Goal: Task Accomplishment & Management: Manage account settings

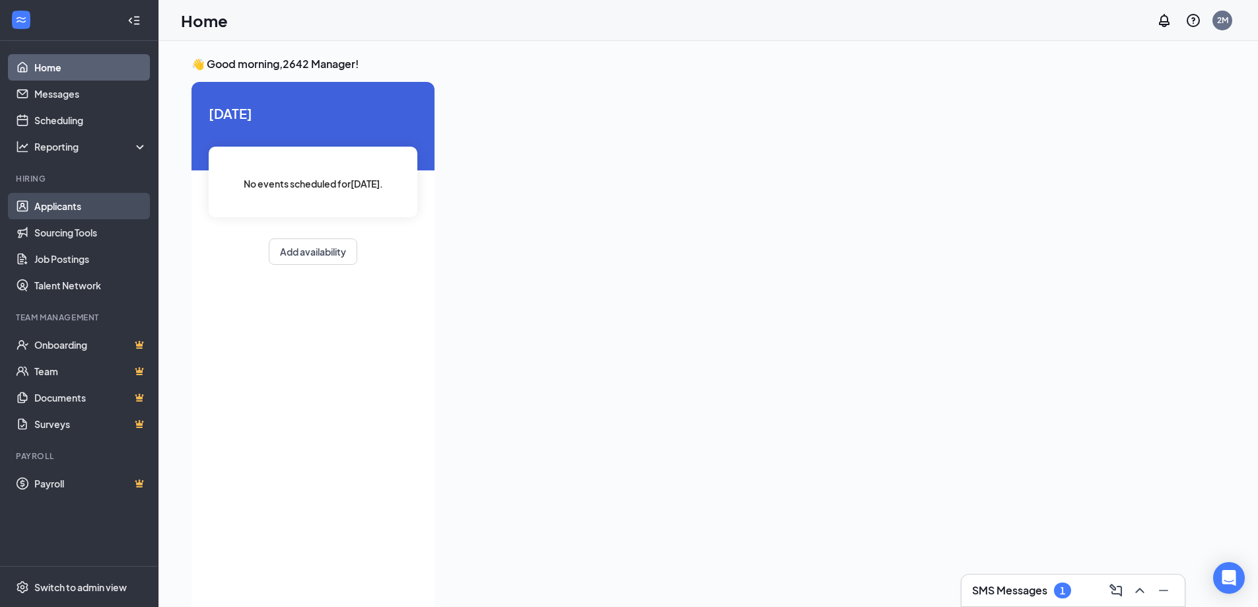
click at [60, 209] on link "Applicants" at bounding box center [90, 206] width 113 height 26
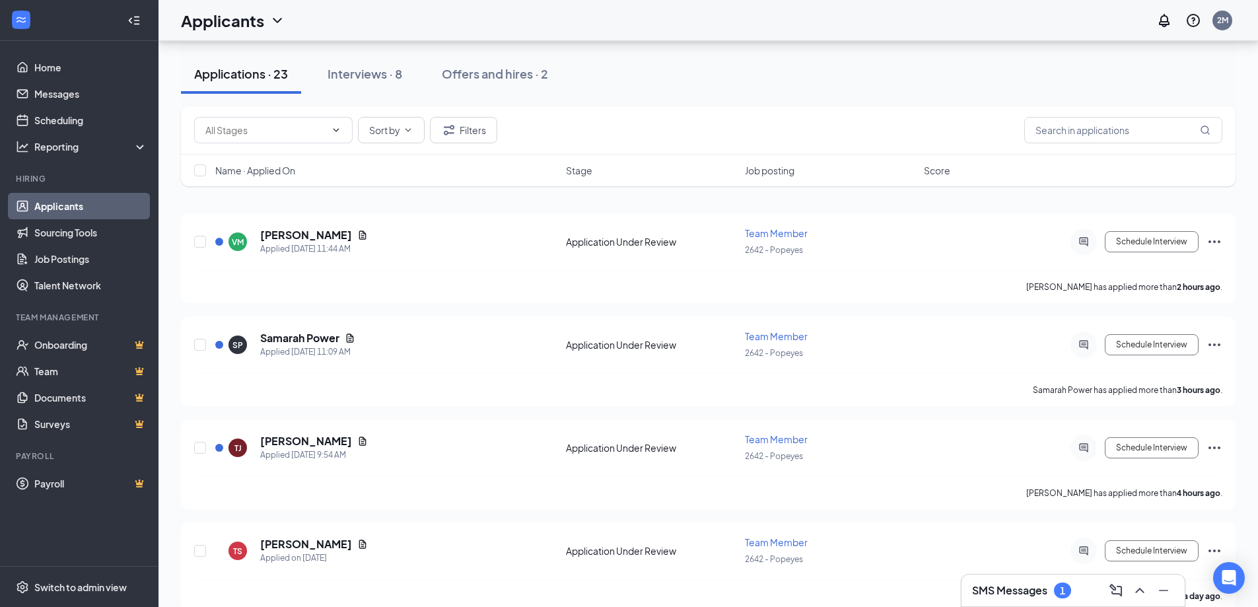
scroll to position [66, 0]
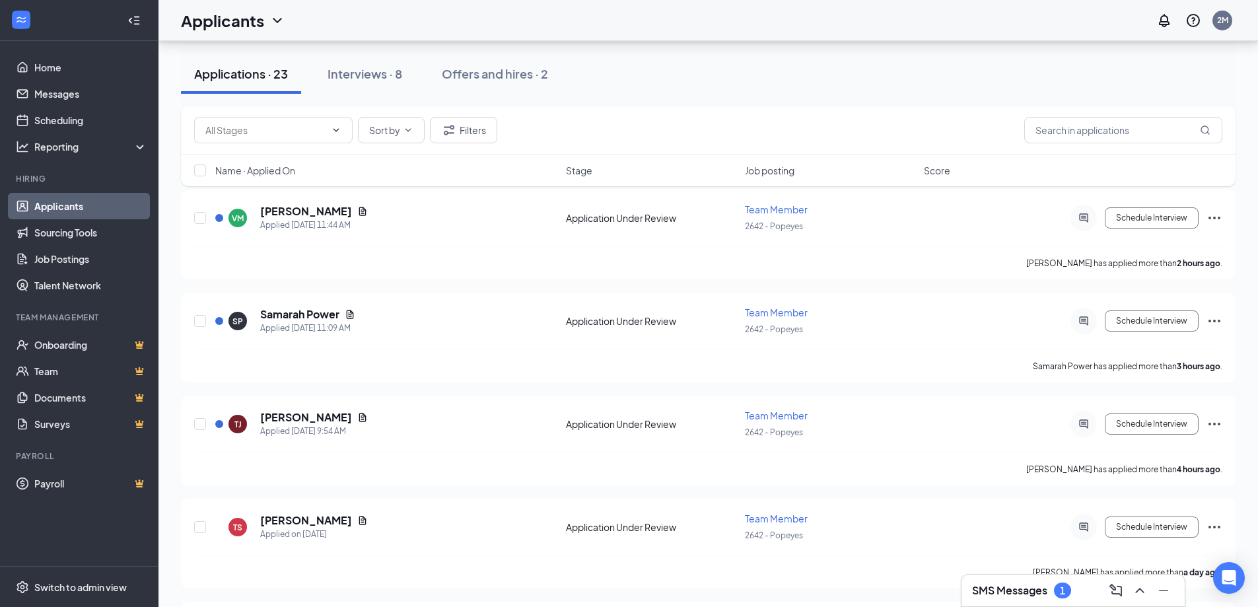
click at [1044, 594] on h3 "SMS Messages" at bounding box center [1009, 590] width 75 height 15
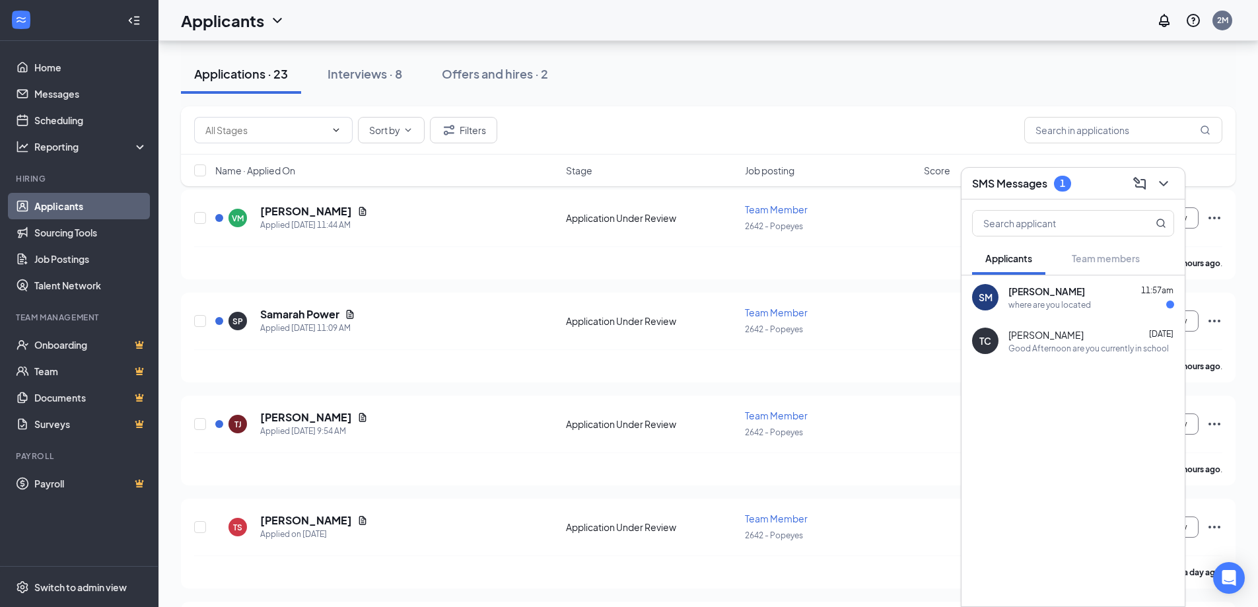
click at [1068, 306] on div "where are you located" at bounding box center [1049, 304] width 83 height 11
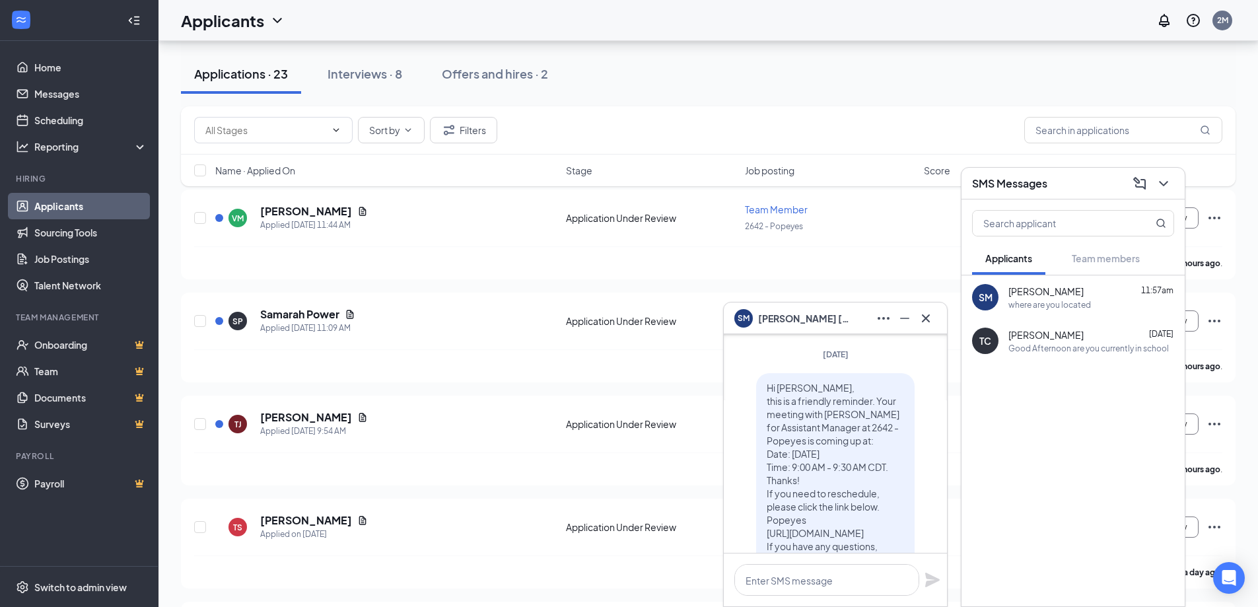
scroll to position [0, 0]
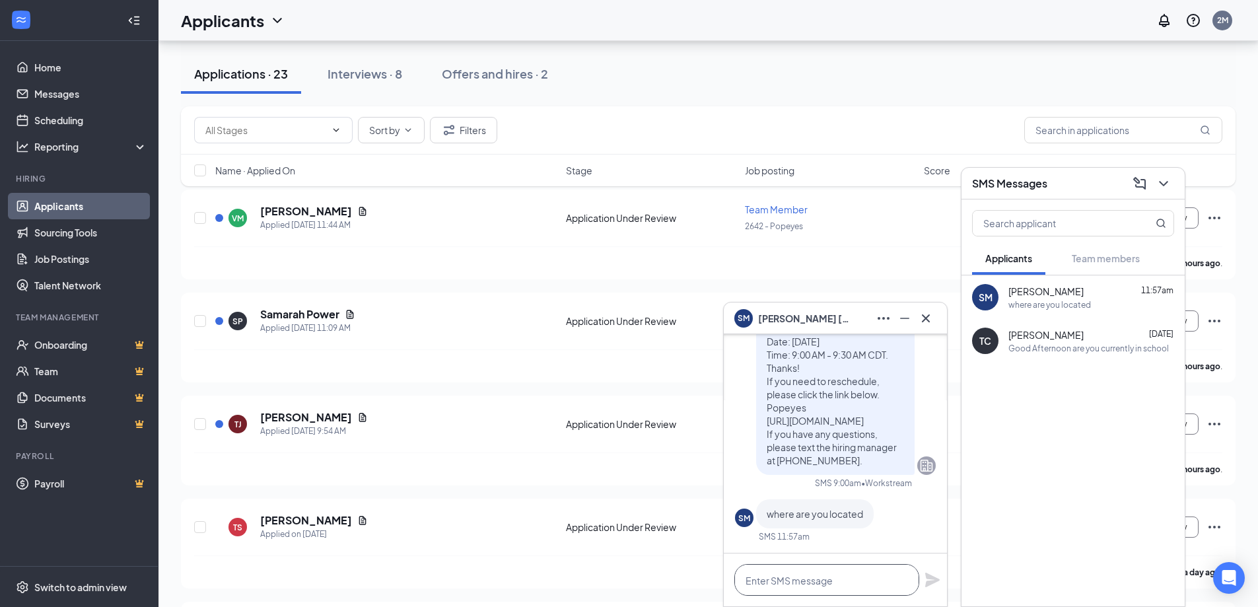
click at [834, 582] on textarea at bounding box center [826, 580] width 185 height 32
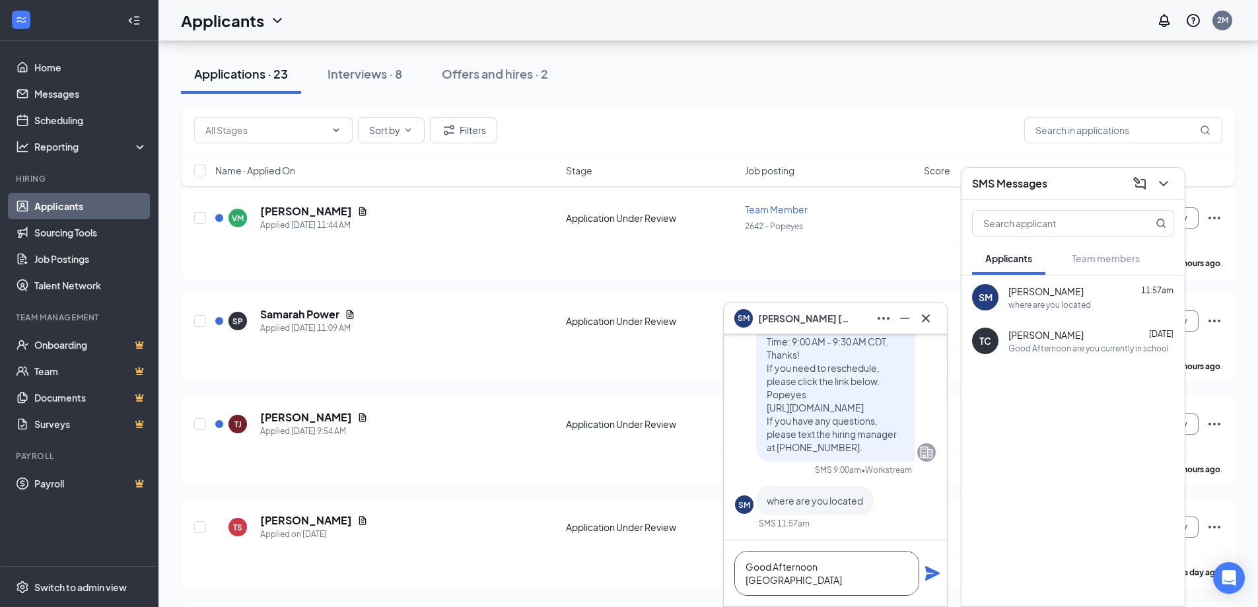
type textarea "Good Afternoon [GEOGRAPHIC_DATA]"
click at [932, 573] on icon "Plane" at bounding box center [932, 573] width 16 height 16
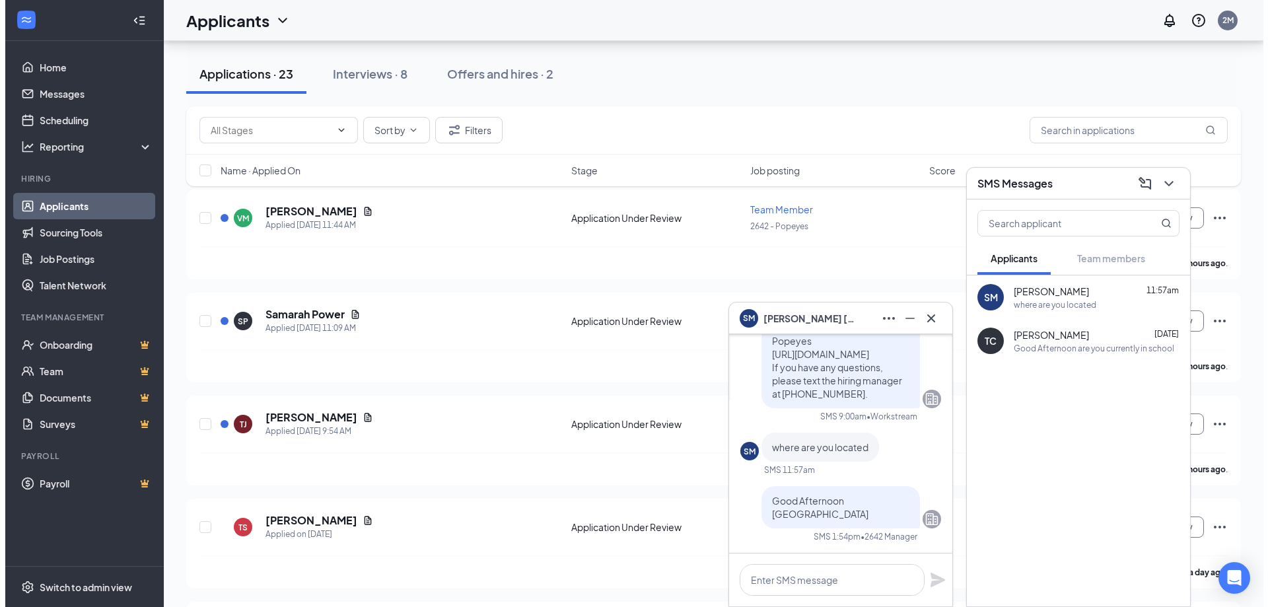
scroll to position [0, 0]
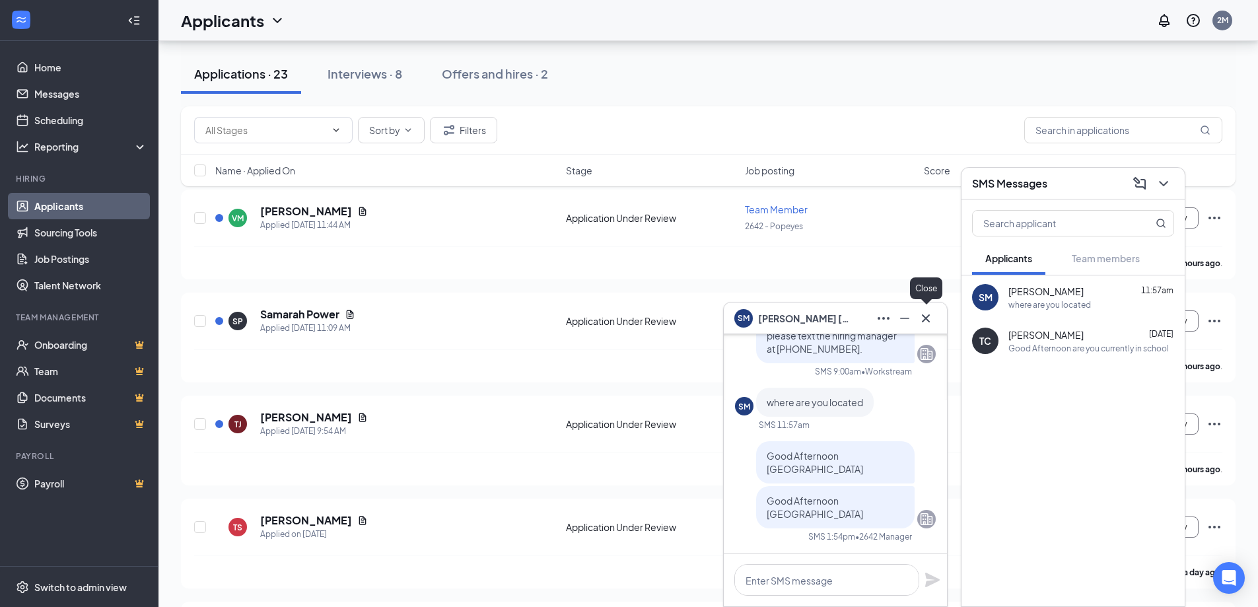
click at [926, 325] on icon "Cross" at bounding box center [926, 318] width 16 height 16
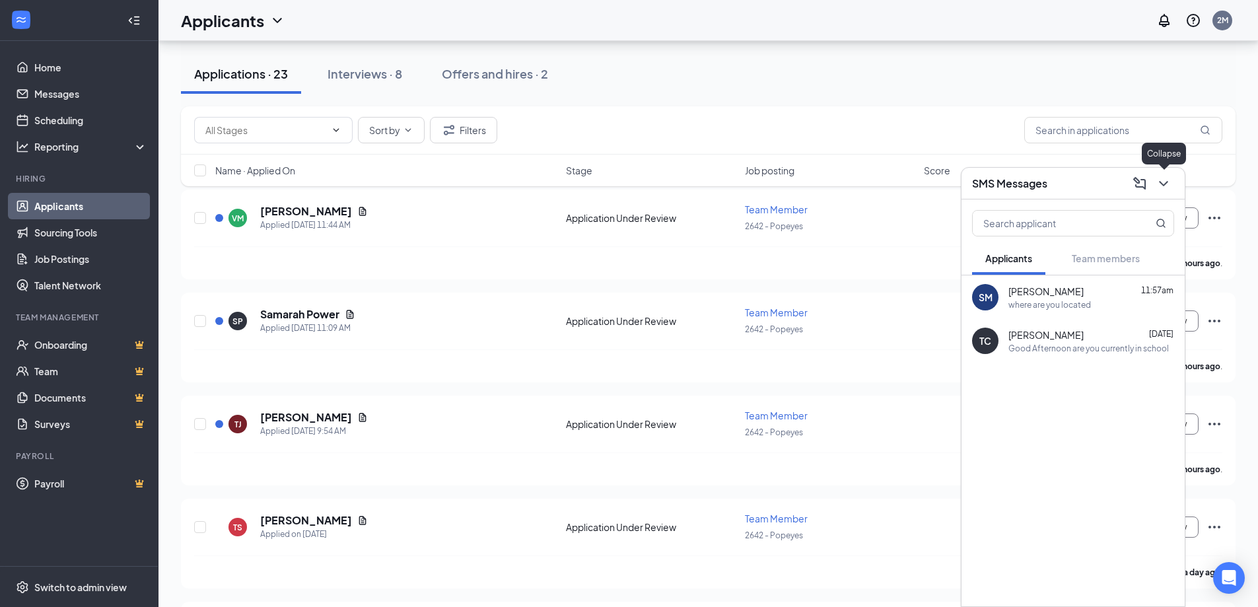
click at [1164, 186] on icon "ChevronDown" at bounding box center [1164, 184] width 16 height 16
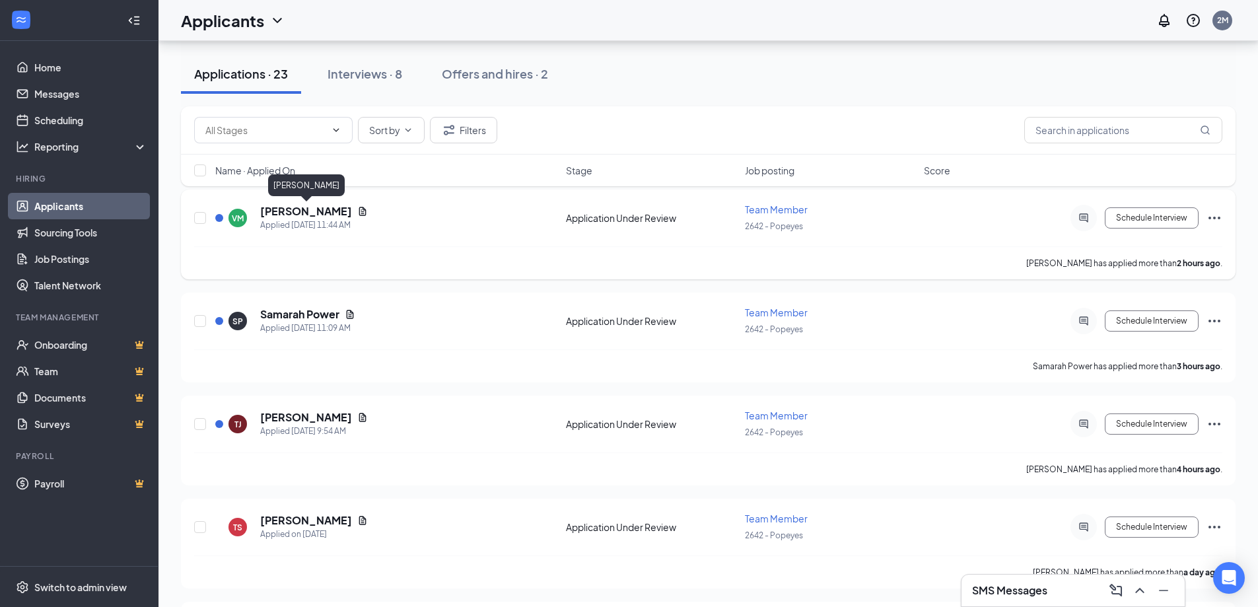
click at [326, 213] on h5 "[PERSON_NAME]" at bounding box center [306, 211] width 92 height 15
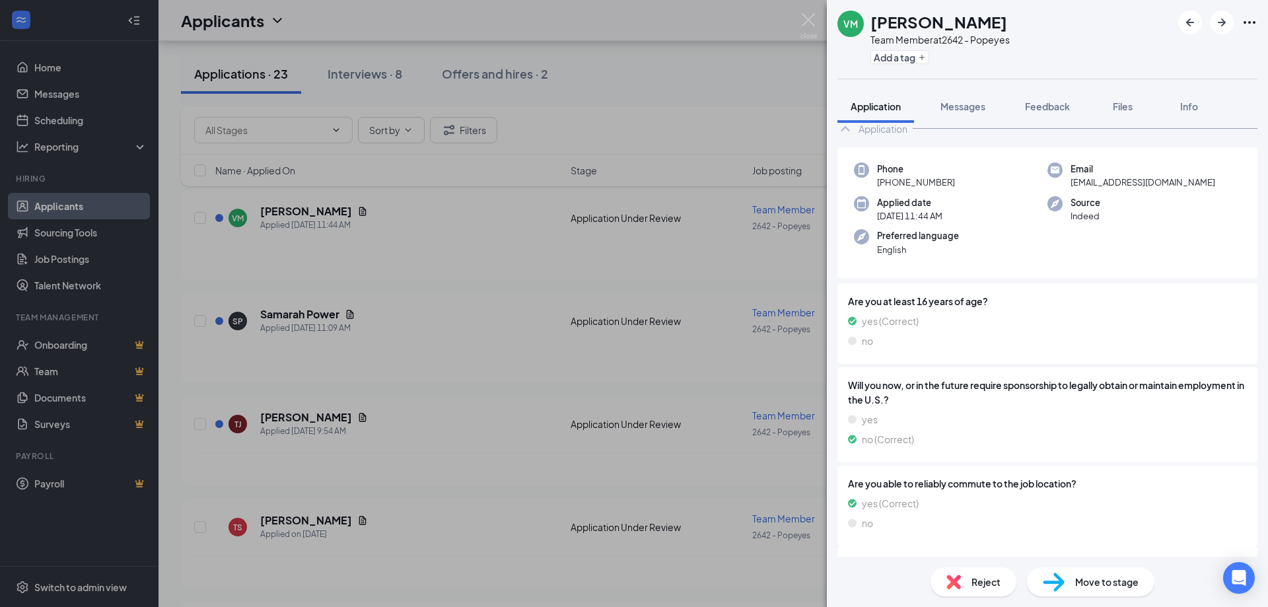
scroll to position [97, 0]
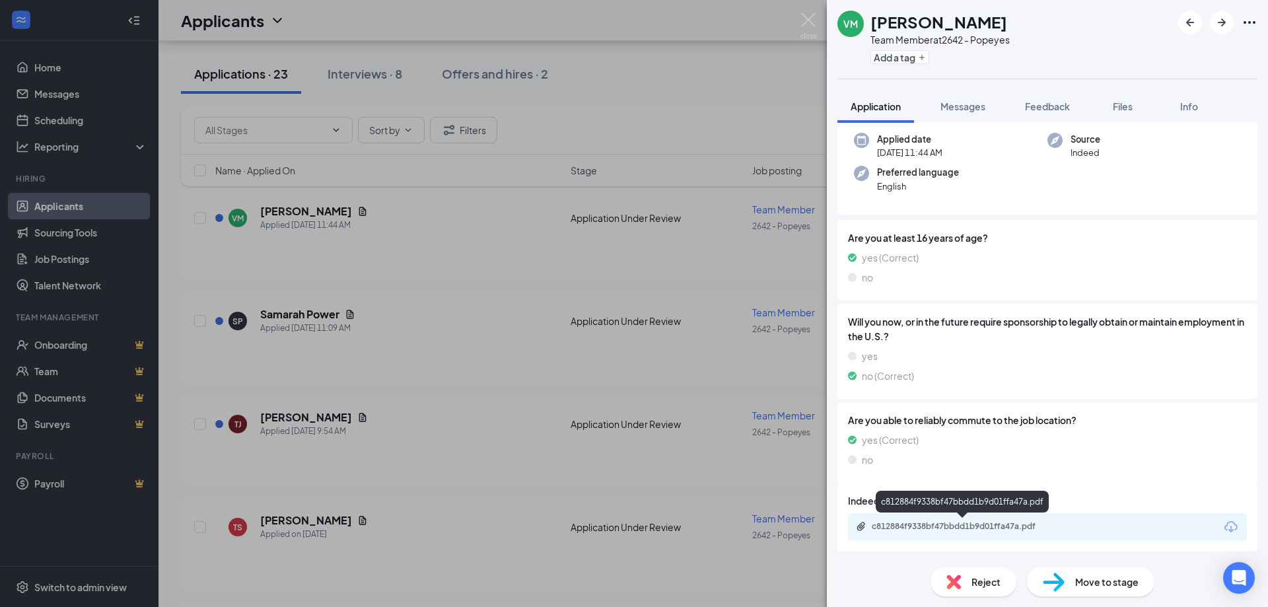
click at [916, 529] on div "c812884f9338bf47bbdd1b9d01ffa47a.pdf" at bounding box center [964, 526] width 185 height 11
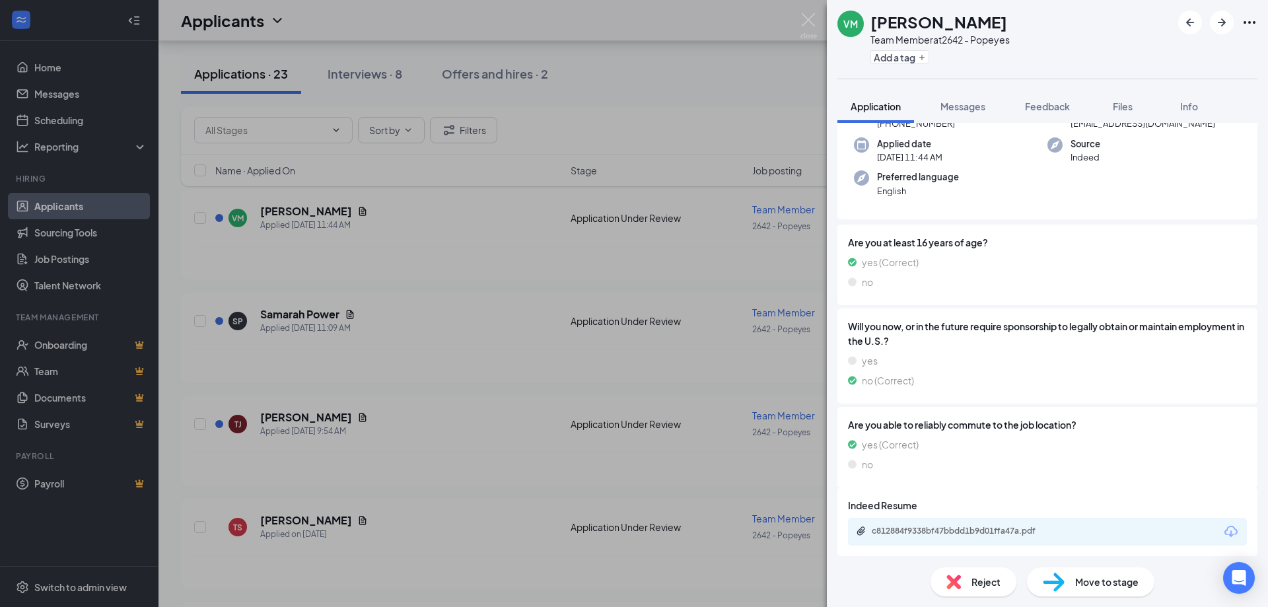
click at [967, 590] on div "Reject" at bounding box center [973, 581] width 86 height 29
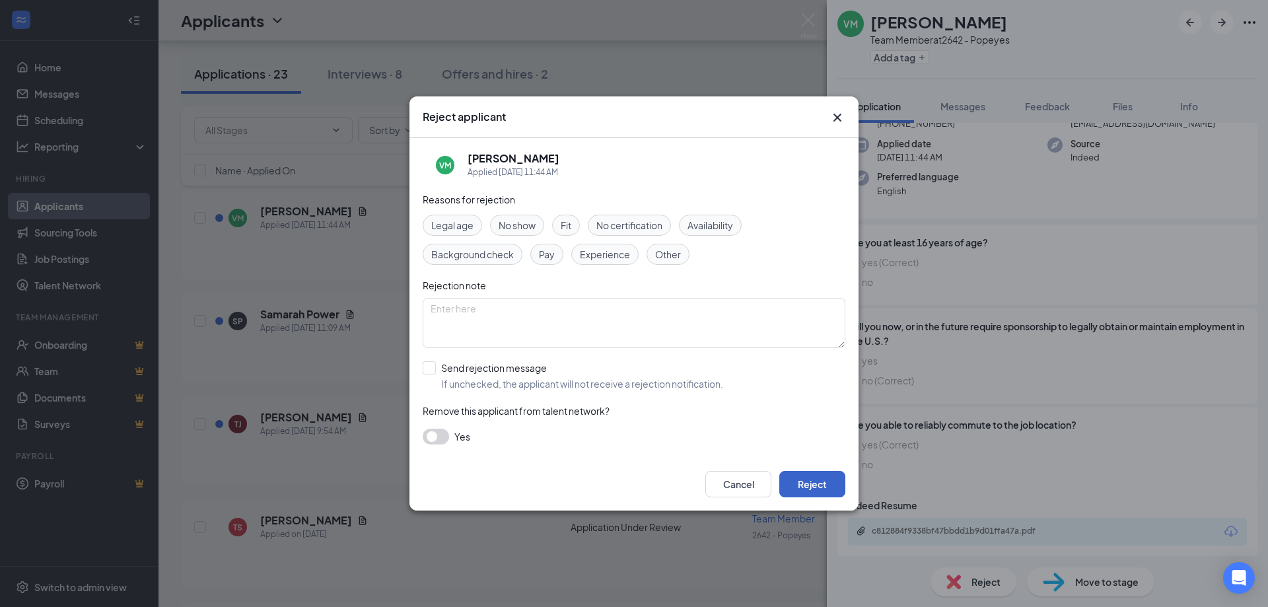
click at [813, 489] on button "Reject" at bounding box center [812, 484] width 66 height 26
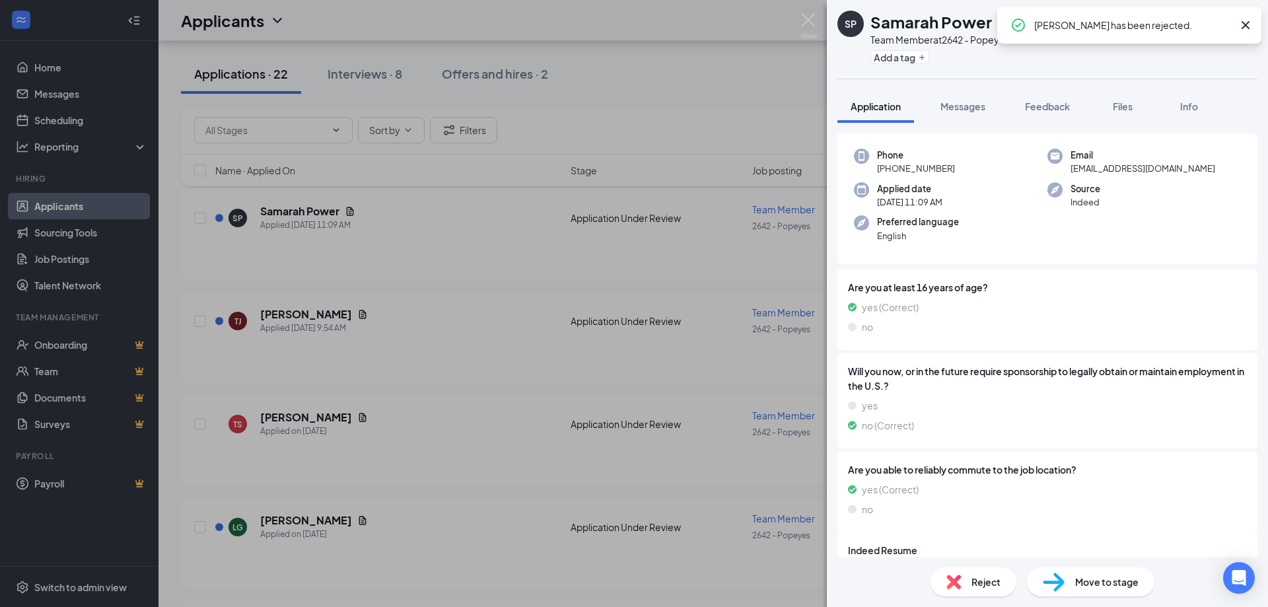
scroll to position [92, 0]
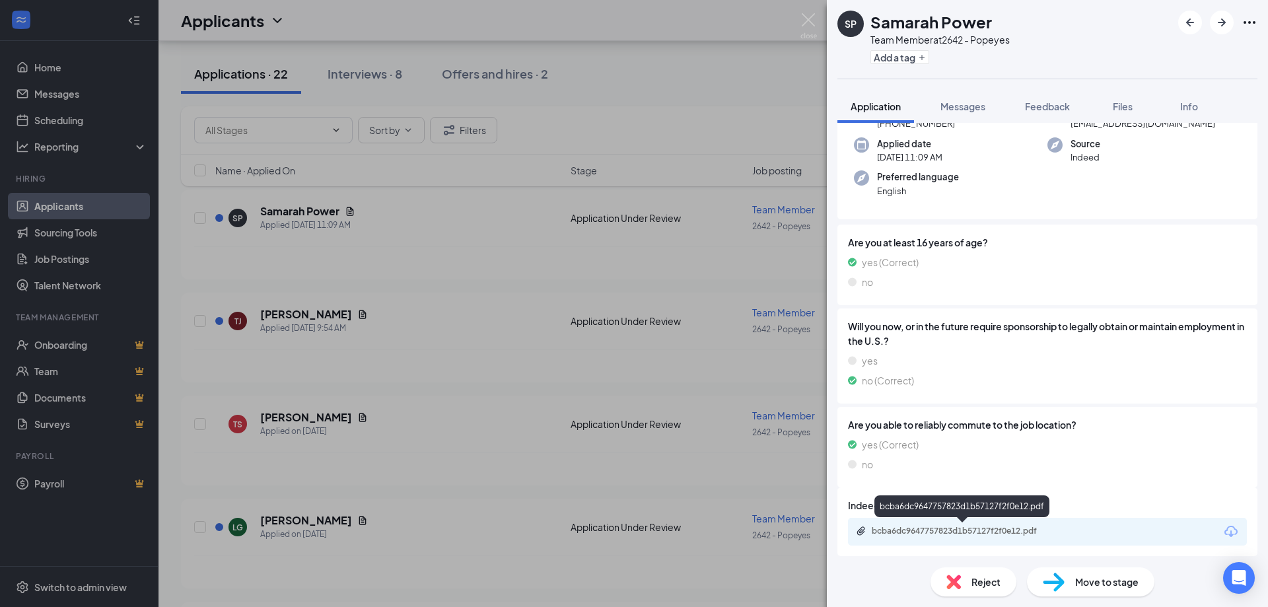
click at [907, 534] on div "bcba6dc9647757823d1b57127f2f0e12.pdf" at bounding box center [964, 531] width 185 height 11
click at [1103, 589] on div "Move to stage" at bounding box center [1090, 581] width 127 height 29
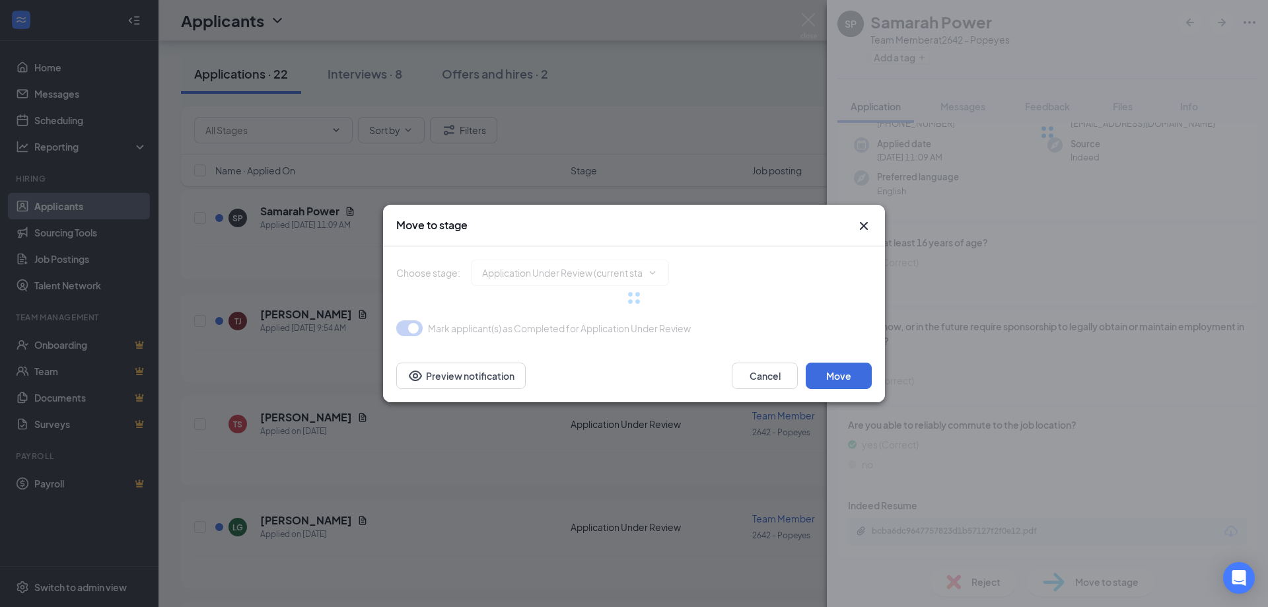
type input "Onsite Interview (next stage)"
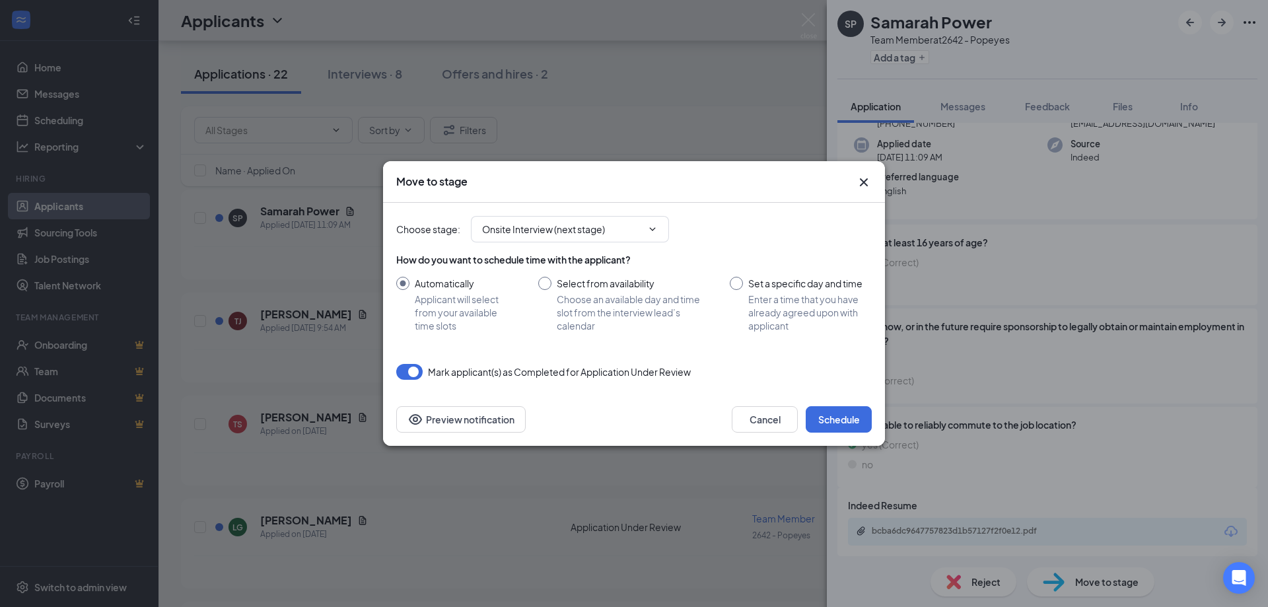
click at [549, 280] on input "Select from availability Choose an available day and time slot from the intervi…" at bounding box center [620, 304] width 165 height 55
radio input "true"
radio input "false"
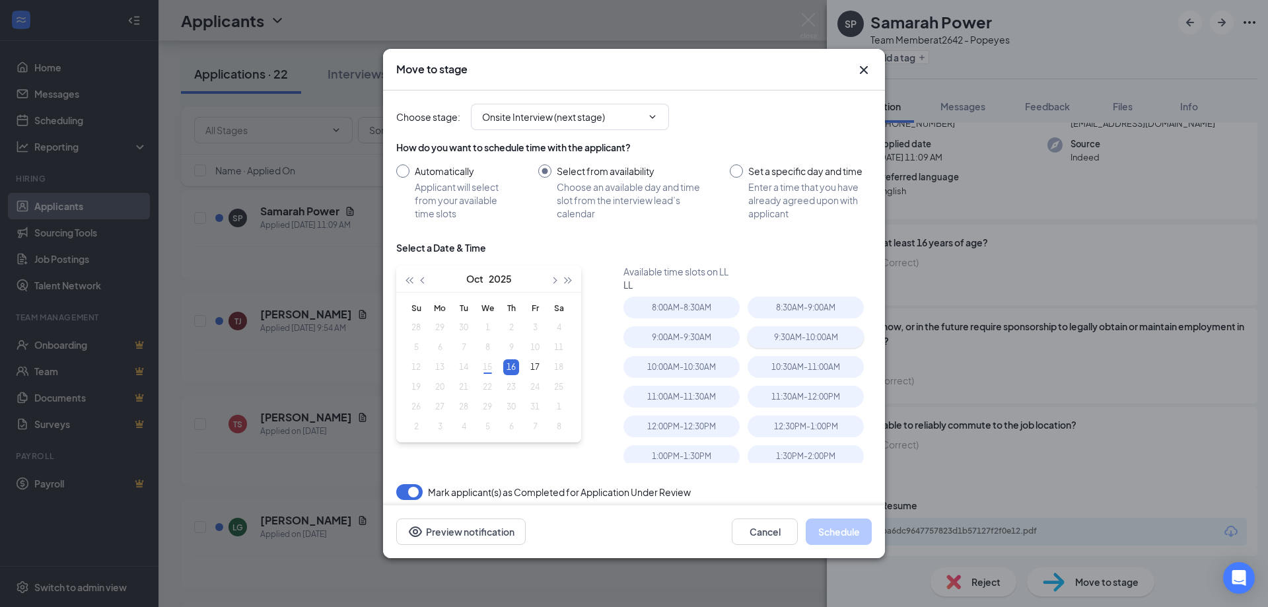
click at [787, 337] on div "9:30AM - 10:00AM" at bounding box center [805, 337] width 116 height 22
click at [835, 533] on button "Schedule" at bounding box center [839, 531] width 66 height 26
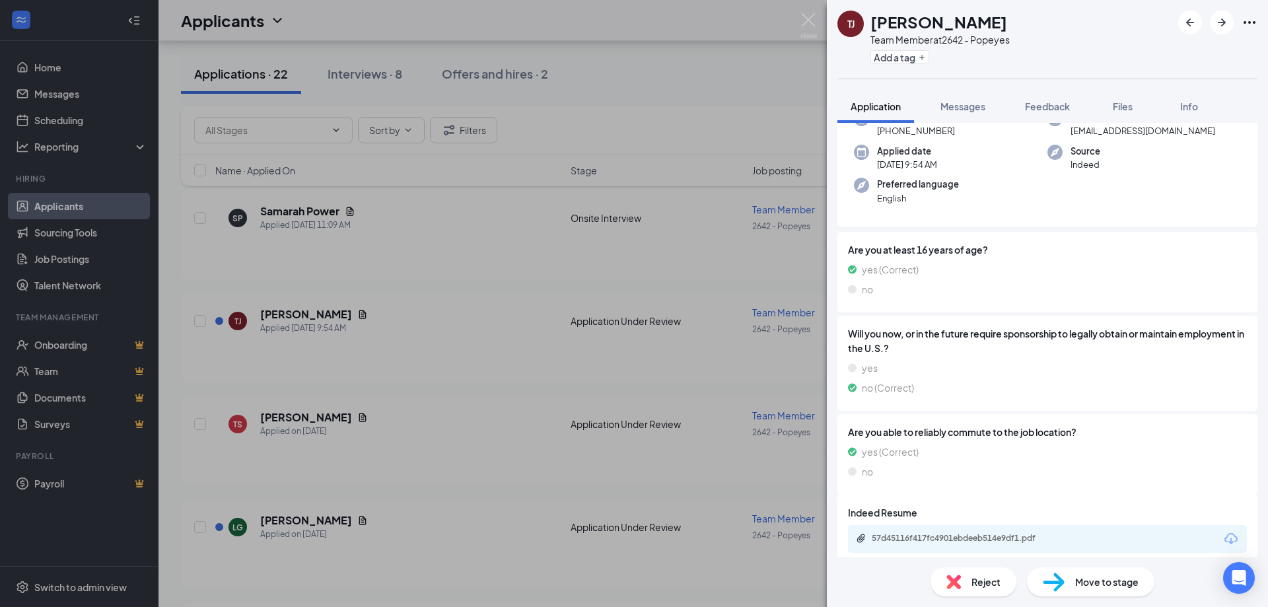
scroll to position [134, 0]
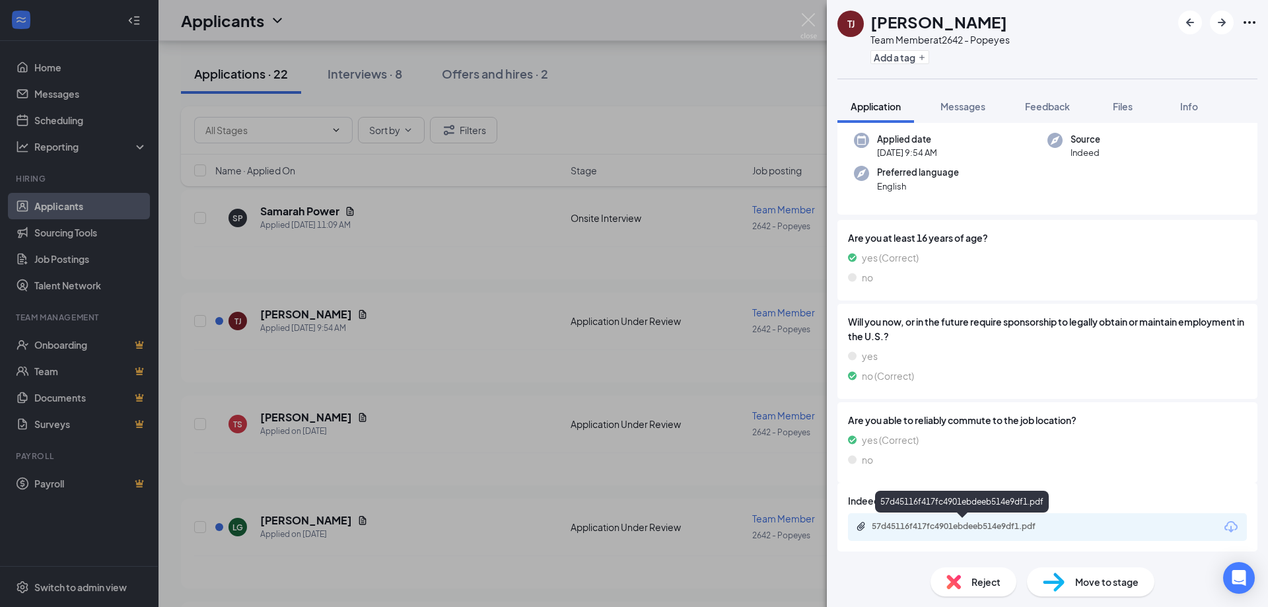
click at [985, 531] on div "57d45116f417fc4901ebdeeb514e9df1.pdf" at bounding box center [964, 526] width 185 height 11
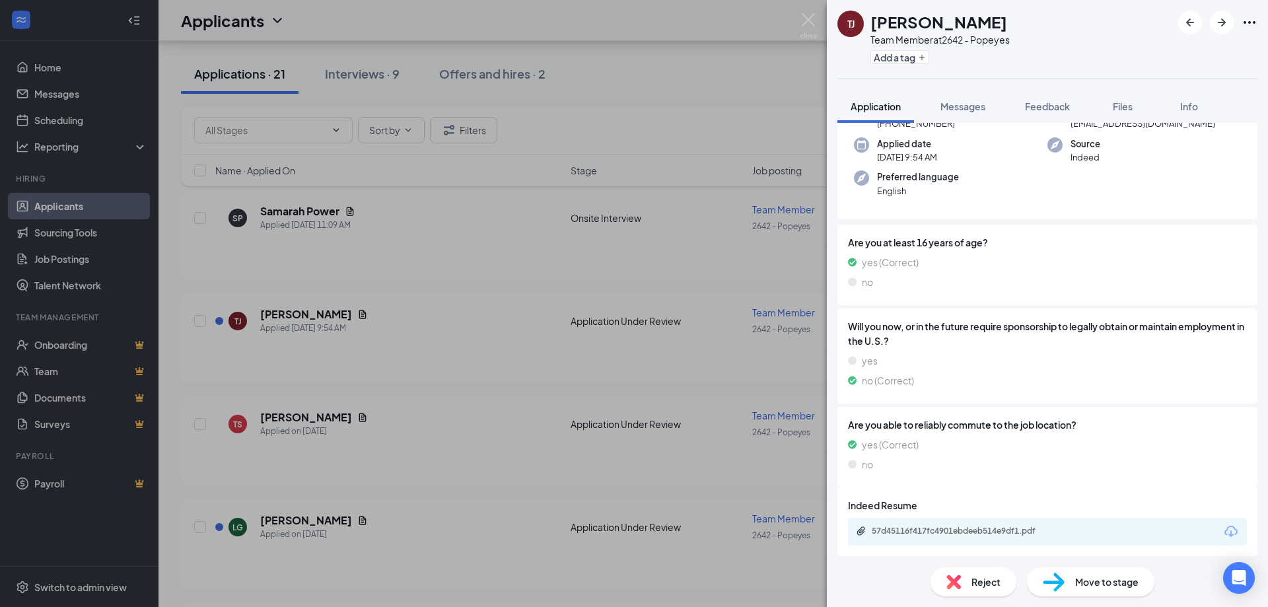
click at [1085, 582] on span "Move to stage" at bounding box center [1106, 581] width 63 height 15
type input "Onsite Interview (next stage)"
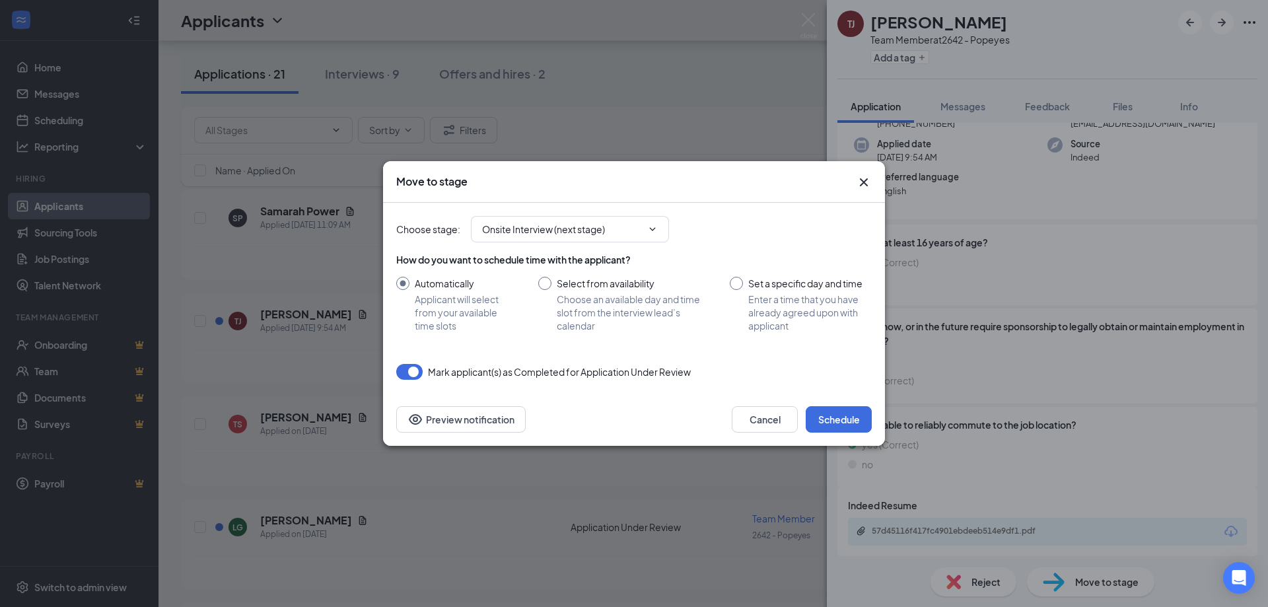
click at [552, 283] on input "Select from availability Choose an available day and time slot from the intervi…" at bounding box center [620, 304] width 165 height 55
radio input "true"
radio input "false"
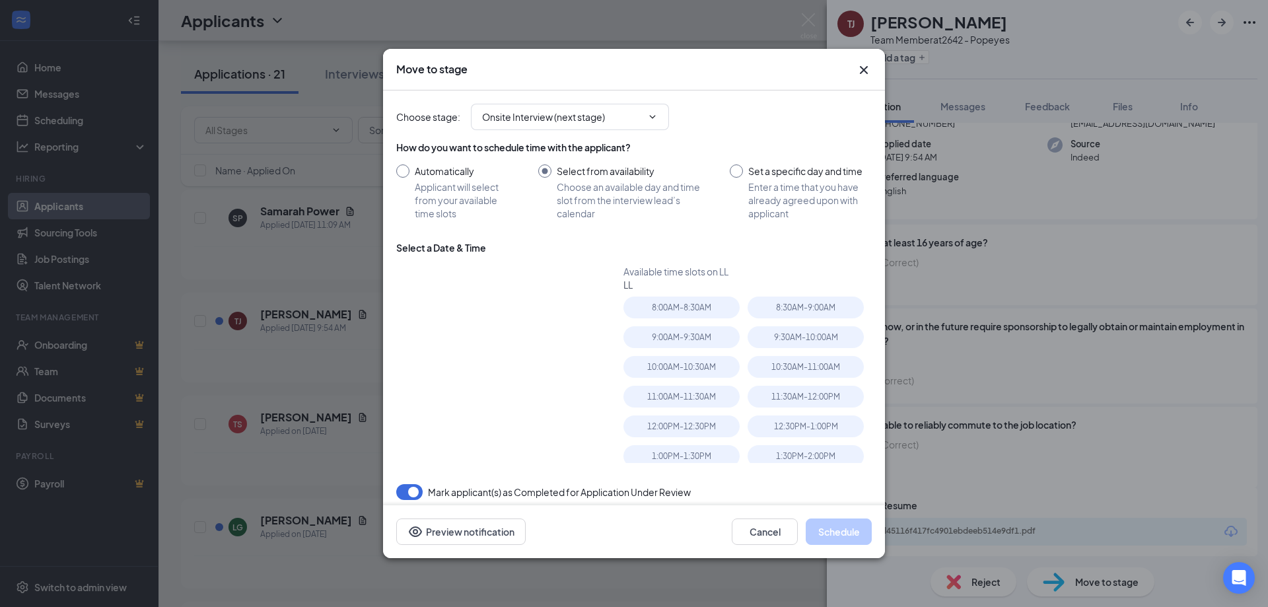
type input "[DATE]"
click at [696, 336] on div "9:00AM - 9:30AM" at bounding box center [681, 337] width 116 height 22
click at [839, 527] on button "Schedule" at bounding box center [839, 531] width 66 height 26
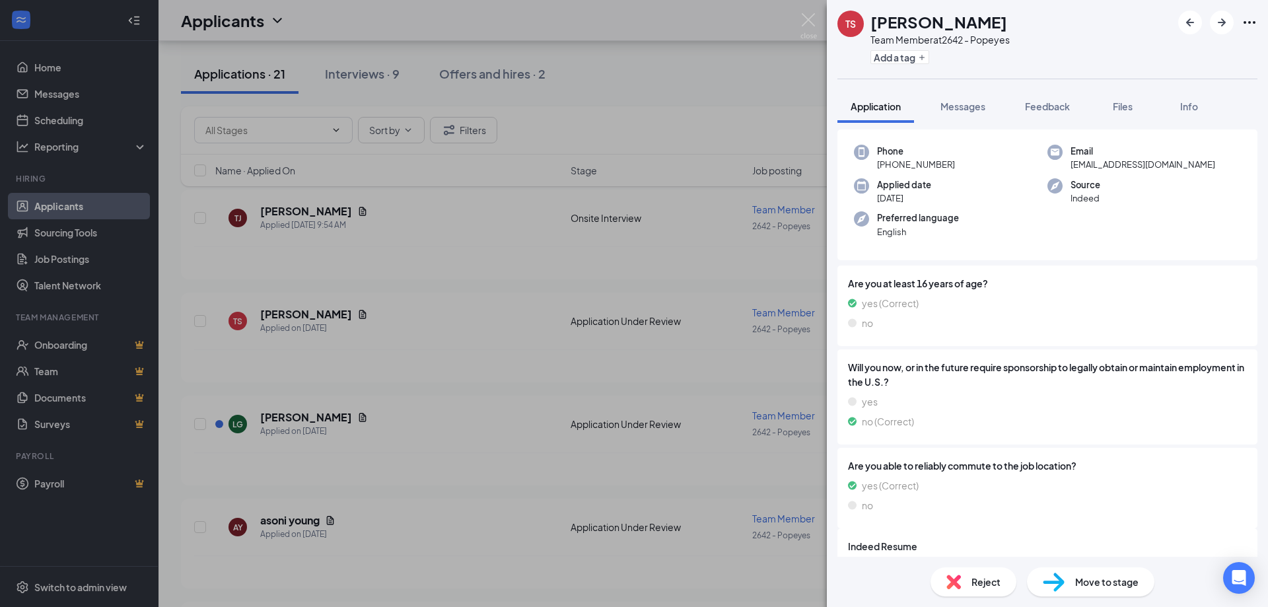
scroll to position [97, 0]
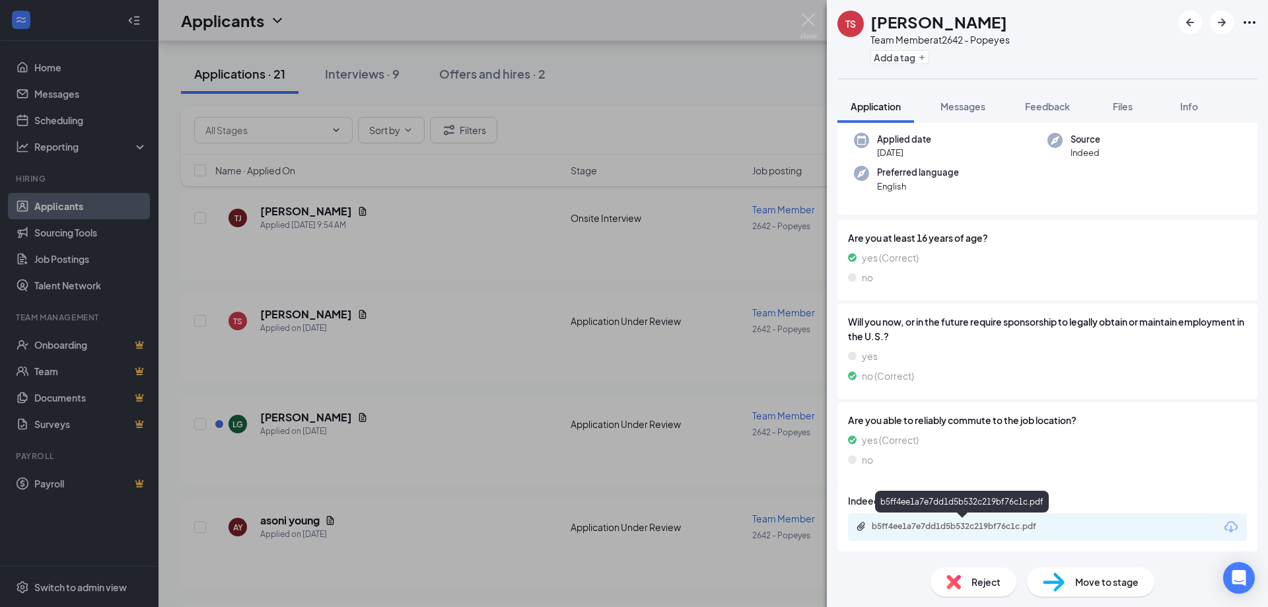
click at [981, 532] on div "b5ff4ee1a7e7dd1d5b532c219bf76c1c.pdf" at bounding box center [963, 527] width 214 height 13
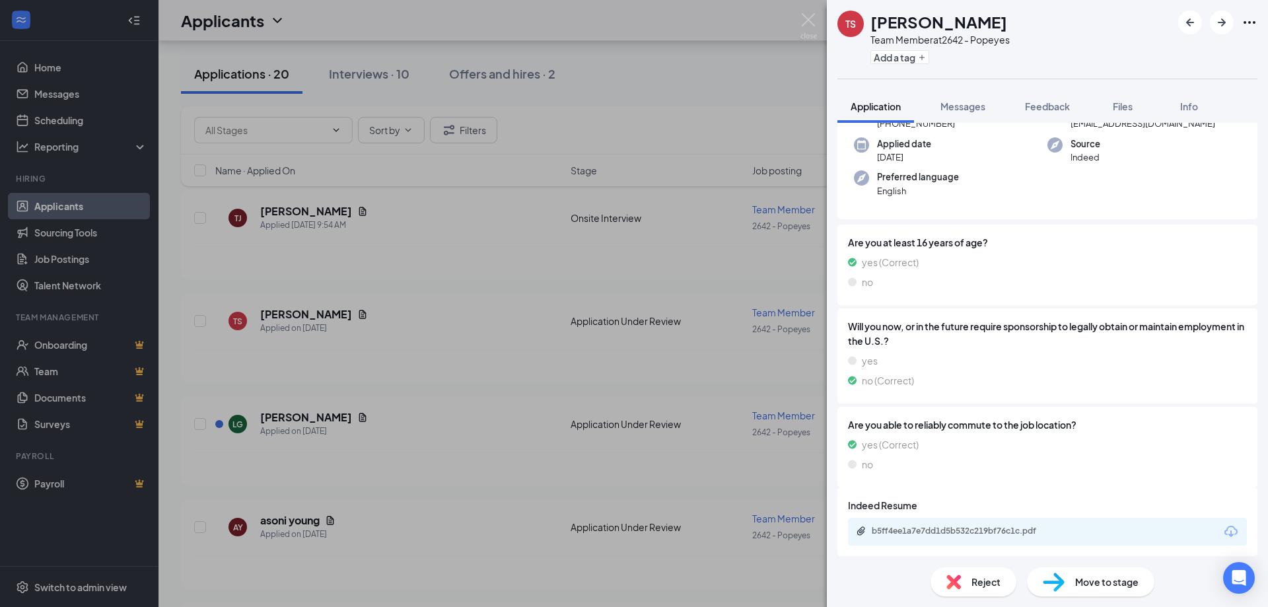
click at [990, 595] on div "Reject" at bounding box center [973, 581] width 86 height 29
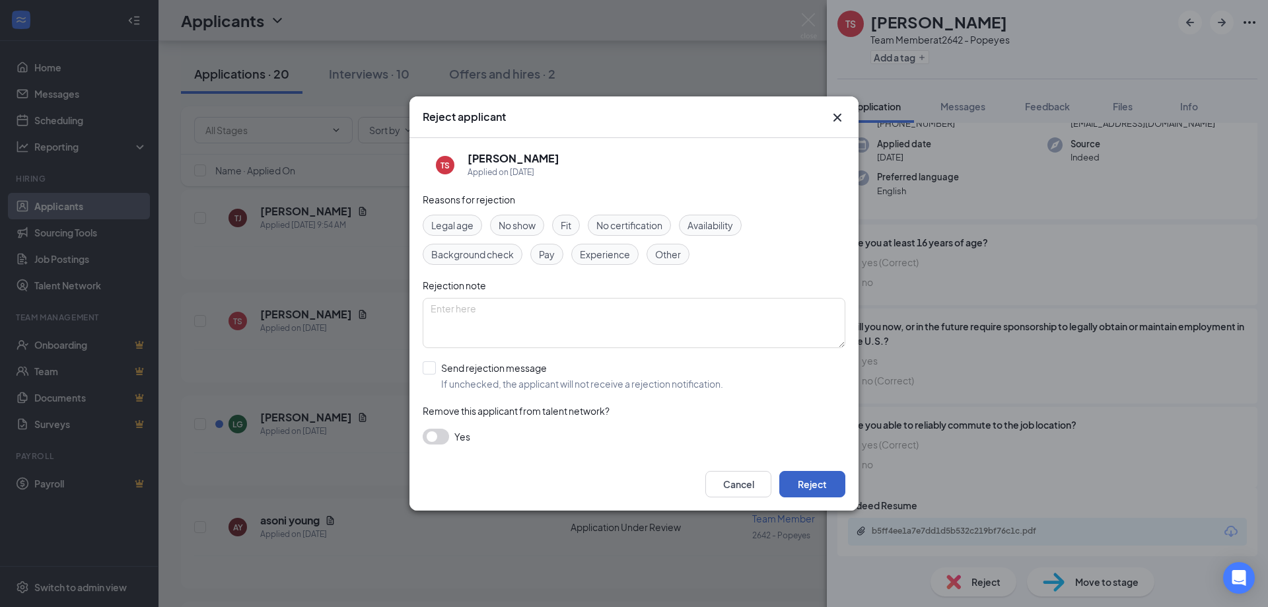
click at [821, 489] on button "Reject" at bounding box center [812, 484] width 66 height 26
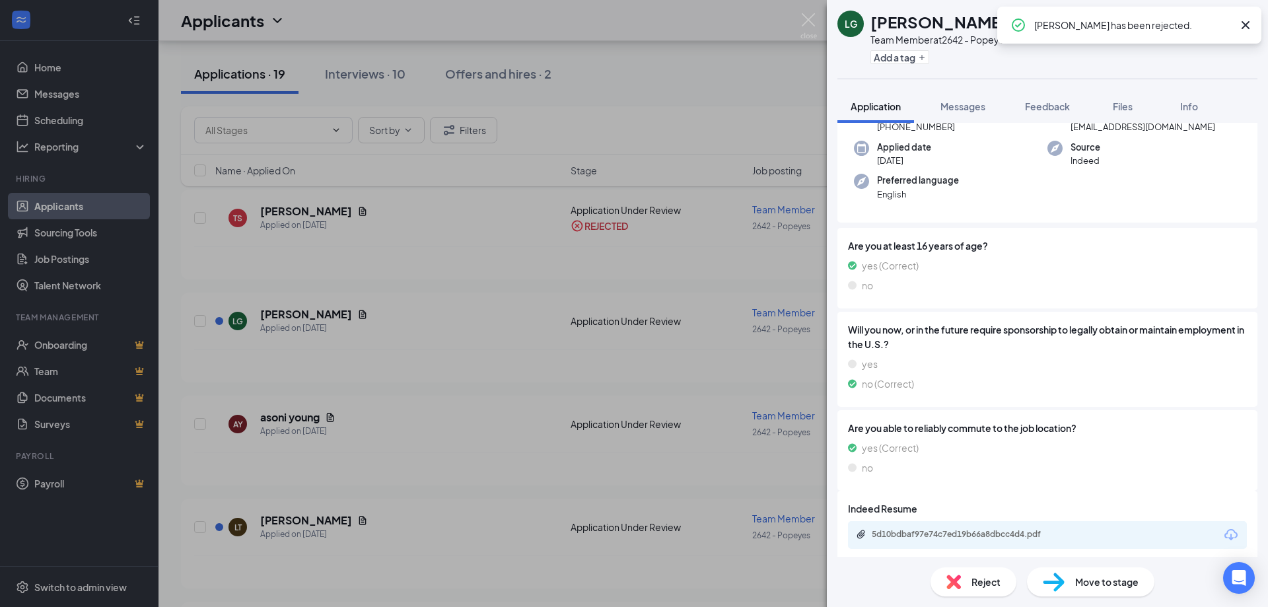
scroll to position [97, 0]
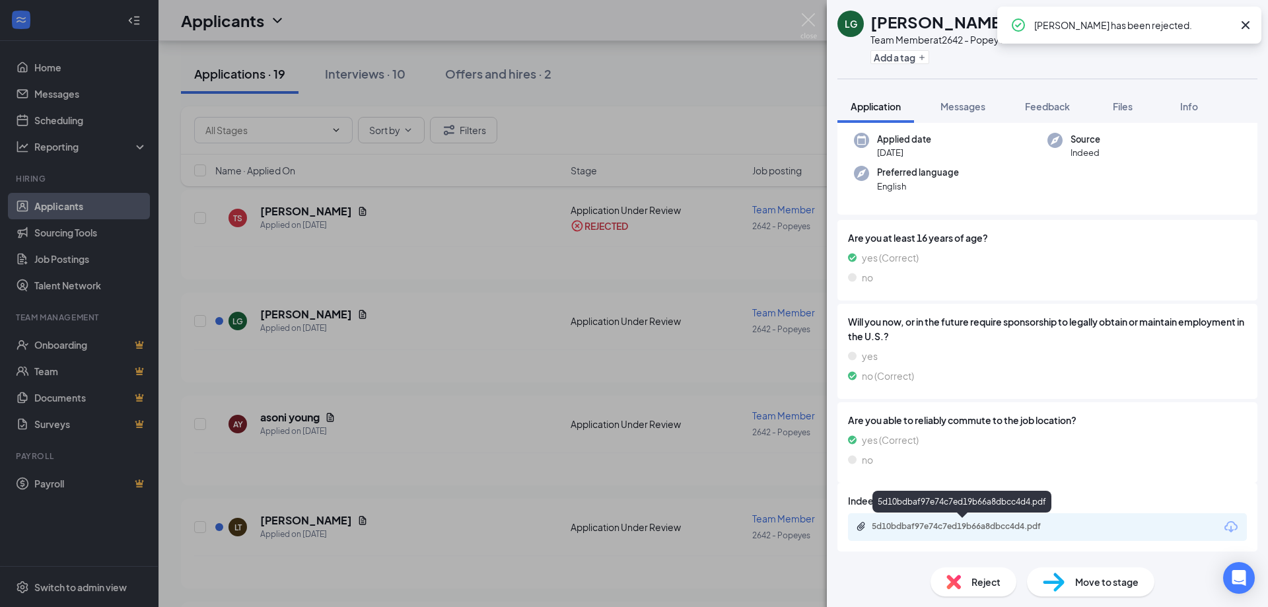
click at [981, 526] on div "5d10bdbaf97e74c7ed19b66a8dbcc4d4.pdf" at bounding box center [964, 526] width 185 height 11
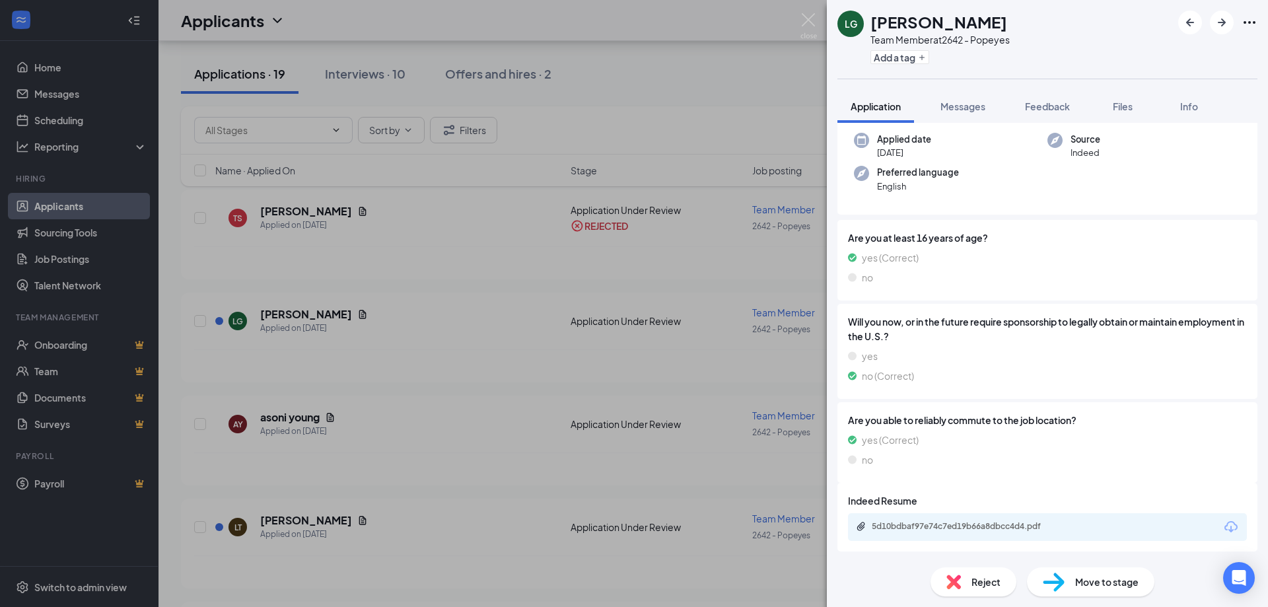
scroll to position [92, 0]
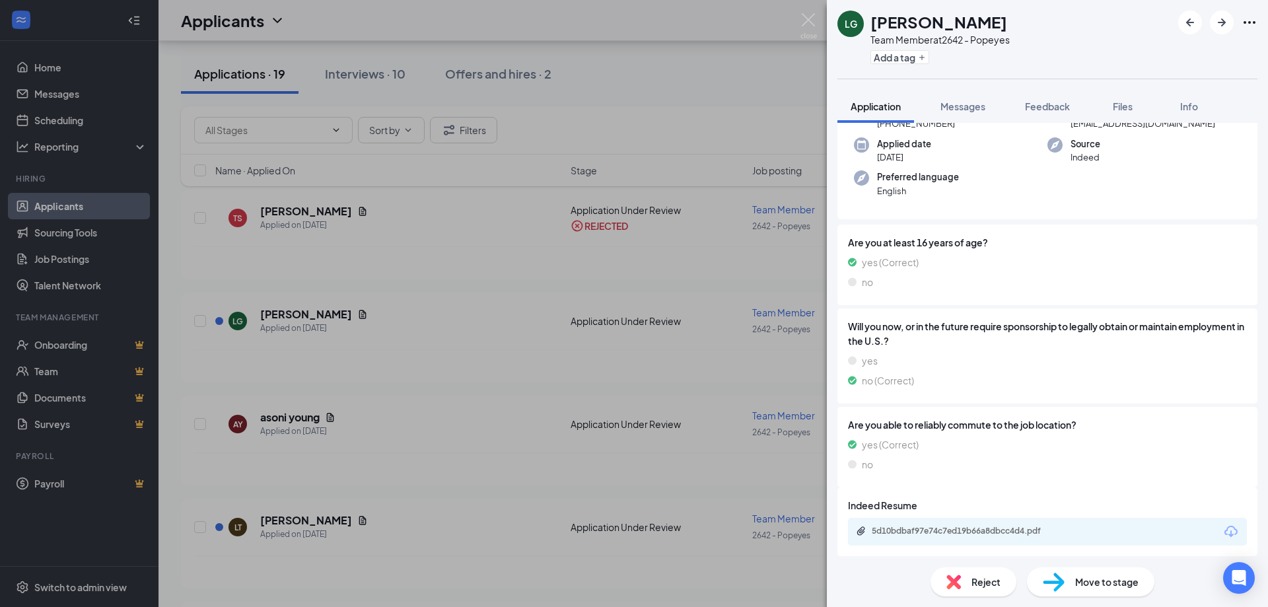
drag, startPoint x: 962, startPoint y: 597, endPoint x: 966, endPoint y: 586, distance: 11.3
click at [962, 595] on div "Reject Move to stage" at bounding box center [1047, 582] width 441 height 50
click at [967, 586] on div "Reject" at bounding box center [973, 581] width 86 height 29
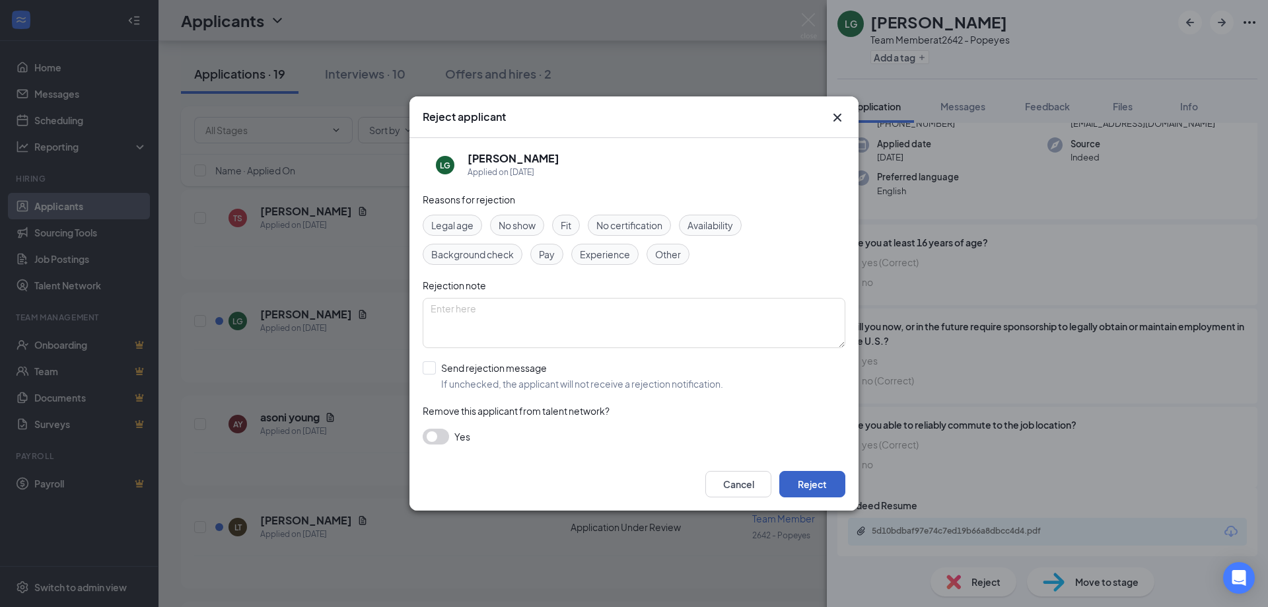
click at [809, 485] on button "Reject" at bounding box center [812, 484] width 66 height 26
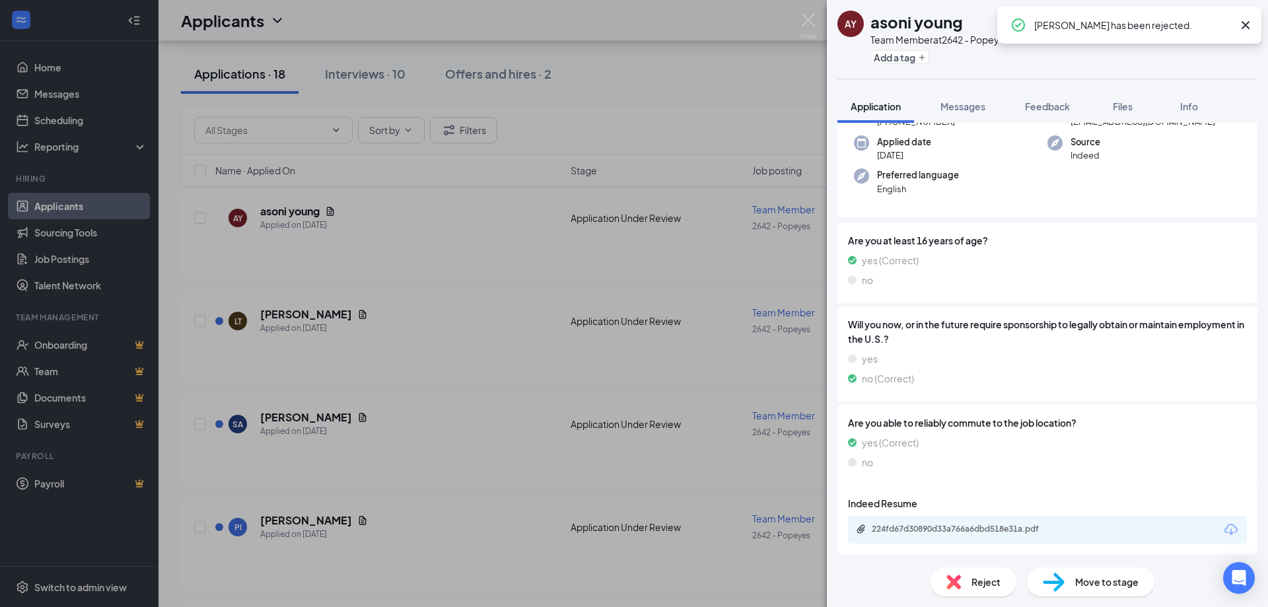
scroll to position [134, 0]
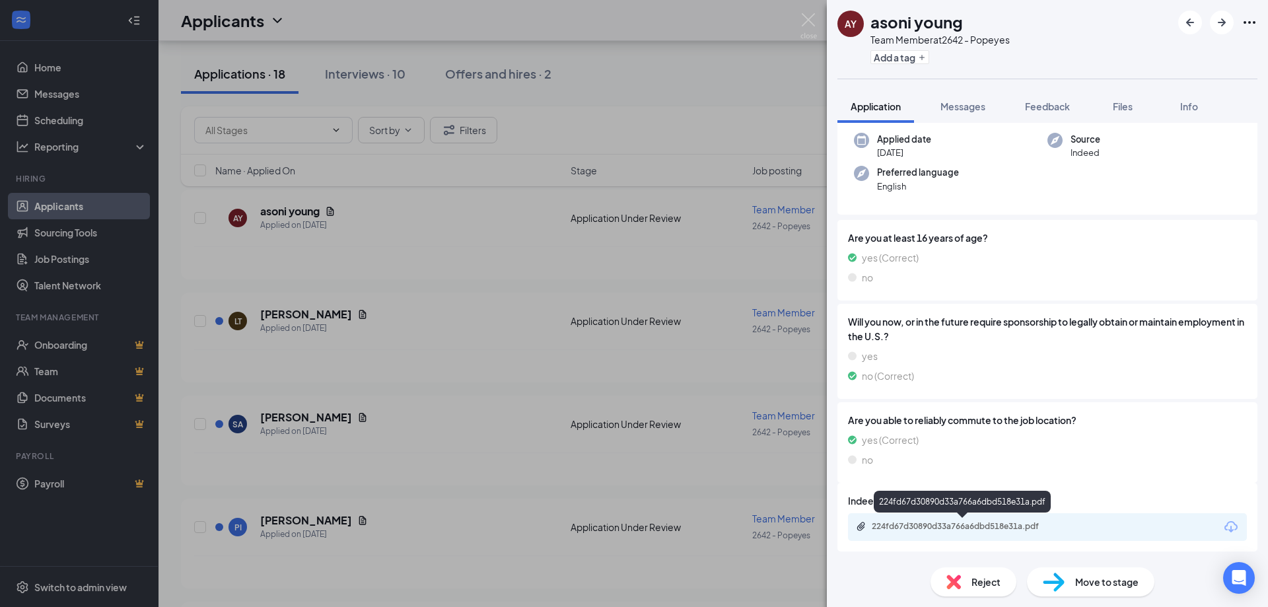
click at [996, 527] on div "224fd67d30890d33a766a6dbd518e31a.pdf" at bounding box center [964, 526] width 185 height 11
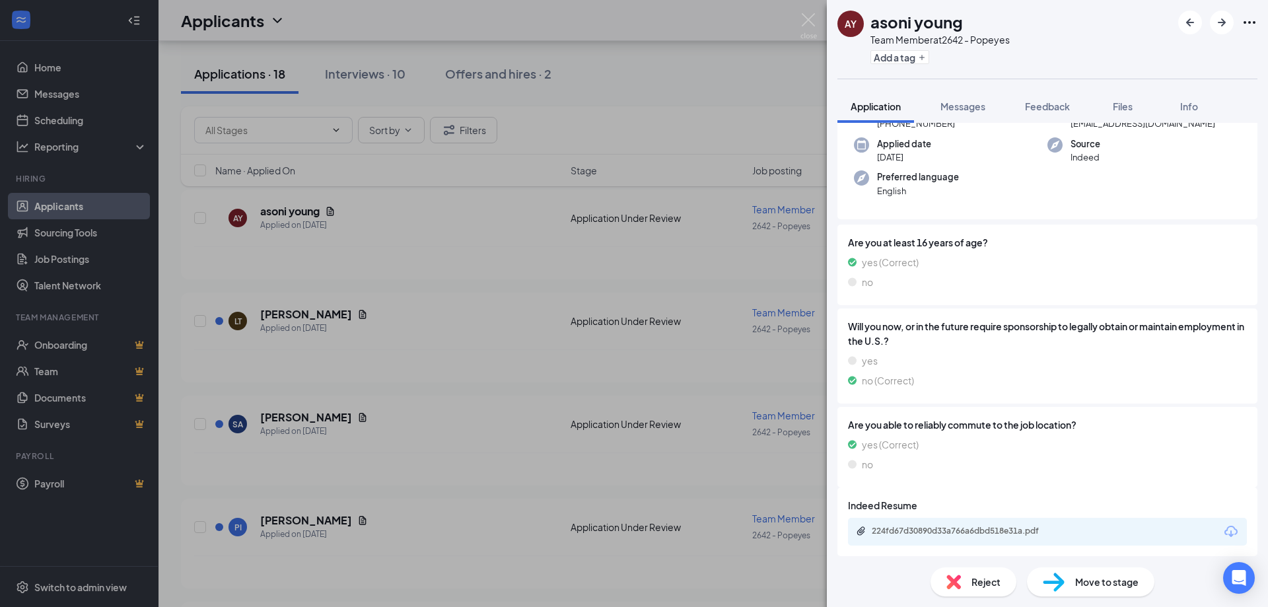
click at [997, 586] on span "Reject" at bounding box center [985, 581] width 29 height 15
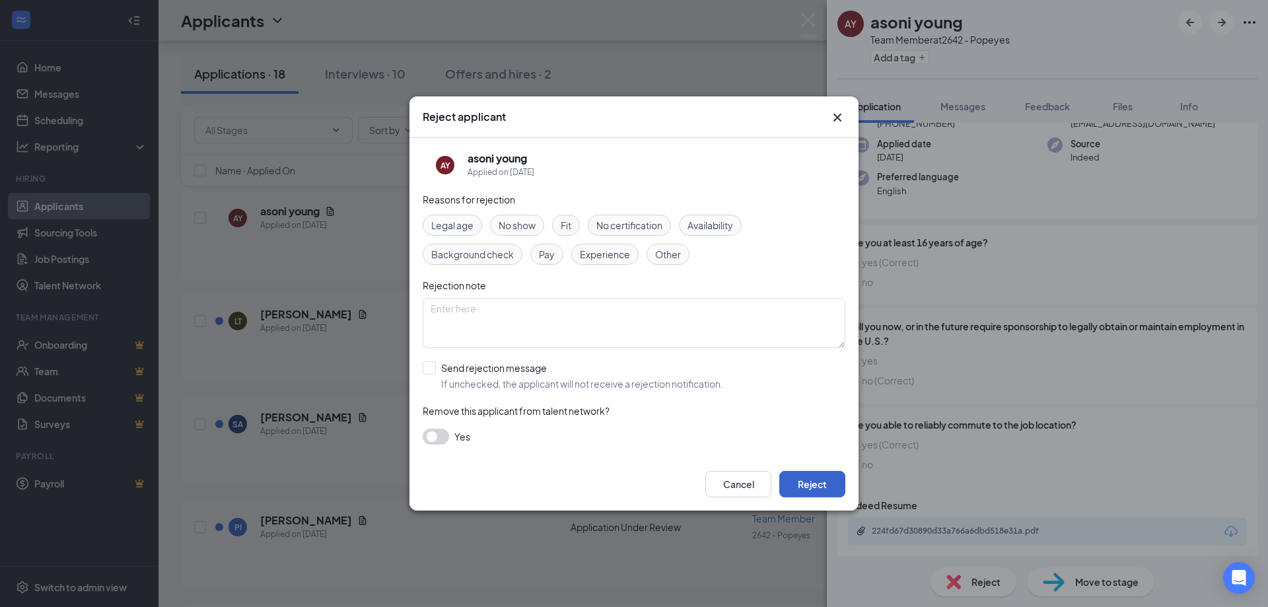
click at [830, 485] on button "Reject" at bounding box center [812, 484] width 66 height 26
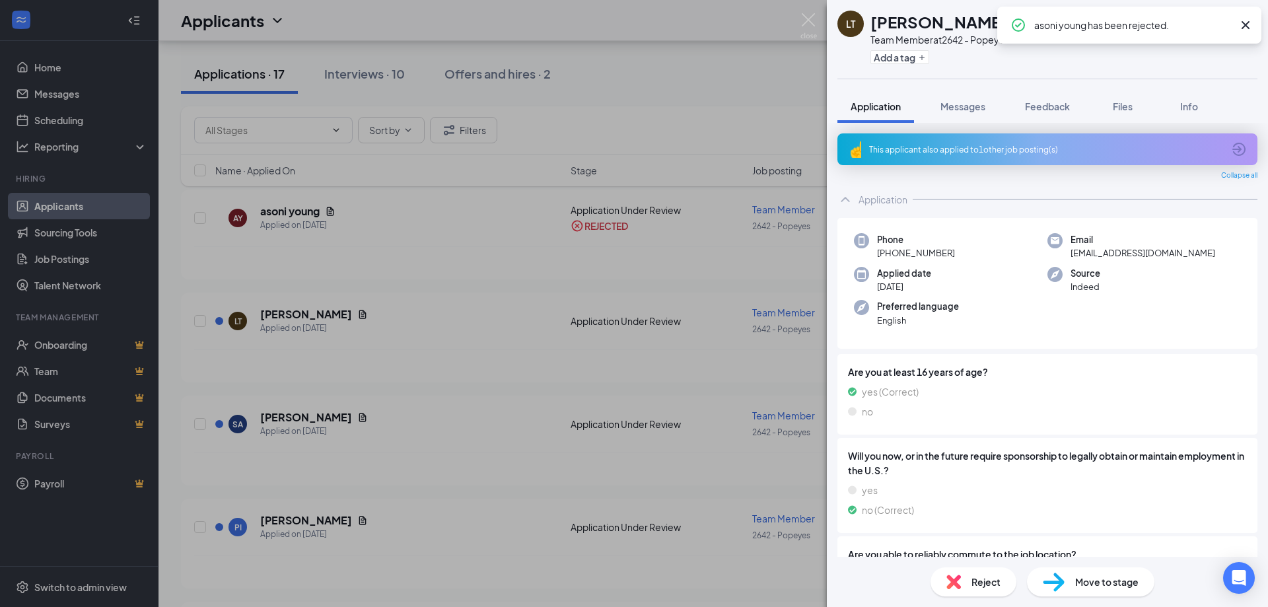
click at [1249, 24] on icon "Cross" at bounding box center [1245, 25] width 16 height 16
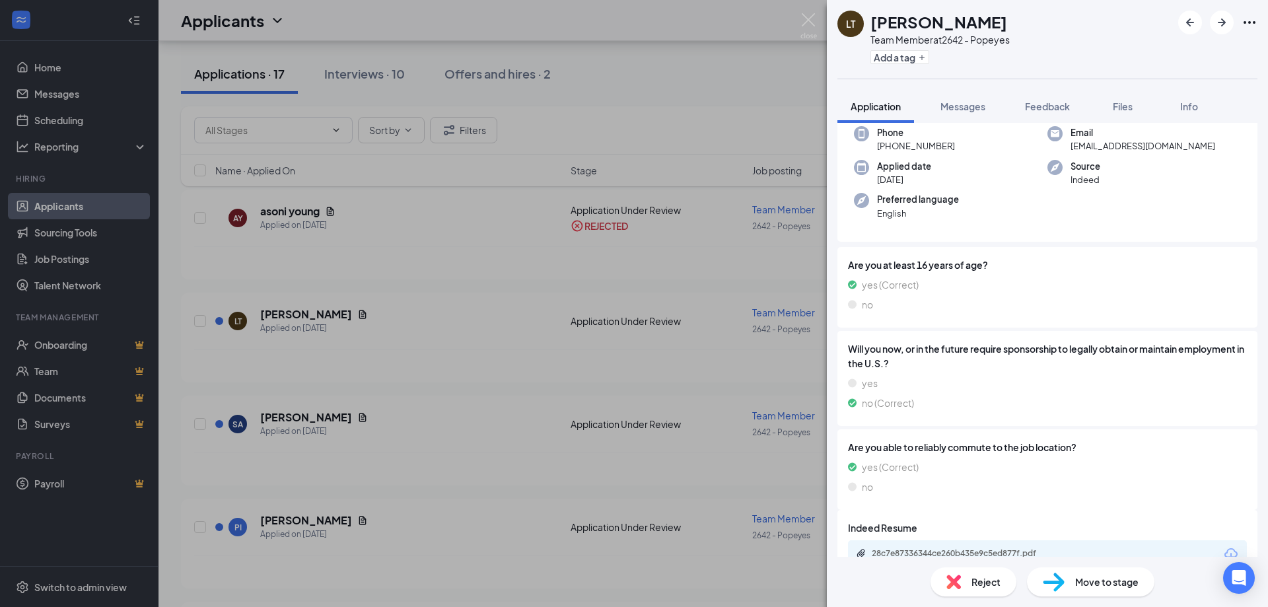
scroll to position [134, 0]
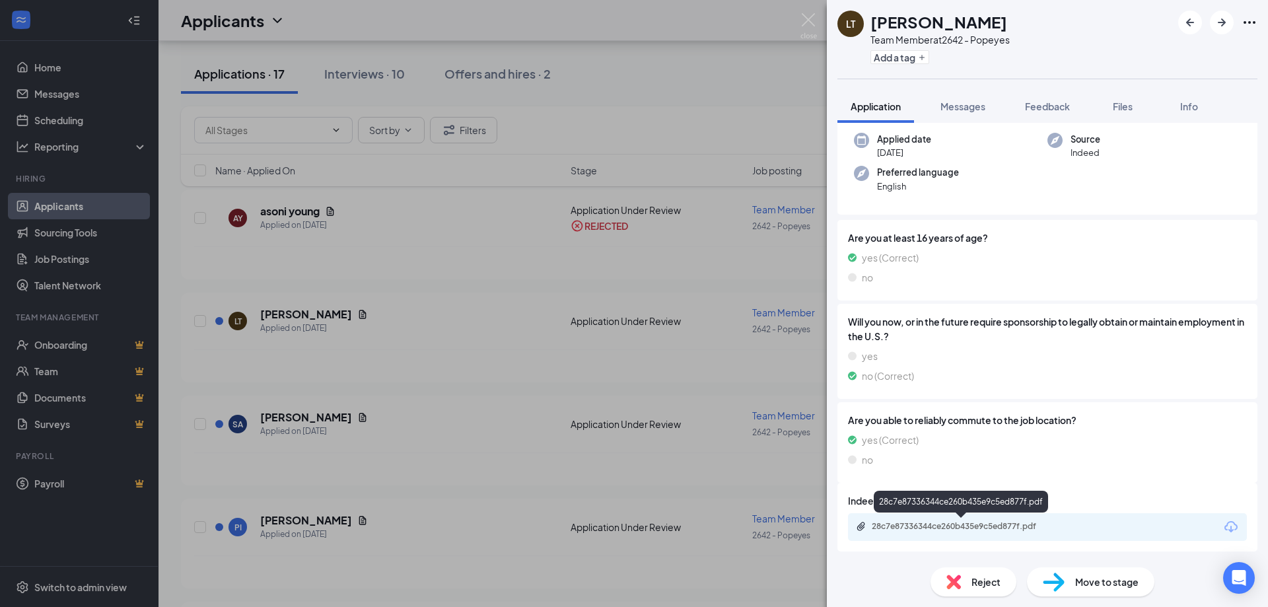
click at [1005, 526] on div "28c7e87336344ce260b435e9c5ed877f.pdf" at bounding box center [964, 526] width 185 height 11
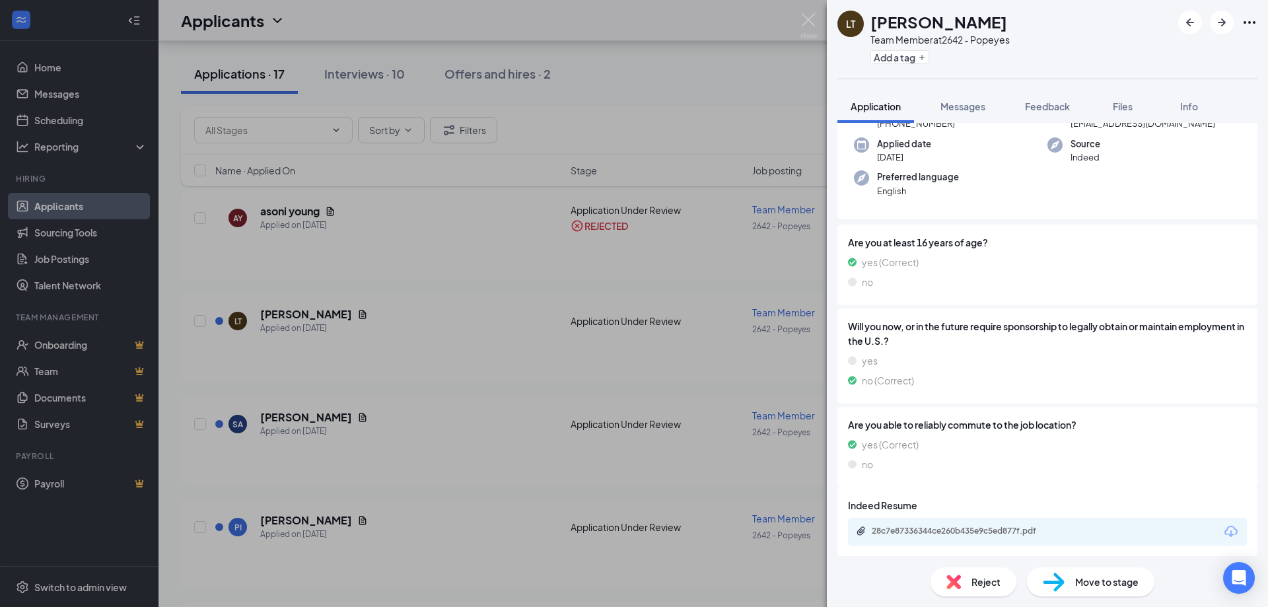
click at [1049, 585] on img at bounding box center [1054, 581] width 22 height 19
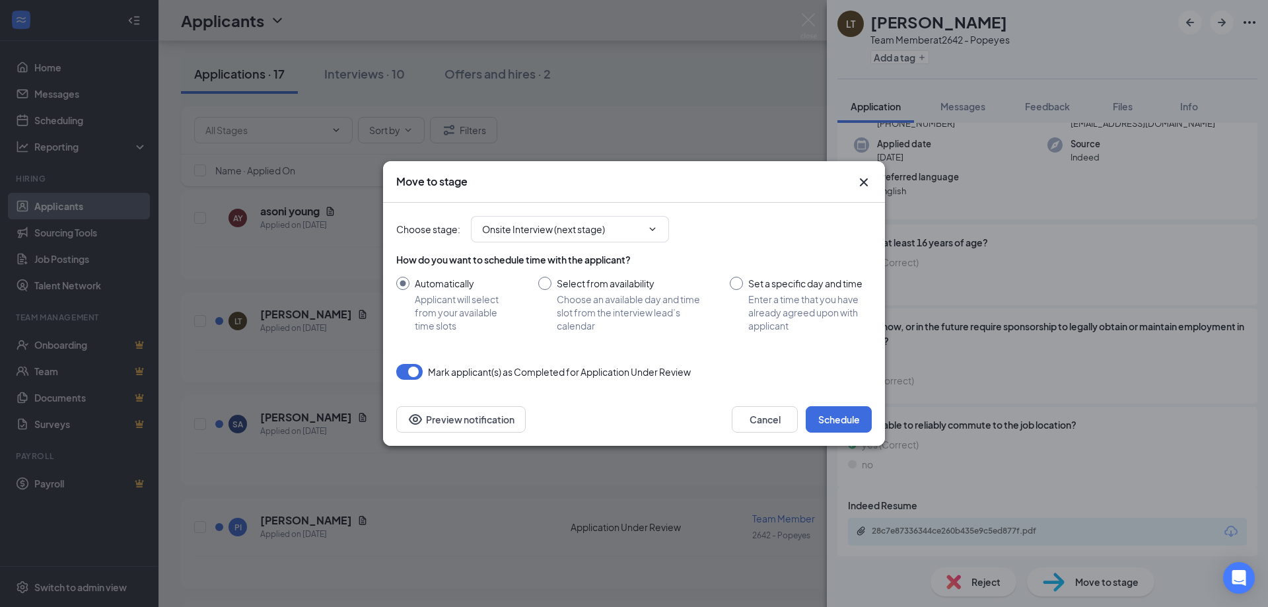
click at [541, 283] on input "Select from availability Choose an available day and time slot from the intervi…" at bounding box center [620, 304] width 165 height 55
radio input "true"
radio input "false"
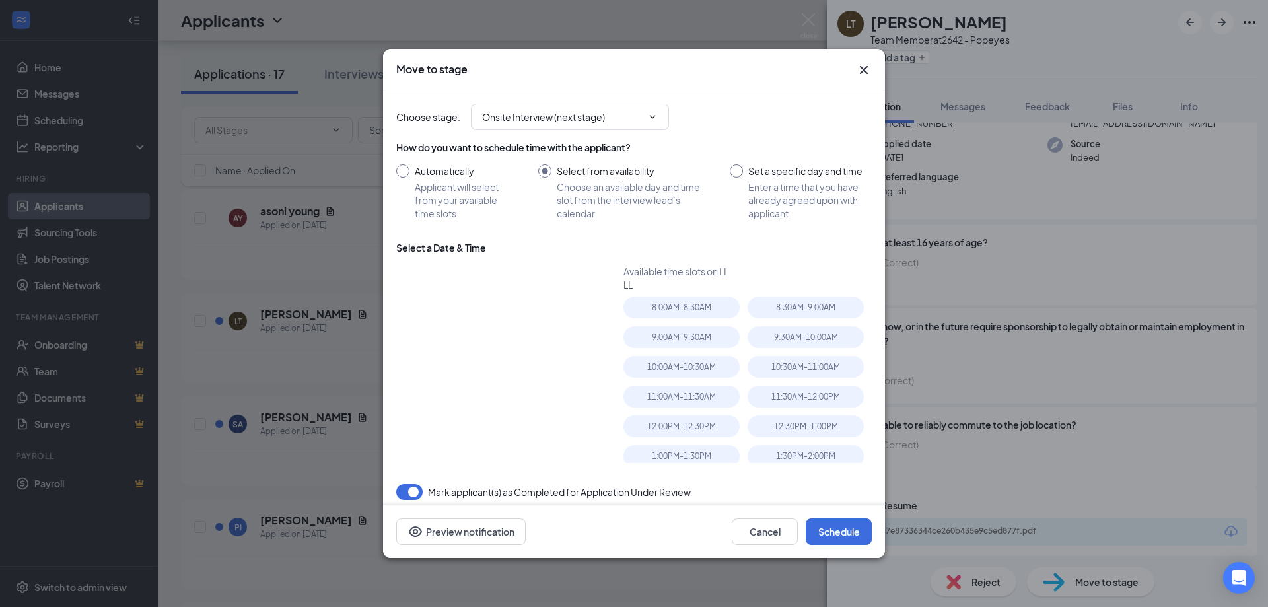
type input "[DATE]"
click at [683, 399] on div "11:00AM - 11:30AM" at bounding box center [681, 397] width 116 height 22
click at [839, 532] on button "Schedule" at bounding box center [839, 531] width 66 height 26
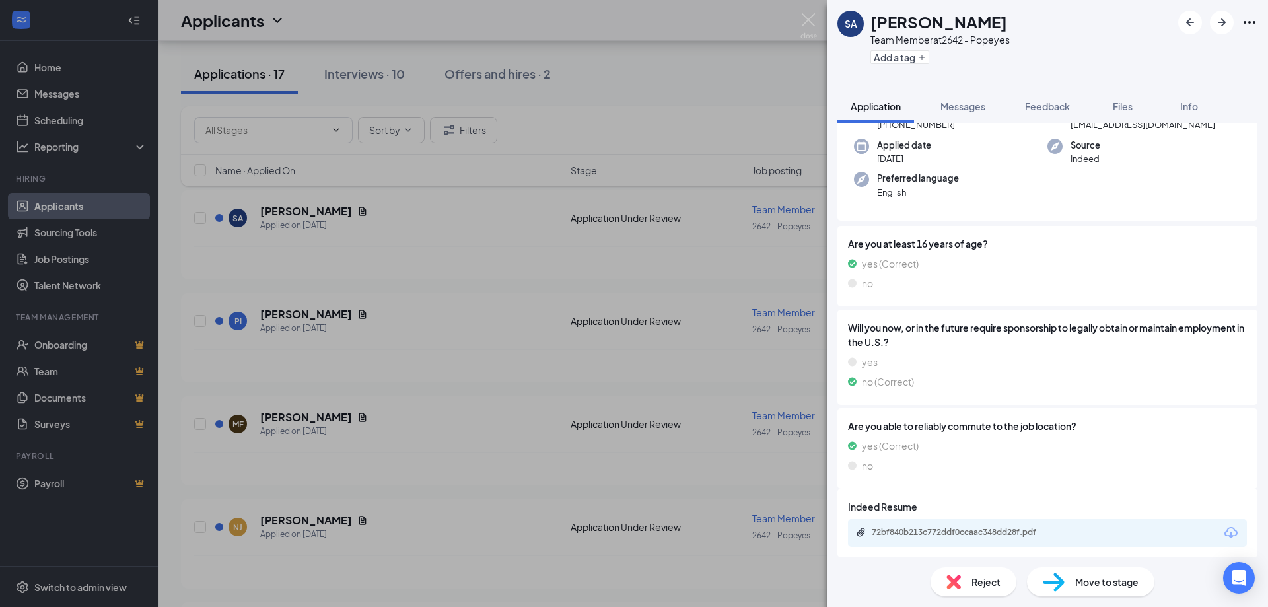
scroll to position [97, 0]
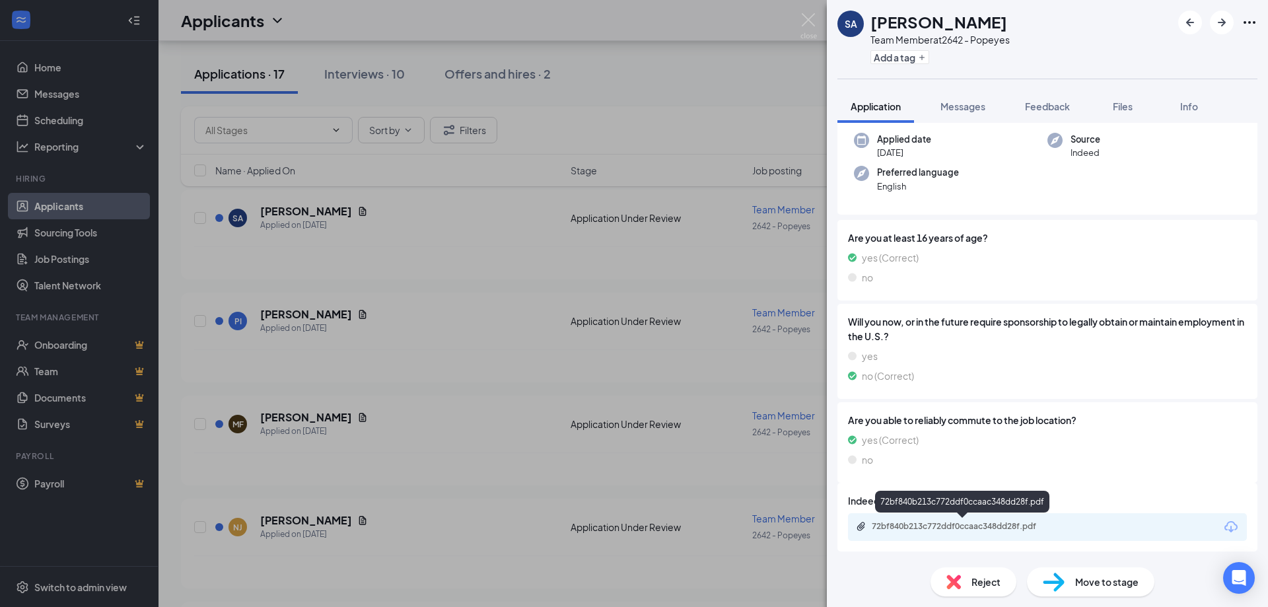
click at [994, 529] on div "72bf840b213c772ddf0ccaac348dd28f.pdf" at bounding box center [964, 526] width 185 height 11
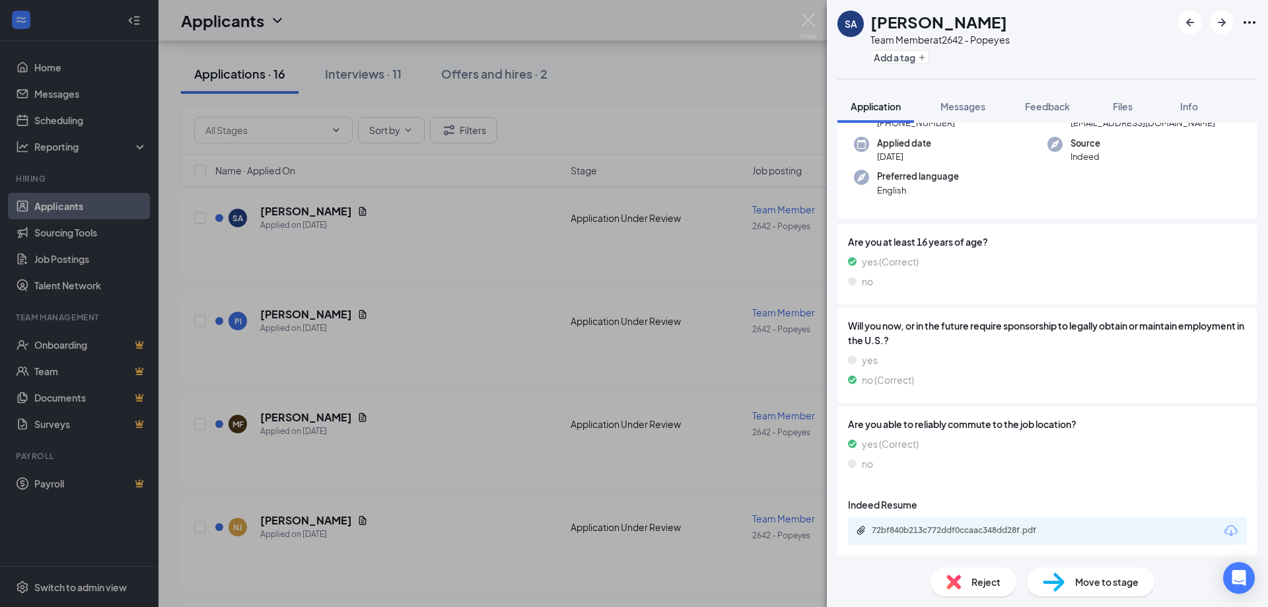
click at [1099, 590] on div "Move to stage" at bounding box center [1090, 581] width 127 height 29
type input "Onsite Interview (next stage)"
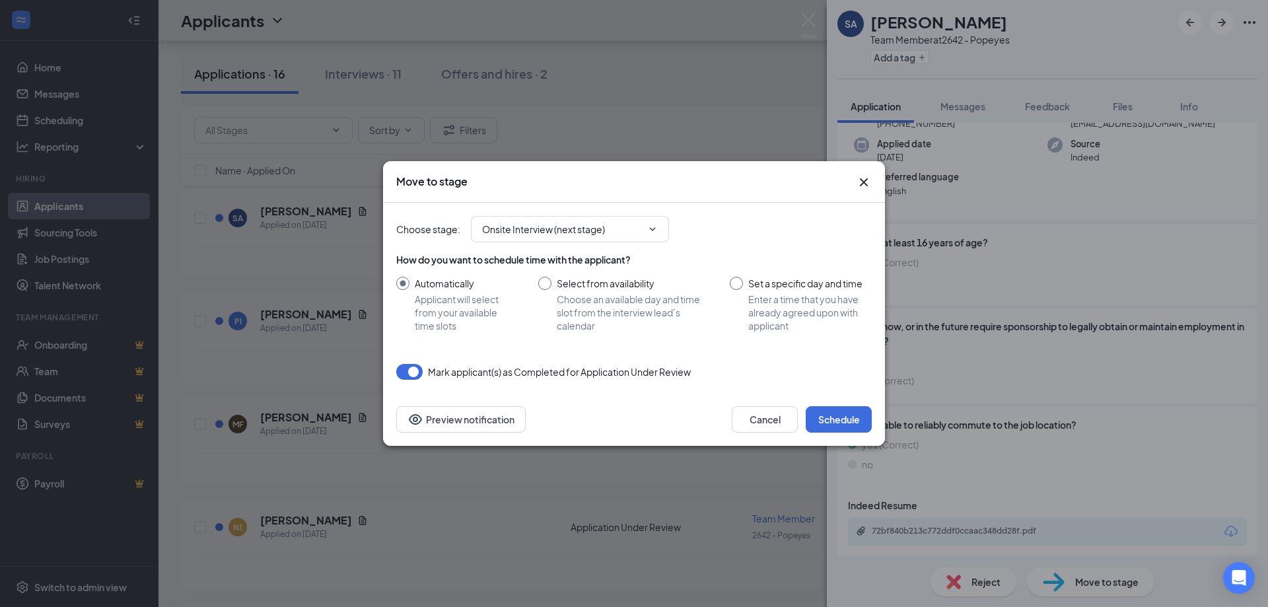
click at [544, 285] on input "Select from availability Choose an available day and time slot from the intervi…" at bounding box center [620, 304] width 165 height 55
radio input "true"
radio input "false"
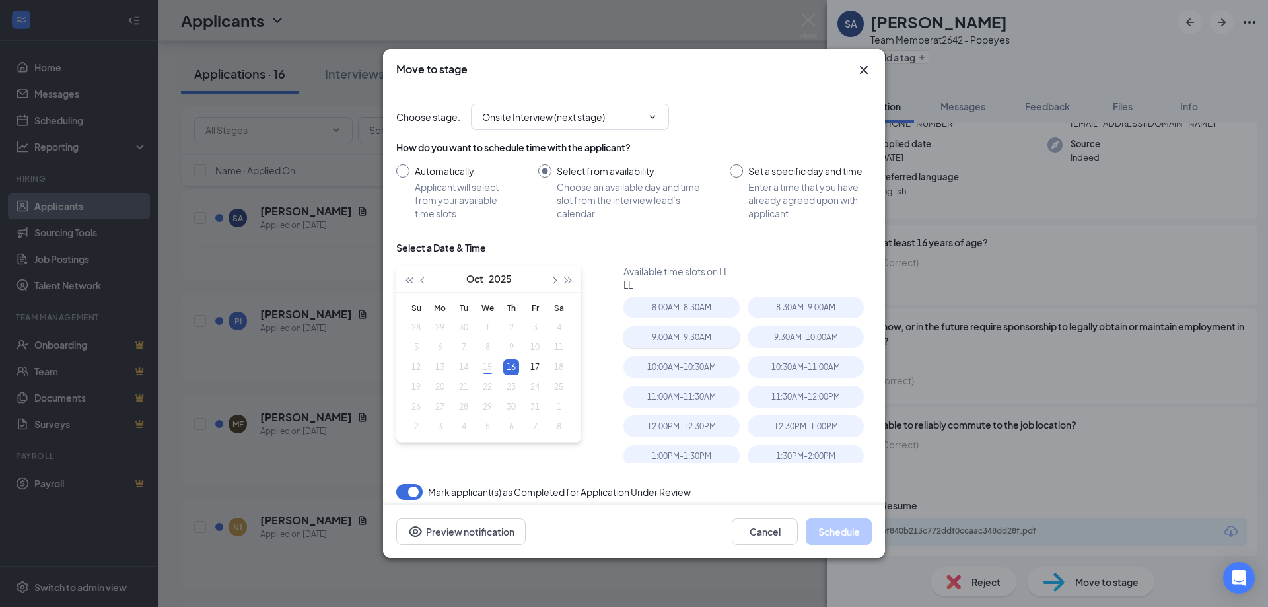
click at [672, 343] on div "9:00AM - 9:30AM" at bounding box center [681, 337] width 116 height 22
click at [822, 537] on button "Schedule" at bounding box center [839, 531] width 66 height 26
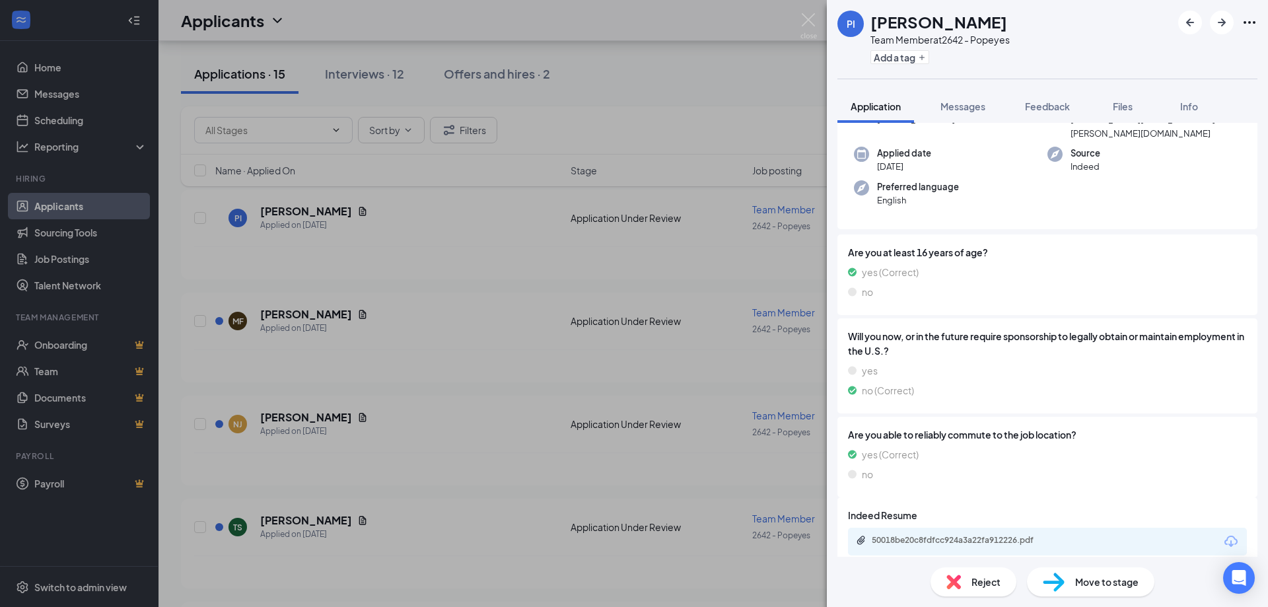
scroll to position [97, 0]
click at [949, 534] on div "50018be20c8fdfcc924a3a22fa912226.pdf" at bounding box center [964, 539] width 185 height 11
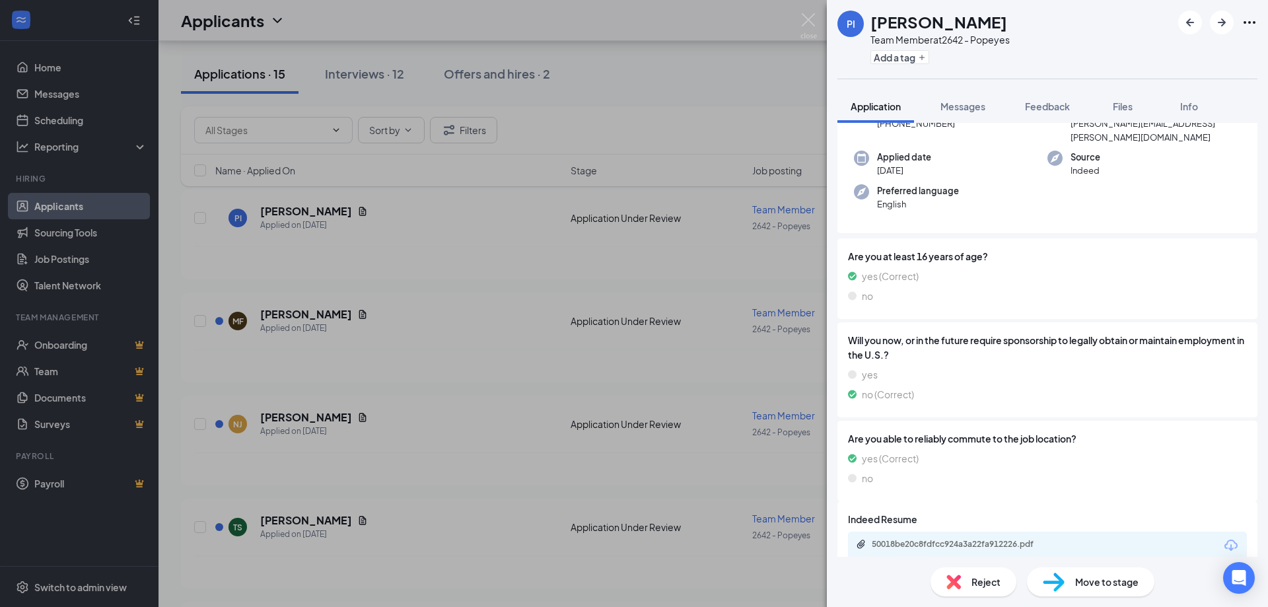
click at [1088, 578] on span "Move to stage" at bounding box center [1106, 581] width 63 height 15
type input "Onsite Interview (next stage)"
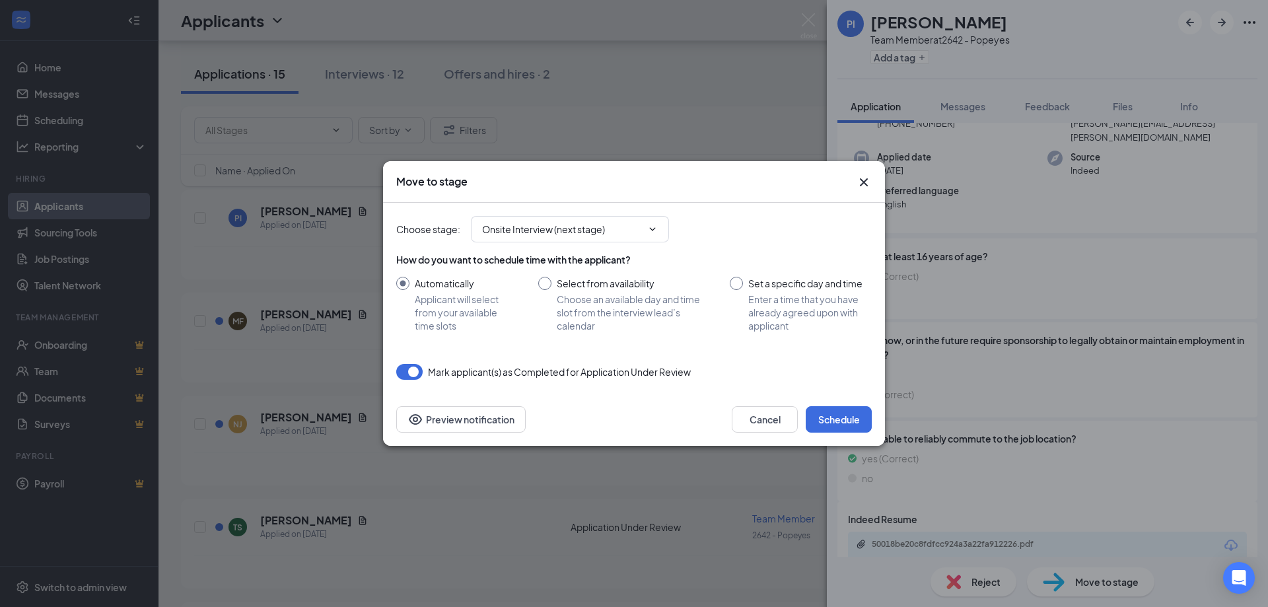
click at [544, 286] on input "Select from availability Choose an available day and time slot from the intervi…" at bounding box center [620, 304] width 165 height 55
radio input "true"
radio input "false"
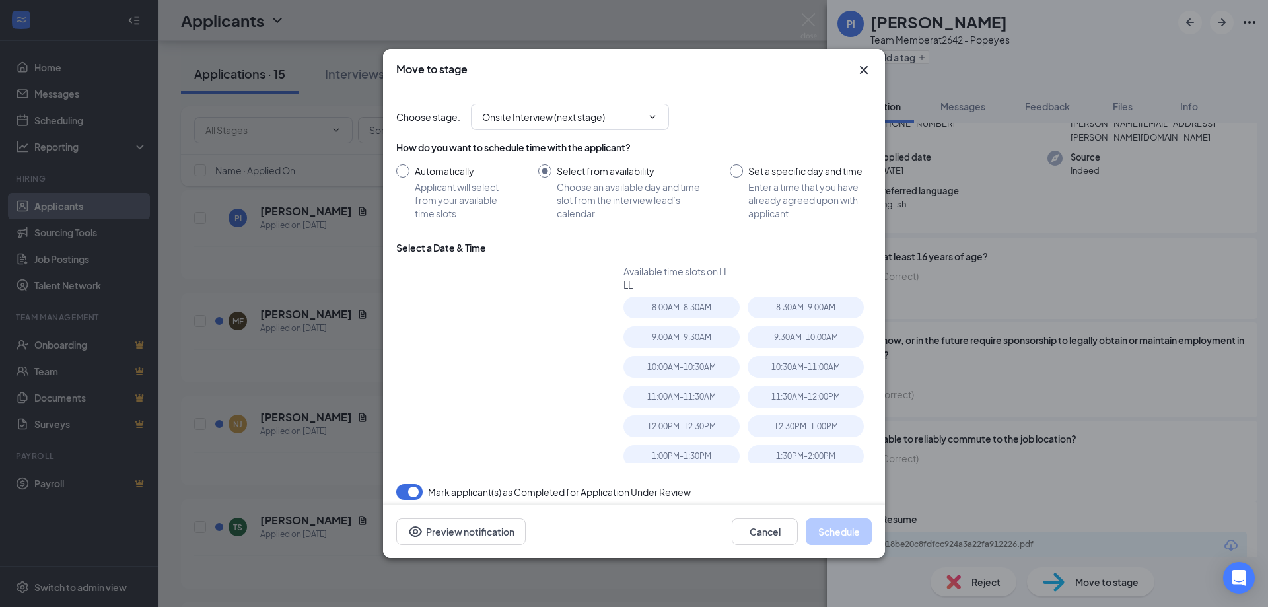
type input "[DATE]"
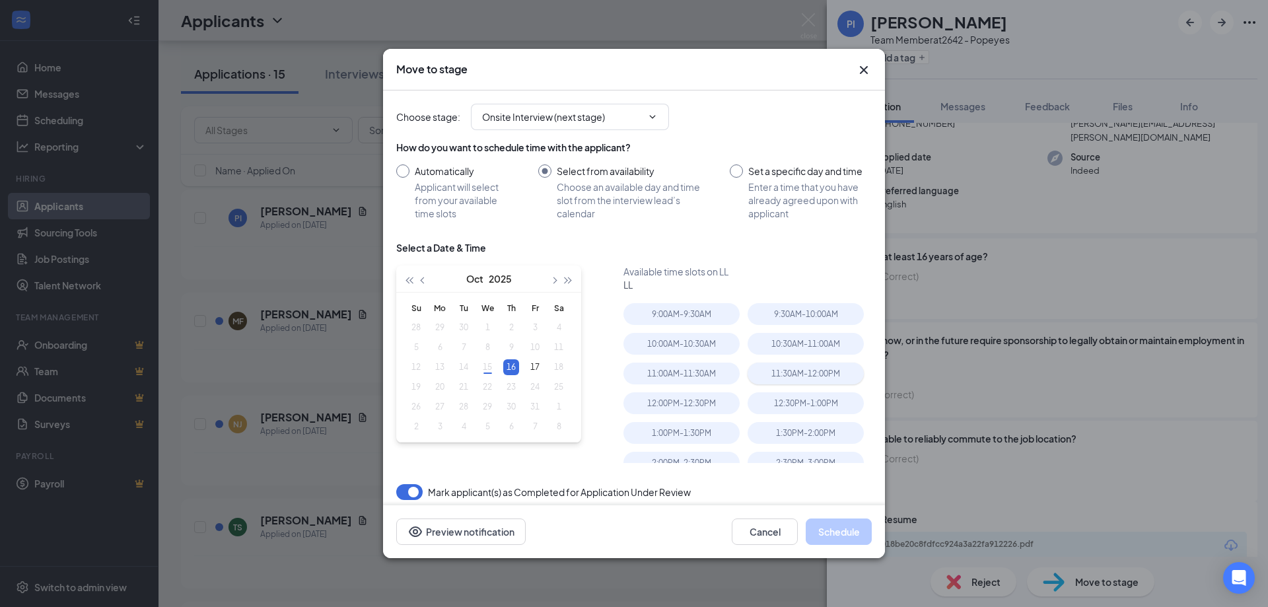
scroll to position [0, 0]
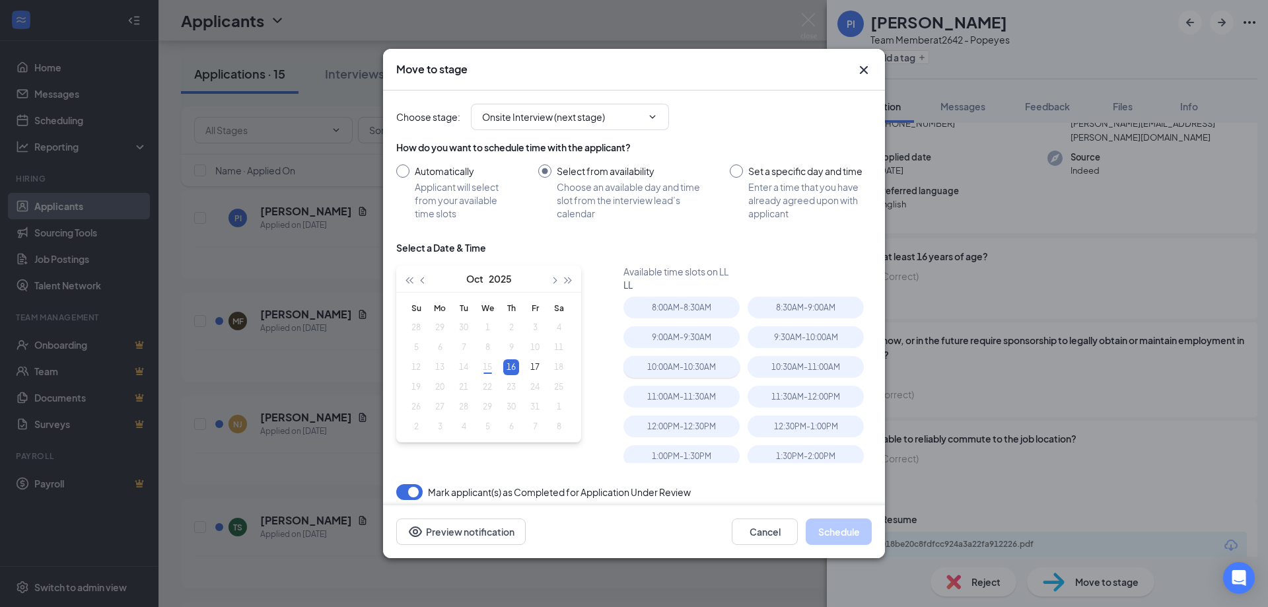
click at [696, 368] on div "10:00AM - 10:30AM" at bounding box center [681, 367] width 116 height 22
click at [835, 526] on button "Schedule" at bounding box center [839, 531] width 66 height 26
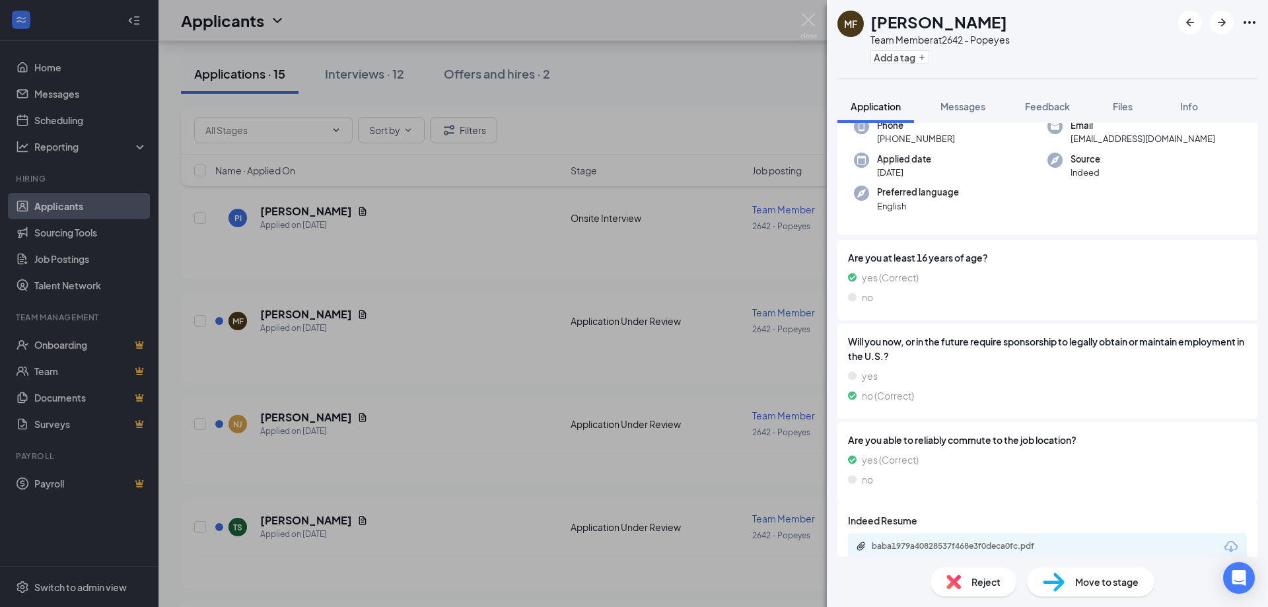
scroll to position [97, 0]
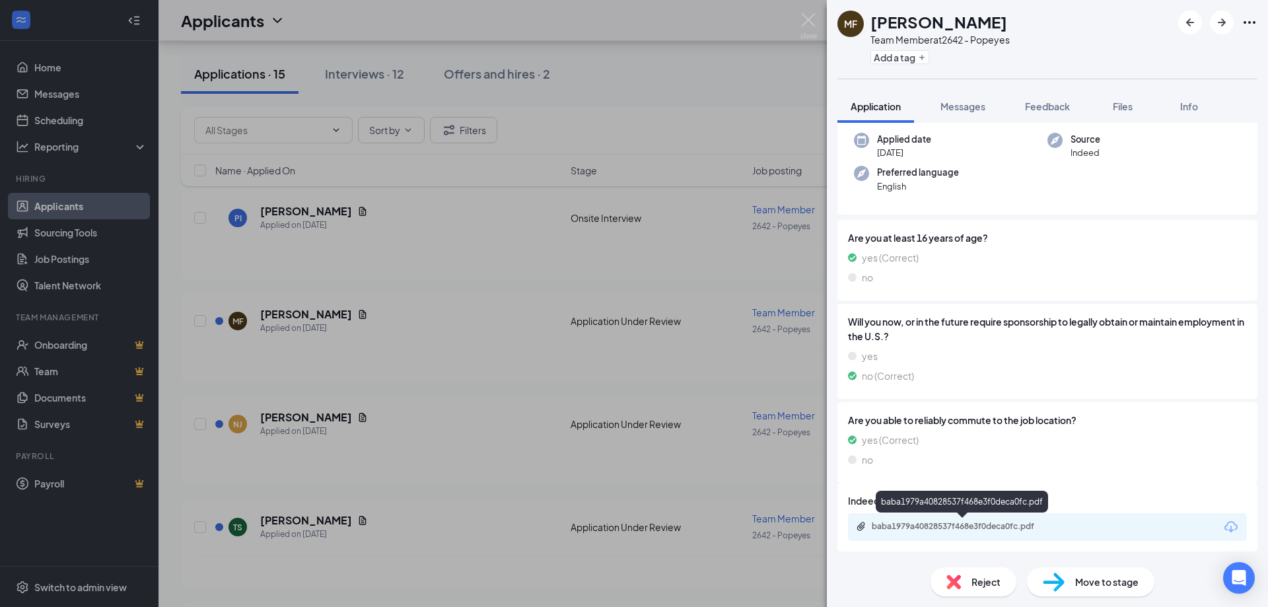
click at [1012, 530] on div "baba1979a40828537f468e3f0deca0fc.pdf" at bounding box center [964, 526] width 185 height 11
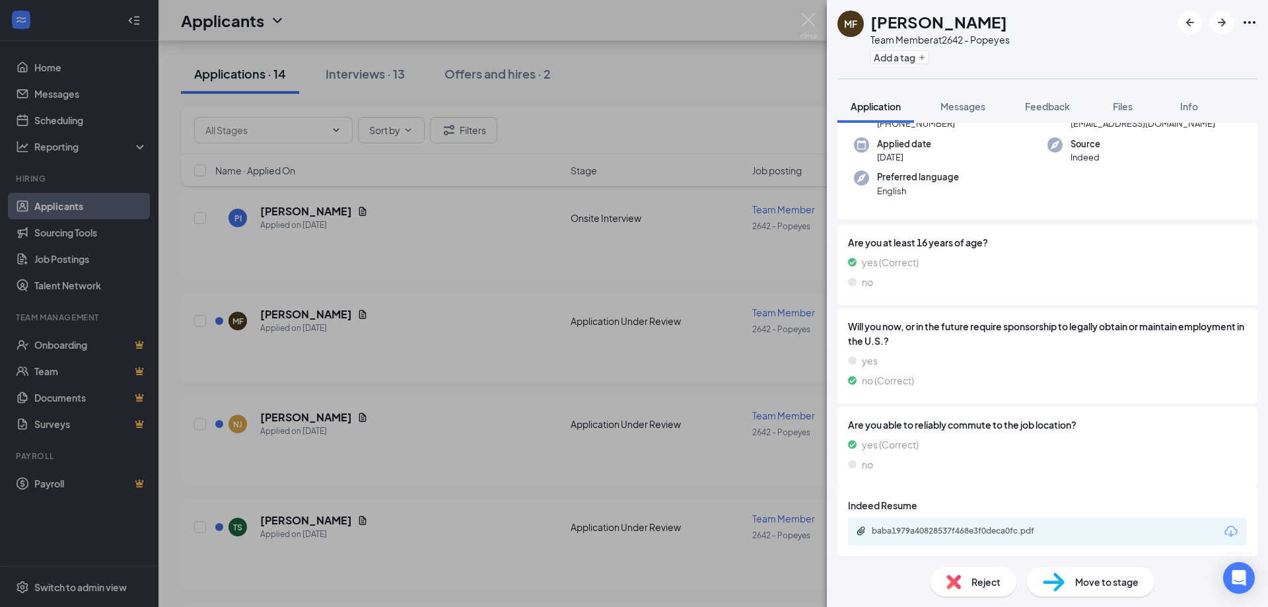
click at [990, 590] on div "Reject" at bounding box center [973, 581] width 86 height 29
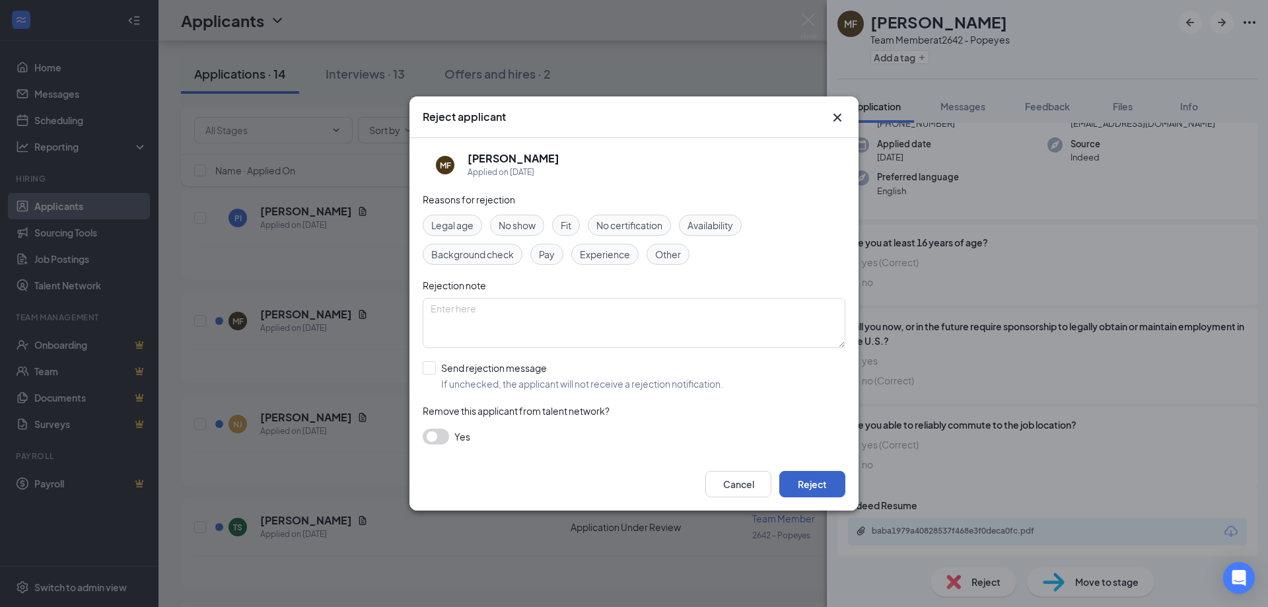
click at [801, 481] on button "Reject" at bounding box center [812, 484] width 66 height 26
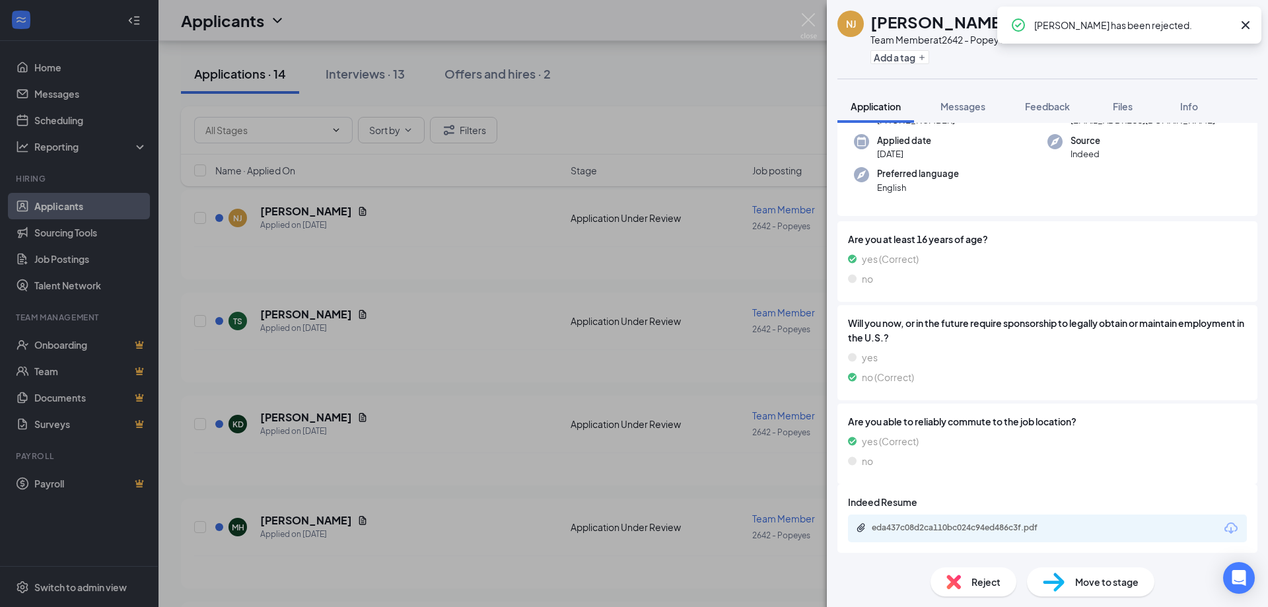
scroll to position [97, 0]
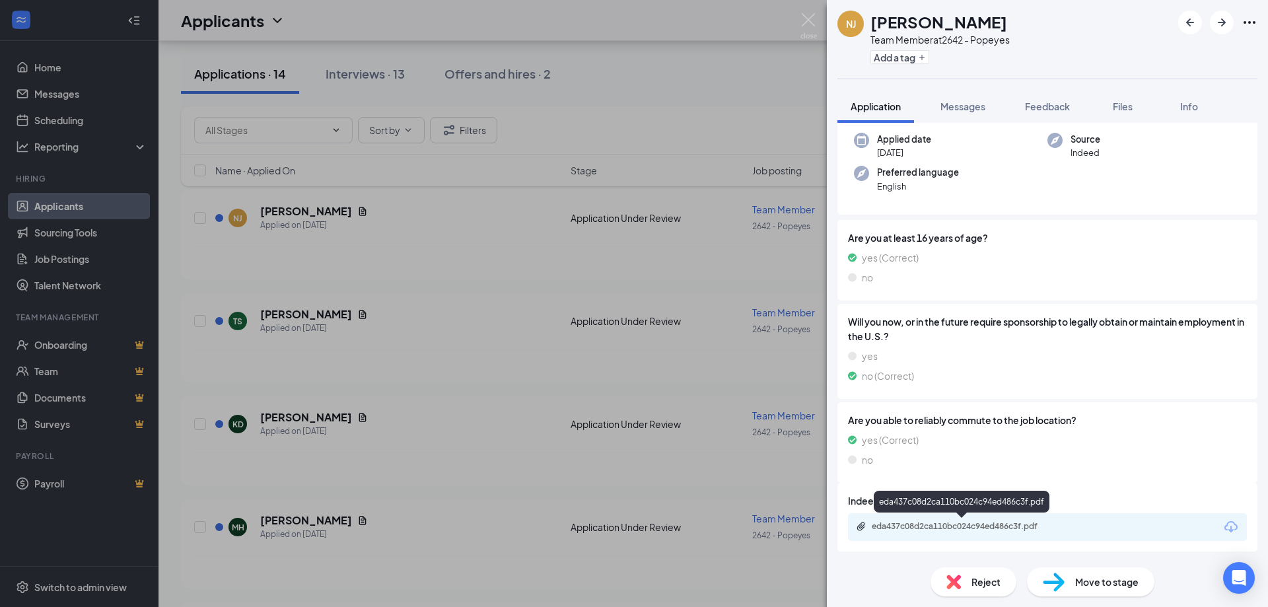
click at [1016, 531] on div "eda437c08d2ca110bc024c94ed486c3f.pdf" at bounding box center [964, 526] width 185 height 11
click at [989, 588] on span "Reject" at bounding box center [985, 581] width 29 height 15
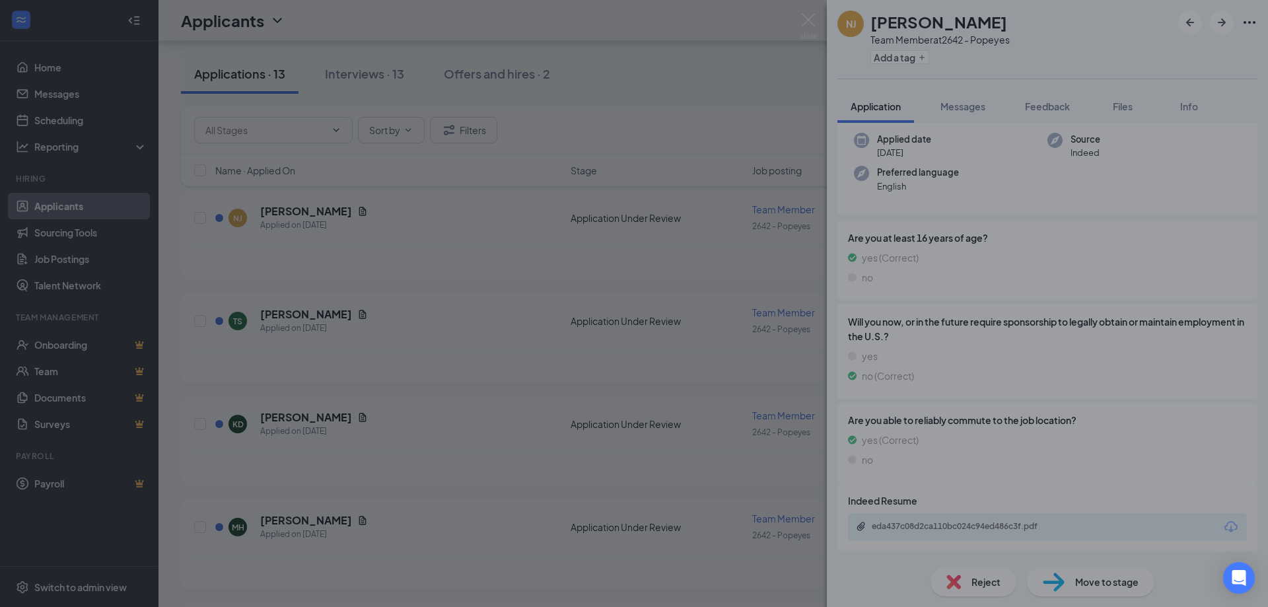
scroll to position [92, 0]
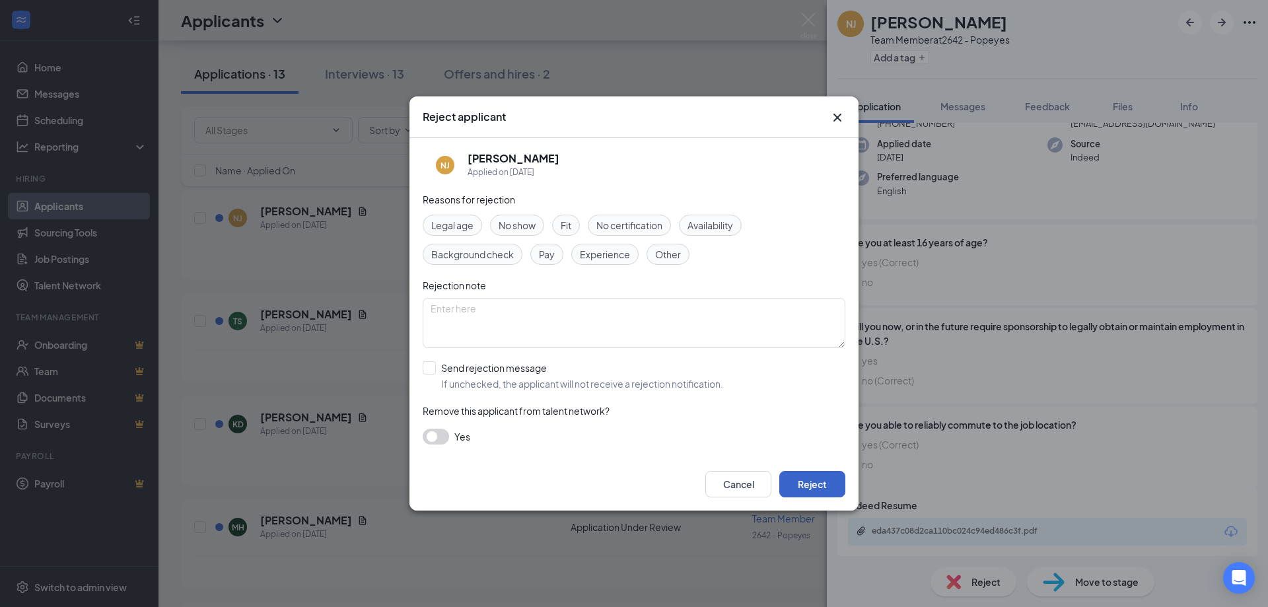
click at [810, 487] on button "Reject" at bounding box center [812, 484] width 66 height 26
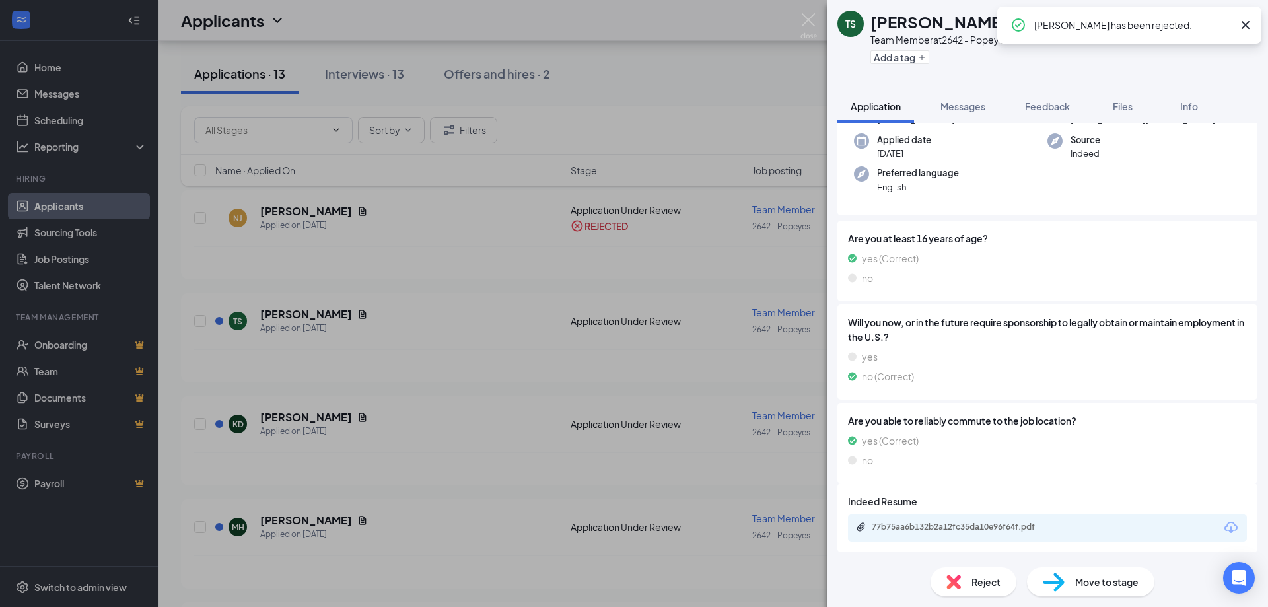
scroll to position [134, 0]
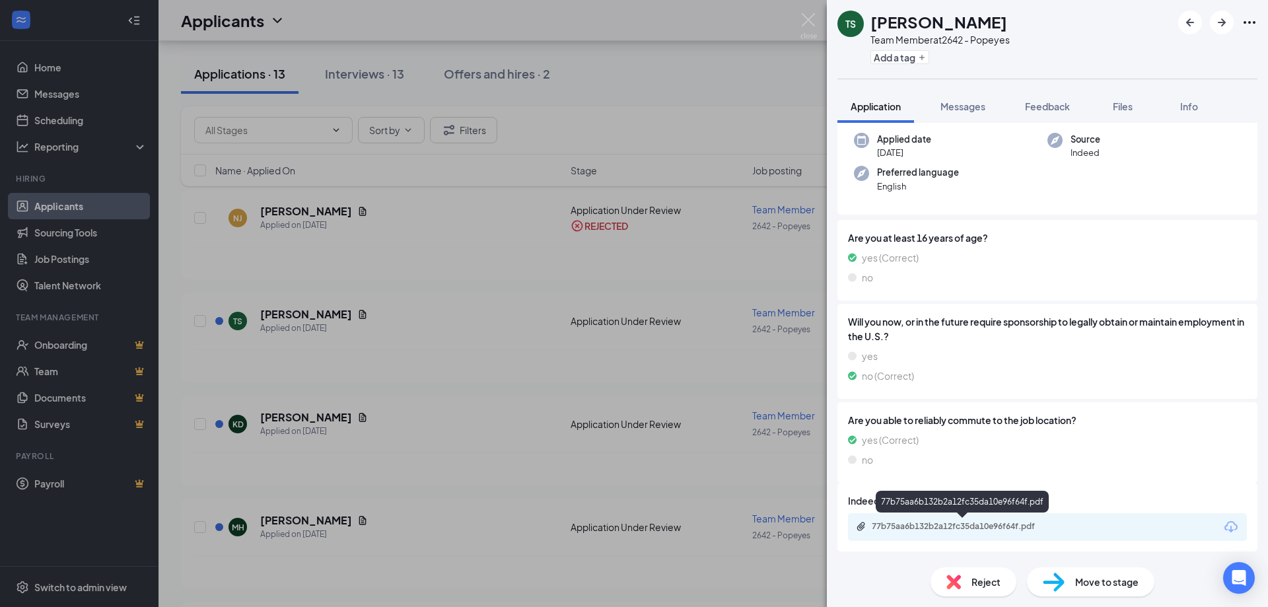
click at [921, 528] on div "77b75aa6b132b2a12fc35da10e96f64f.pdf" at bounding box center [964, 526] width 185 height 11
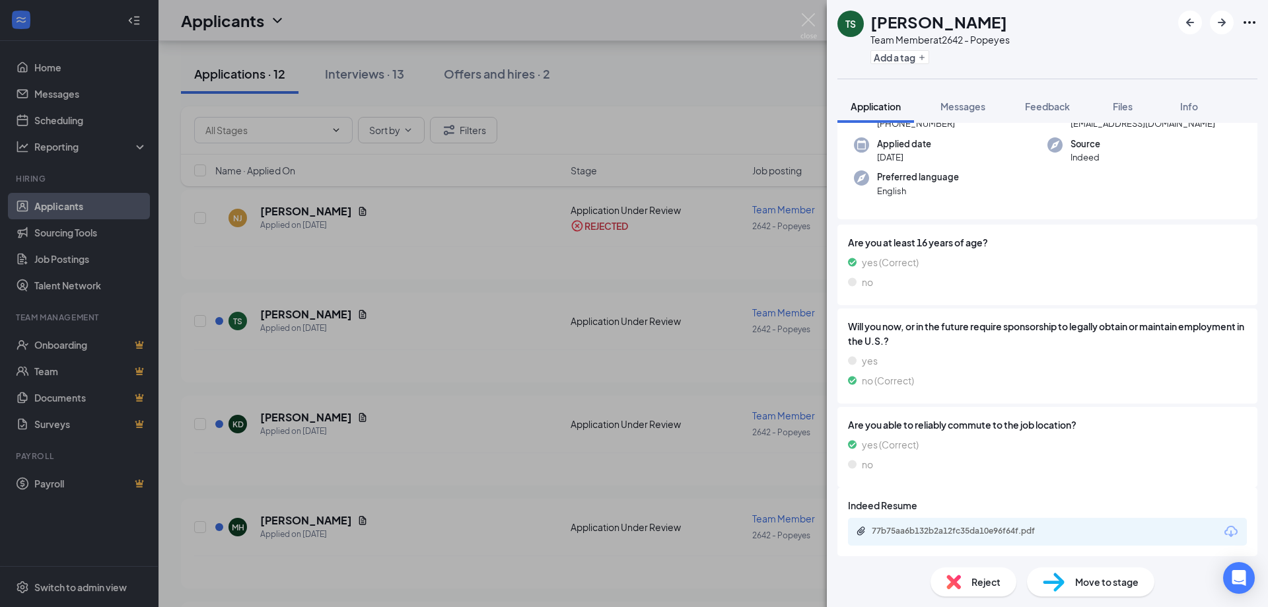
click at [1076, 591] on div "Move to stage" at bounding box center [1090, 581] width 127 height 29
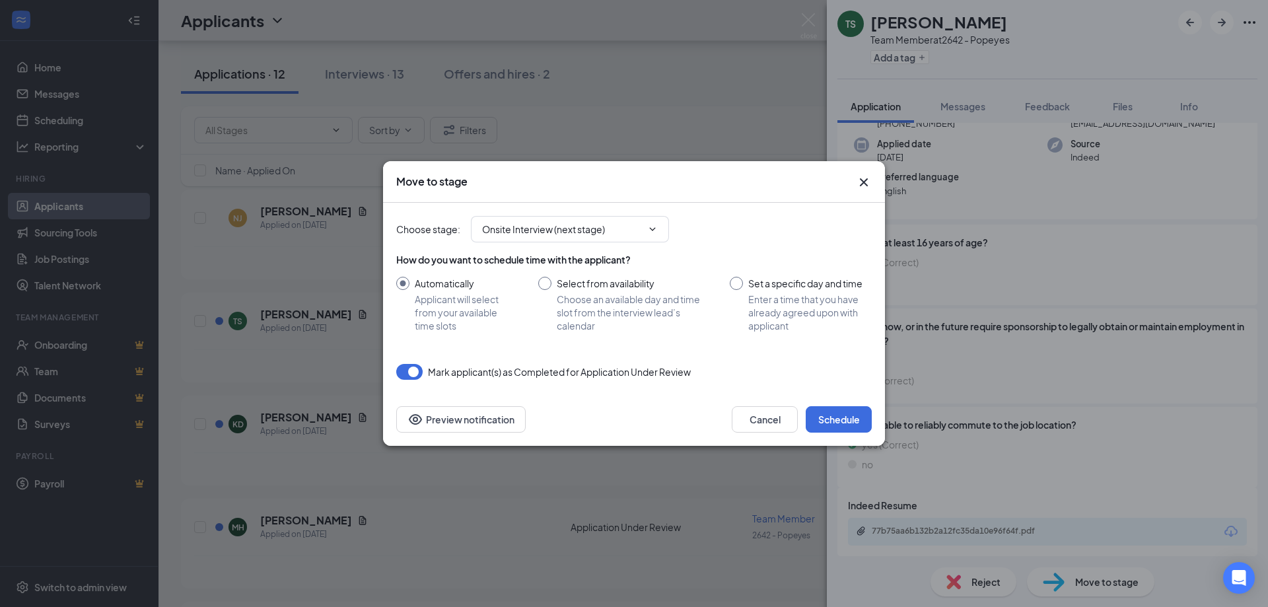
click at [549, 281] on input "Select from availability Choose an available day and time slot from the intervi…" at bounding box center [620, 304] width 165 height 55
radio input "true"
radio input "false"
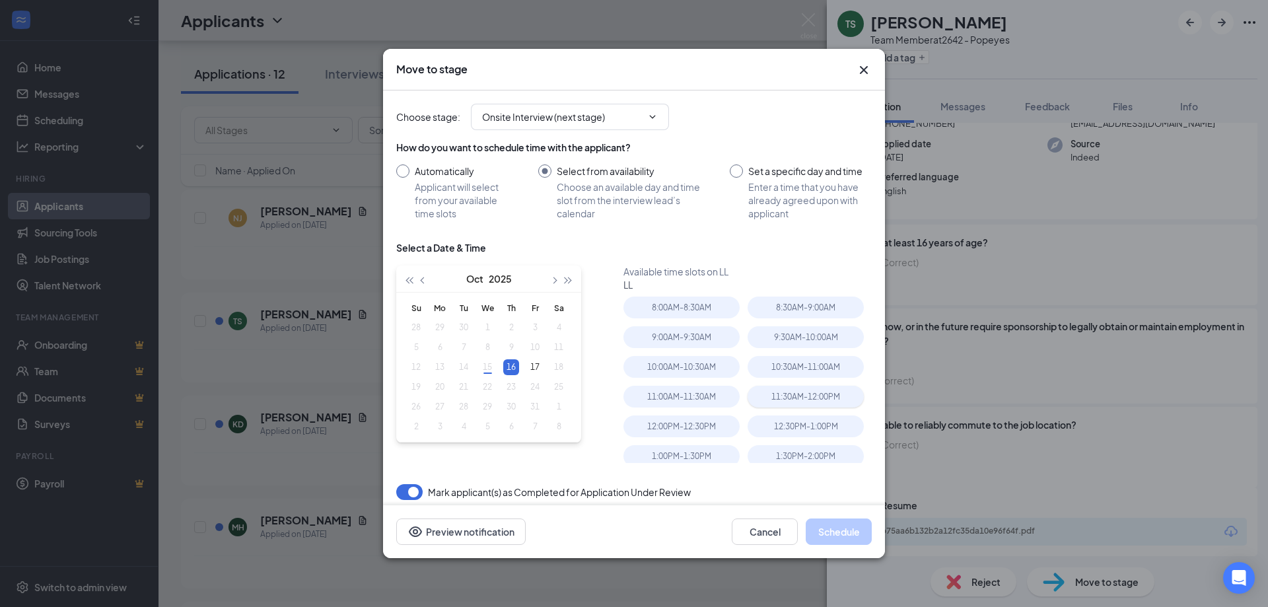
scroll to position [66, 0]
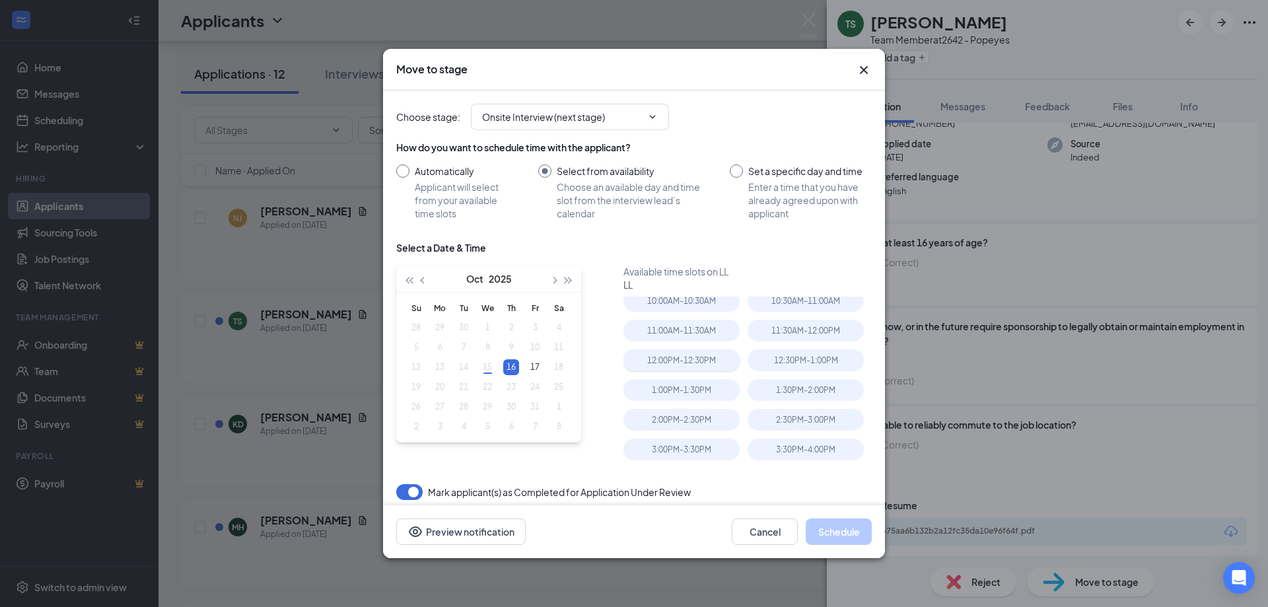
click at [696, 364] on div "12:00PM - 12:30PM" at bounding box center [681, 360] width 116 height 22
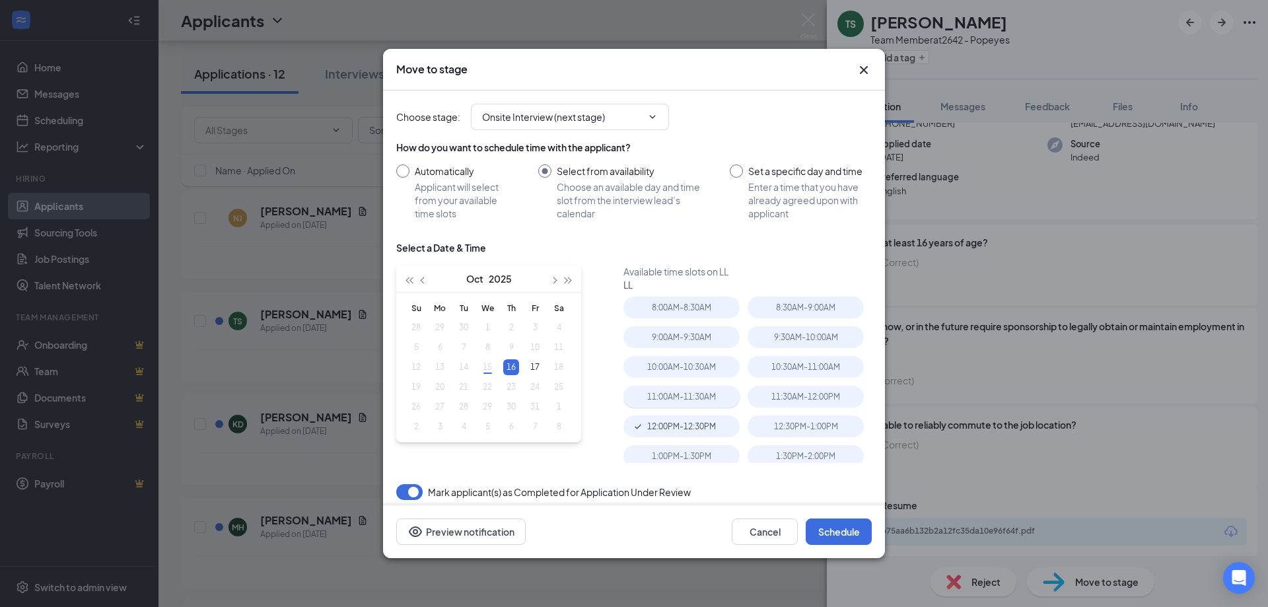
click at [695, 397] on div "11:00AM - 11:30AM" at bounding box center [681, 397] width 116 height 22
click at [818, 528] on button "Schedule" at bounding box center [839, 531] width 66 height 26
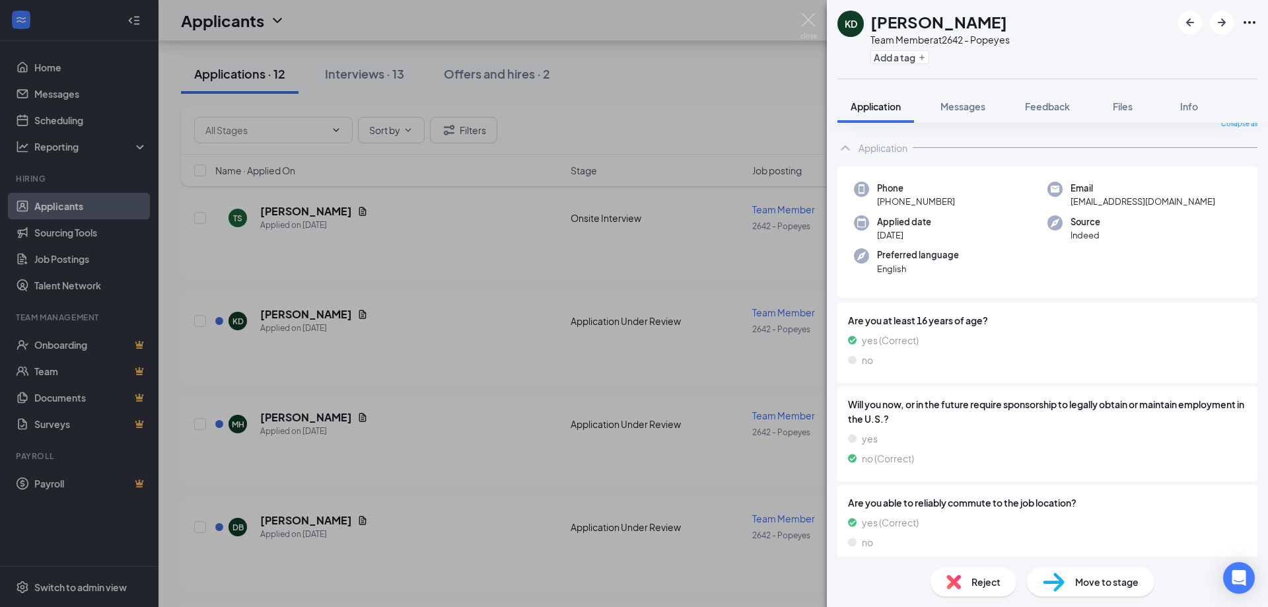
scroll to position [134, 0]
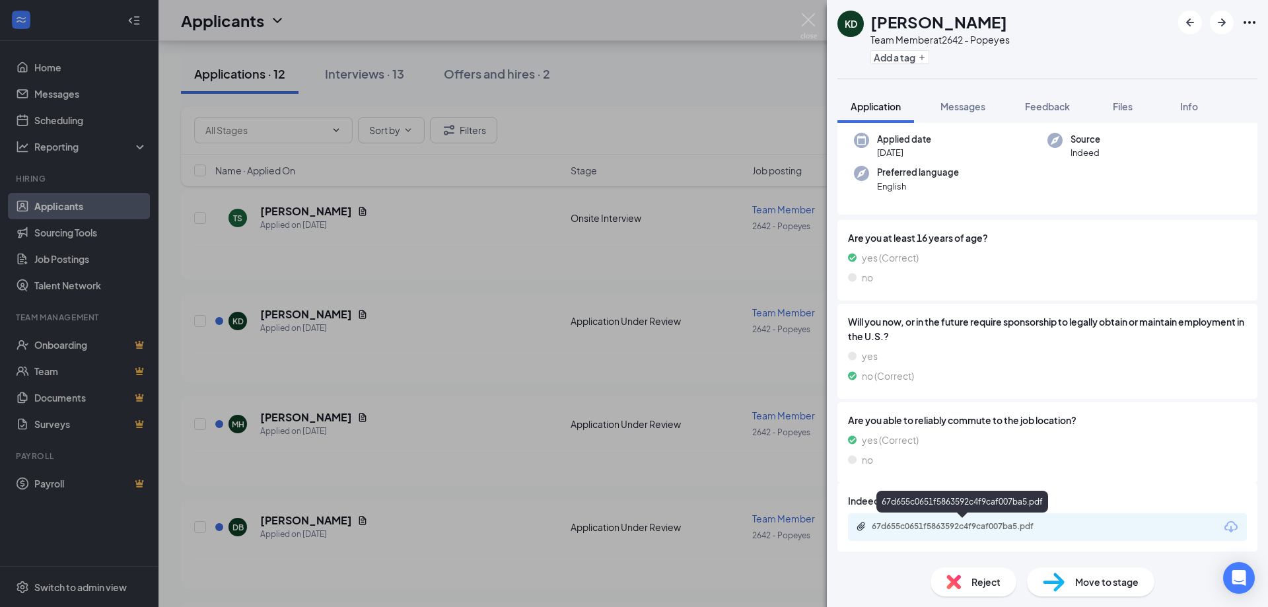
click at [936, 534] on div "67d655c0651f5863592c4f9caf007ba5.pdf" at bounding box center [1047, 527] width 399 height 28
click at [934, 531] on div "67d655c0651f5863592c4f9caf007ba5.pdf" at bounding box center [963, 527] width 214 height 13
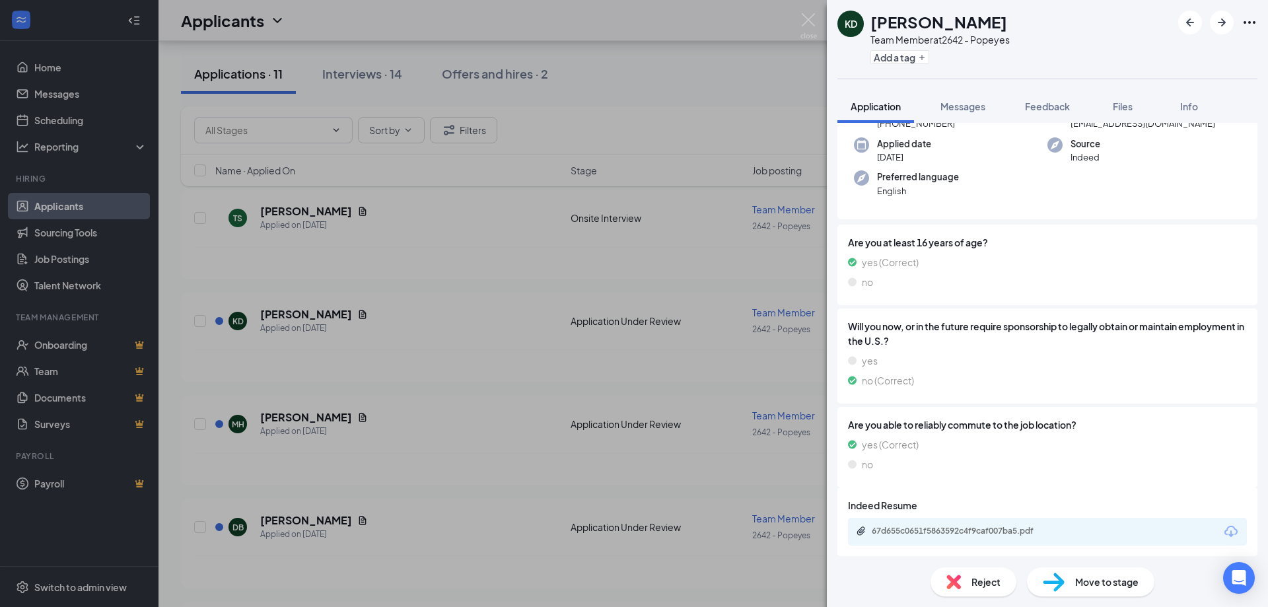
click at [978, 576] on span "Reject" at bounding box center [985, 581] width 29 height 15
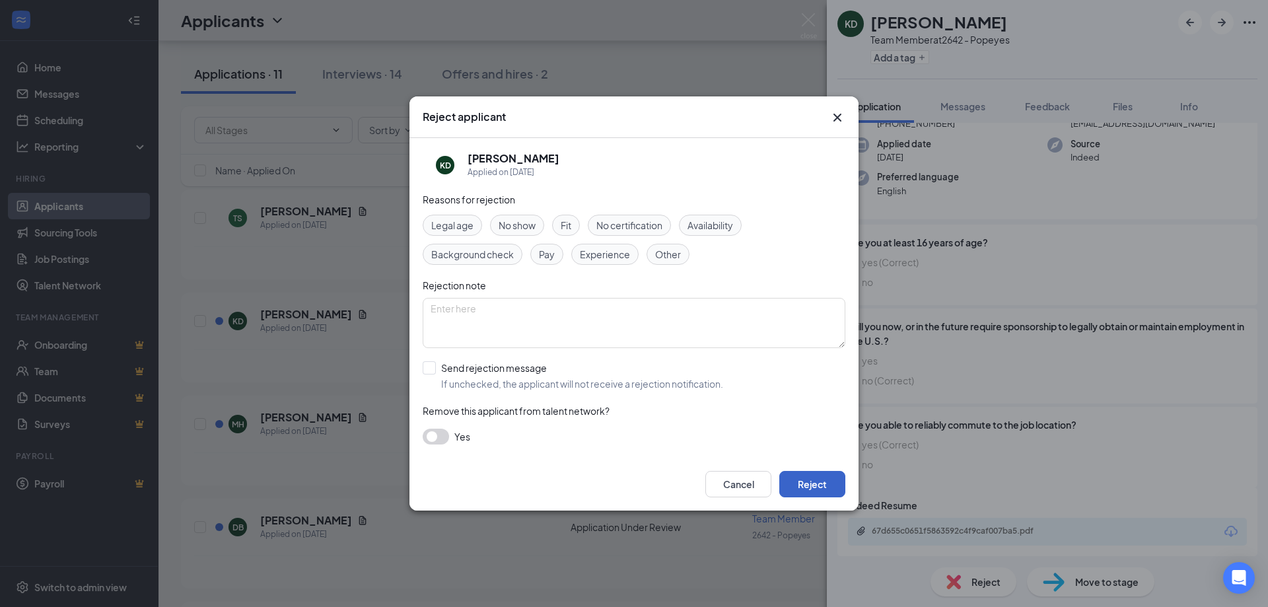
click at [810, 489] on button "Reject" at bounding box center [812, 484] width 66 height 26
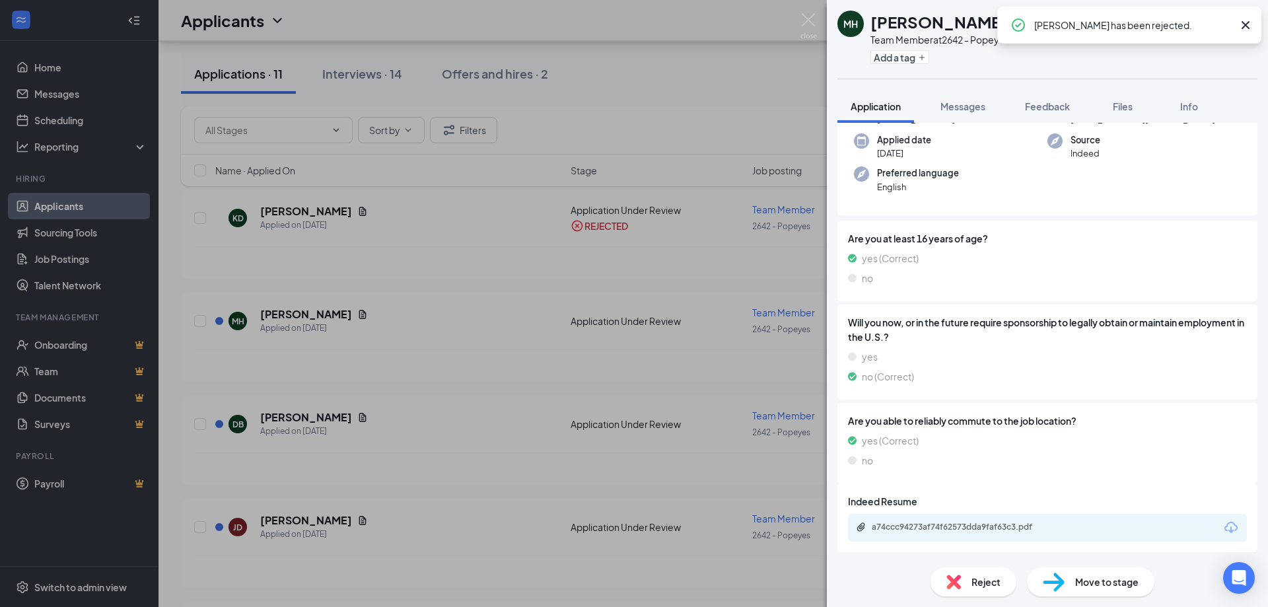
scroll to position [134, 0]
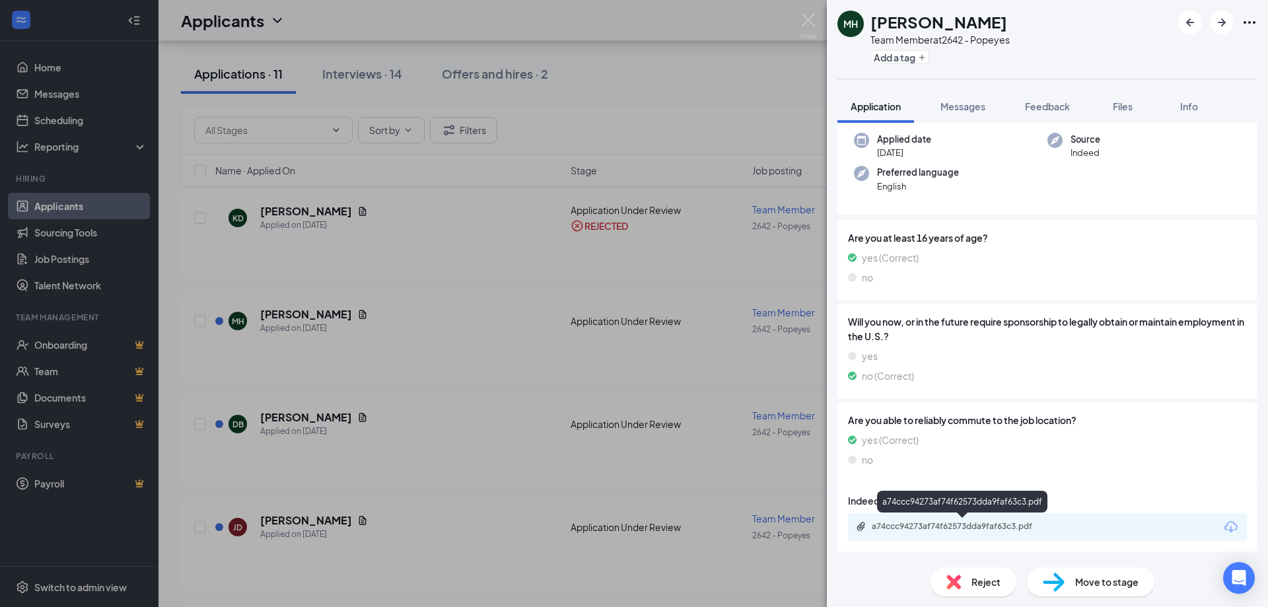
click at [997, 529] on div "a74ccc94273af74f62573dda9faf63c3.pdf" at bounding box center [964, 526] width 185 height 11
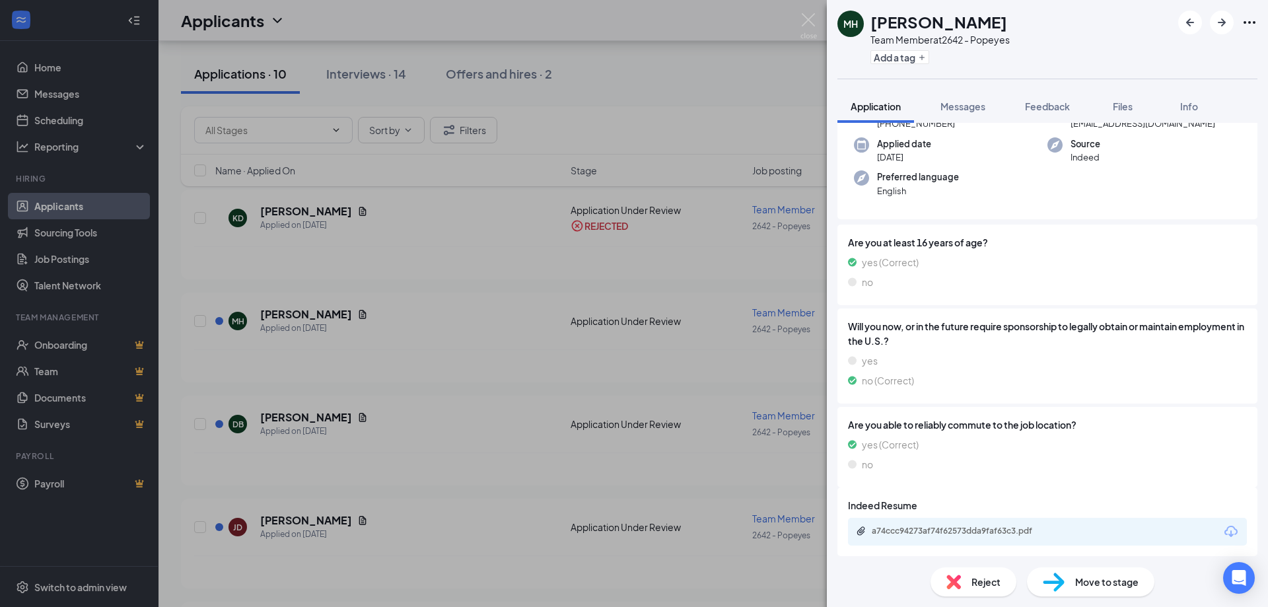
click at [980, 578] on span "Reject" at bounding box center [985, 581] width 29 height 15
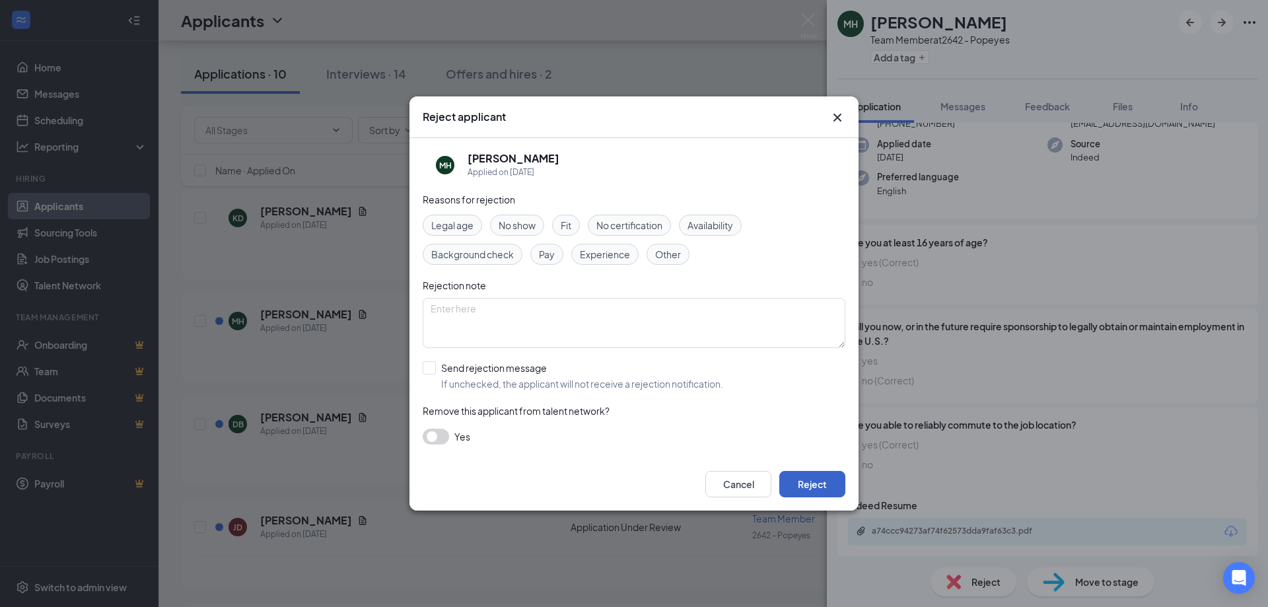
click at [824, 489] on button "Reject" at bounding box center [812, 484] width 66 height 26
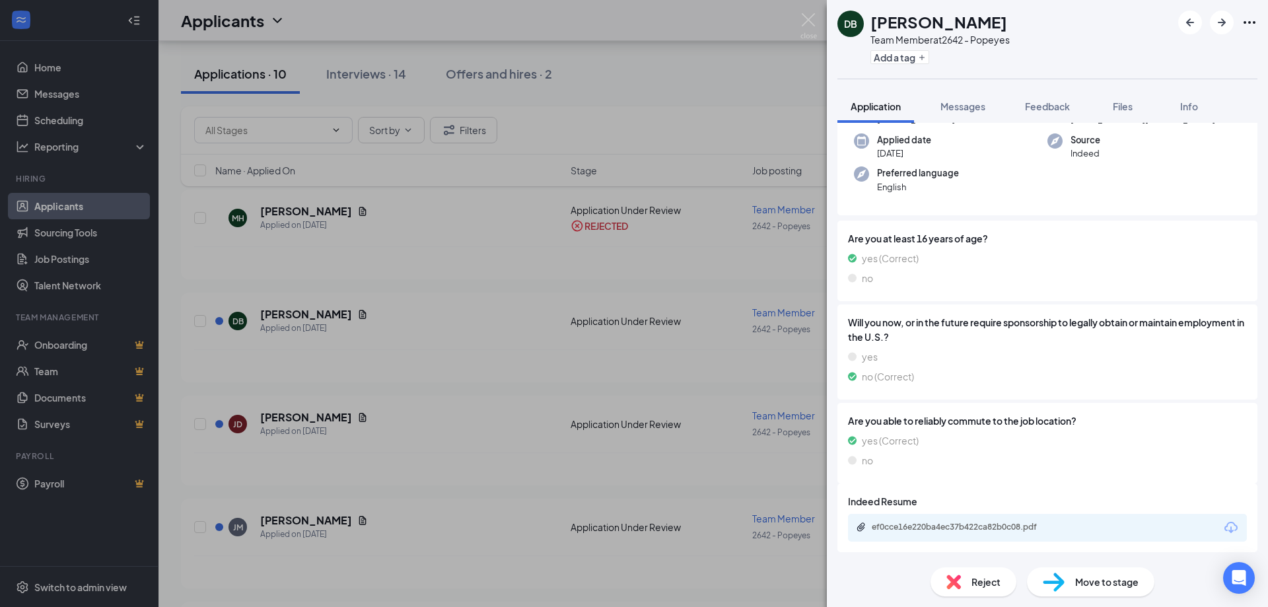
scroll to position [97, 0]
click at [1013, 526] on div "ef0cce16e220ba4ec37b422ca82b0c08.pdf" at bounding box center [964, 526] width 185 height 11
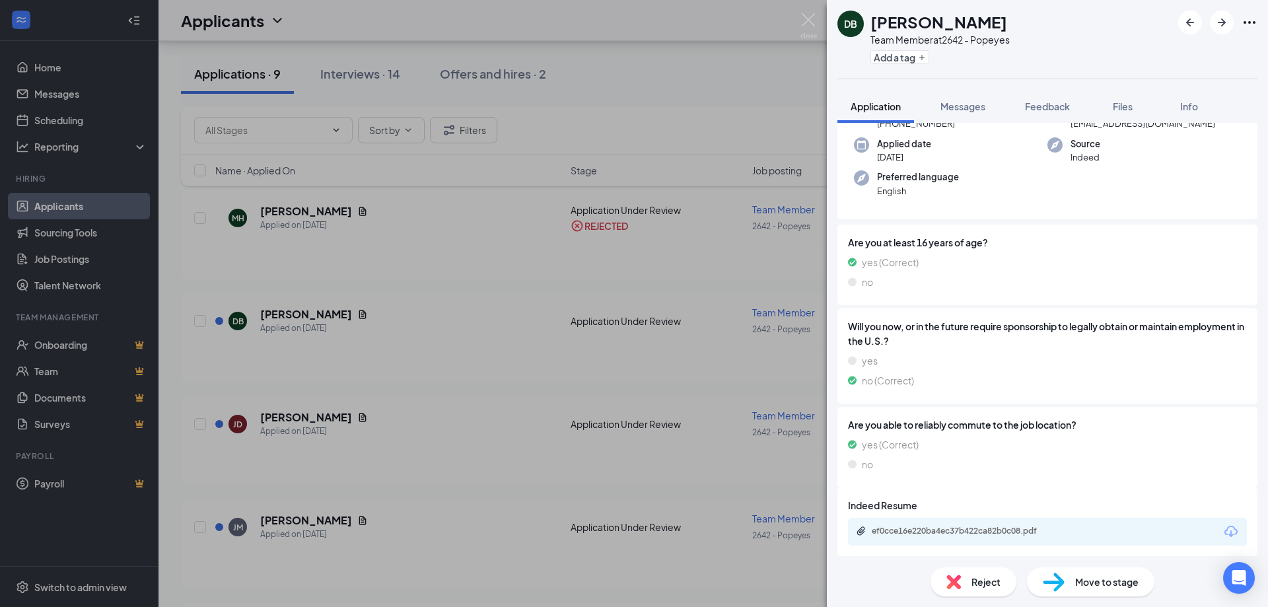
click at [975, 579] on span "Reject" at bounding box center [985, 581] width 29 height 15
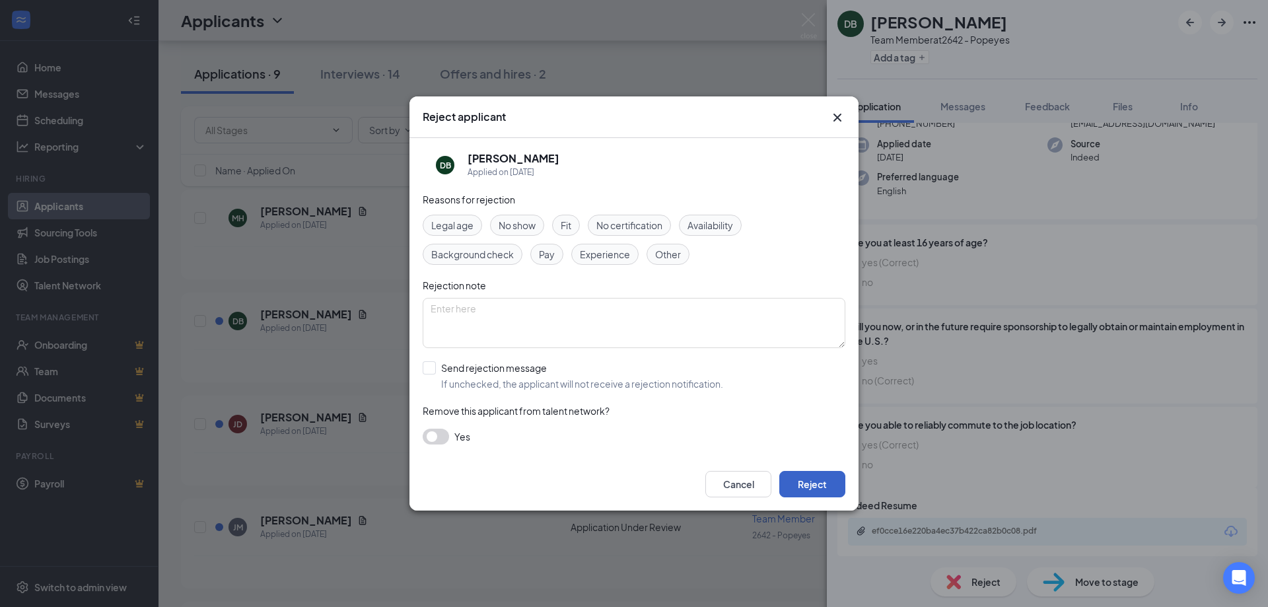
click at [803, 485] on button "Reject" at bounding box center [812, 484] width 66 height 26
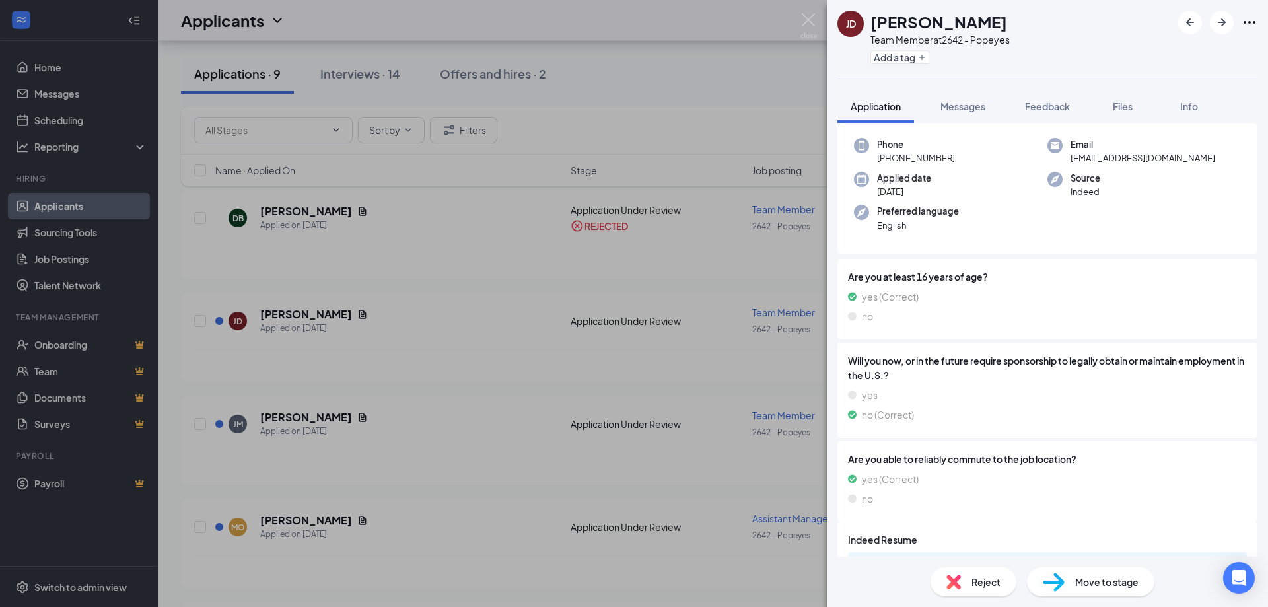
scroll to position [134, 0]
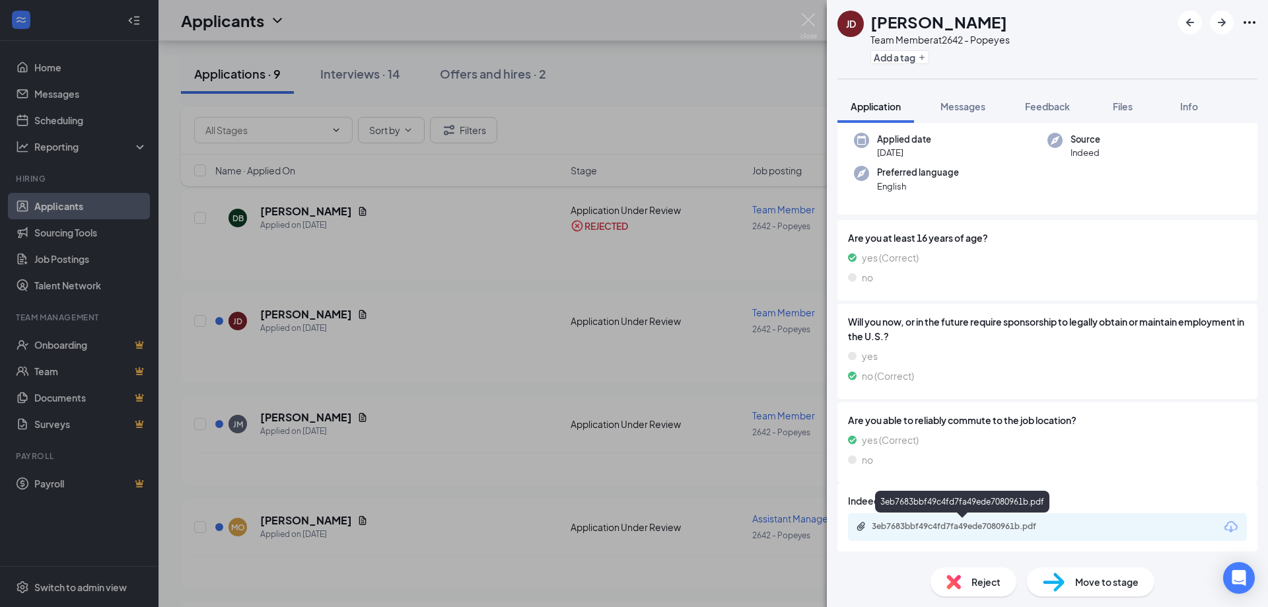
click at [963, 529] on div "3eb7683bbf49c4fd7fa49ede7080961b.pdf" at bounding box center [964, 526] width 185 height 11
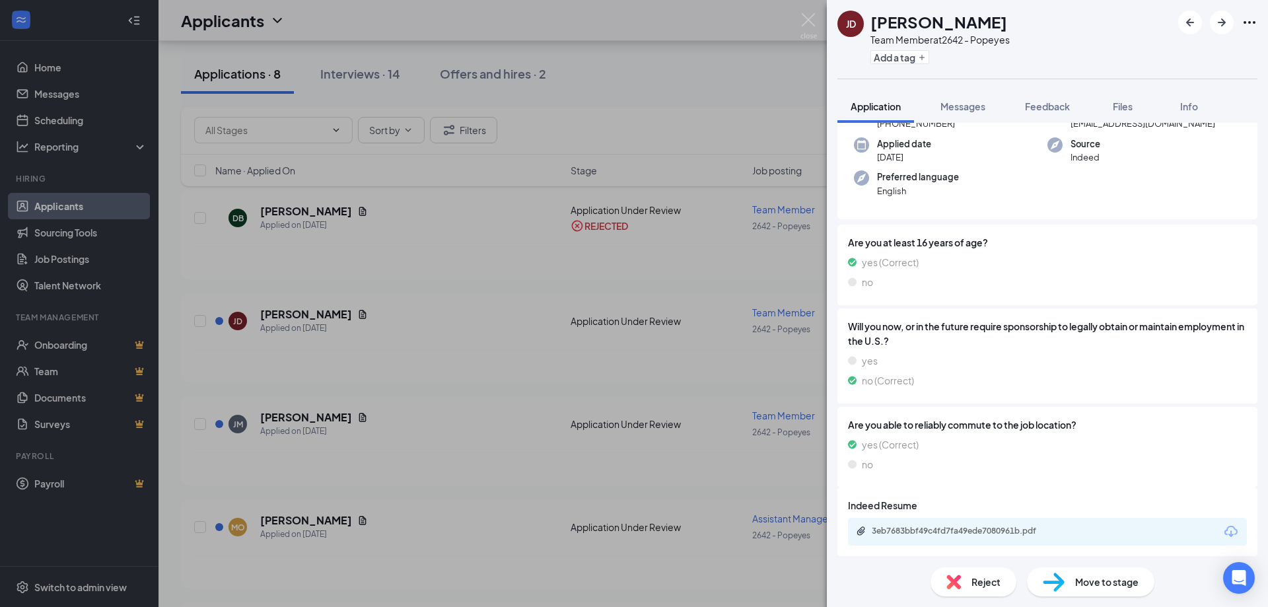
click at [1097, 578] on span "Move to stage" at bounding box center [1106, 581] width 63 height 15
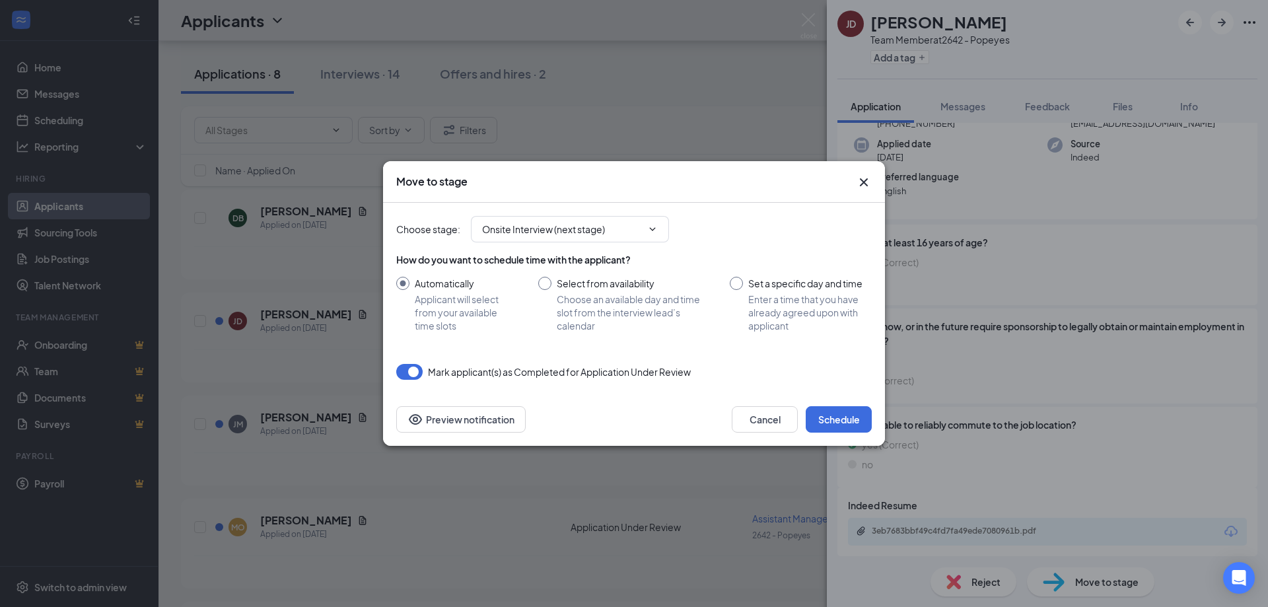
click at [545, 289] on input "Select from availability Choose an available day and time slot from the intervi…" at bounding box center [620, 304] width 165 height 55
radio input "true"
radio input "false"
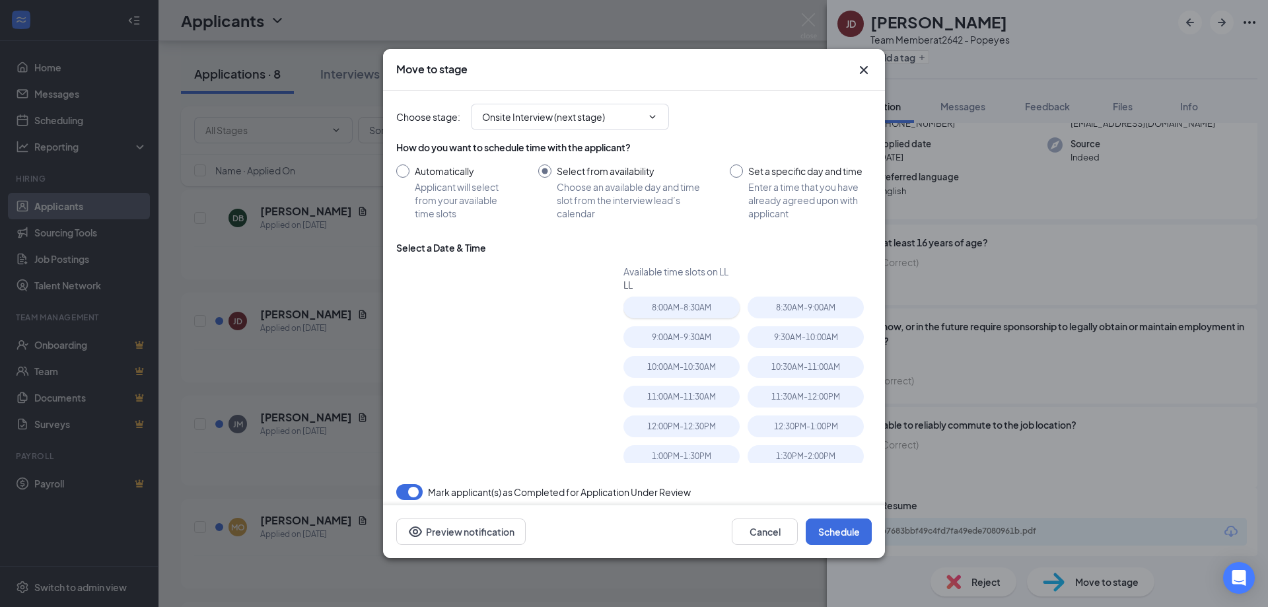
type input "[DATE]"
click at [800, 336] on div "9:30AM - 10:00AM" at bounding box center [805, 337] width 116 height 22
click at [851, 534] on button "Schedule" at bounding box center [839, 531] width 66 height 26
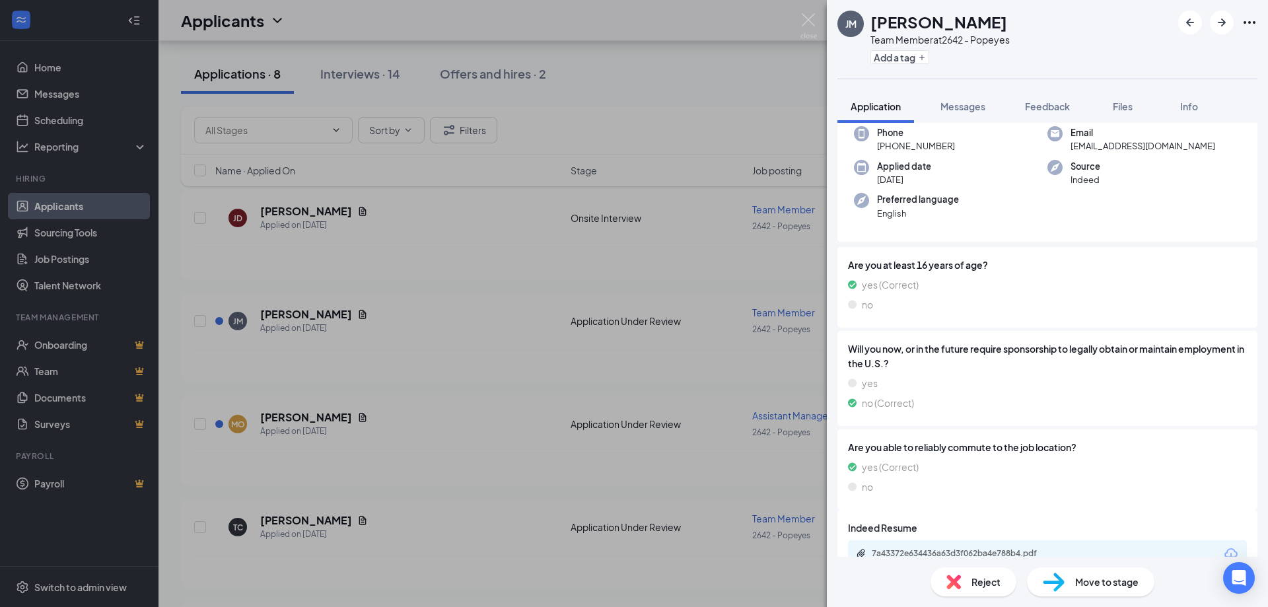
scroll to position [134, 0]
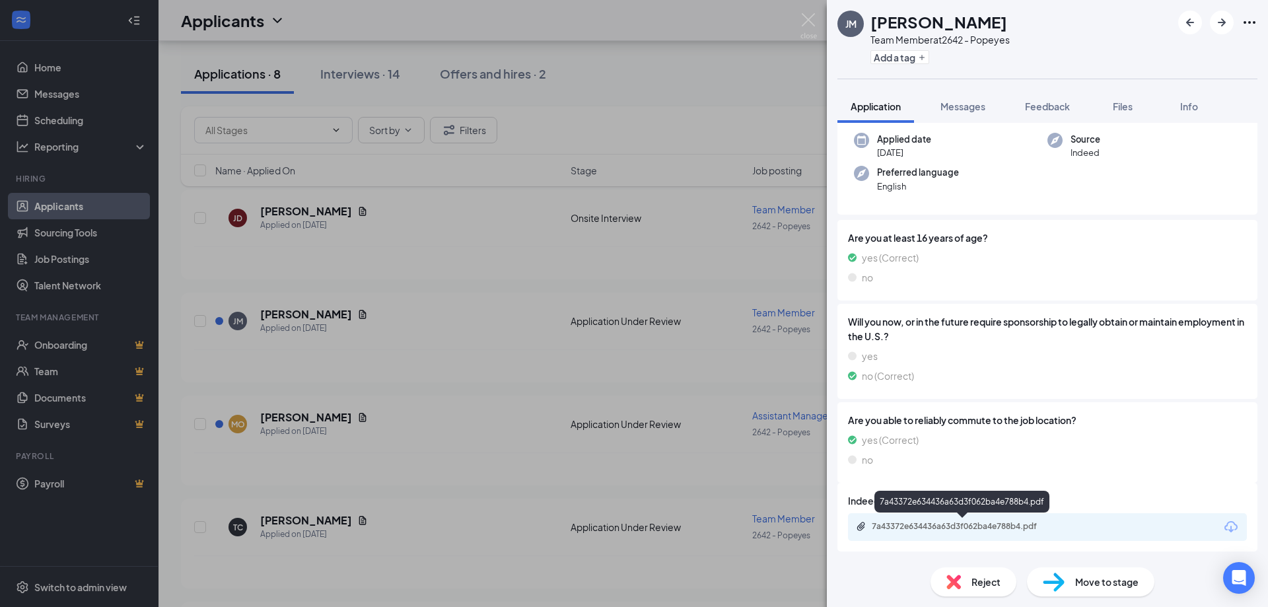
click at [926, 533] on div "7a43372e634436a63d3f062ba4e788b4.pdf" at bounding box center [963, 527] width 214 height 13
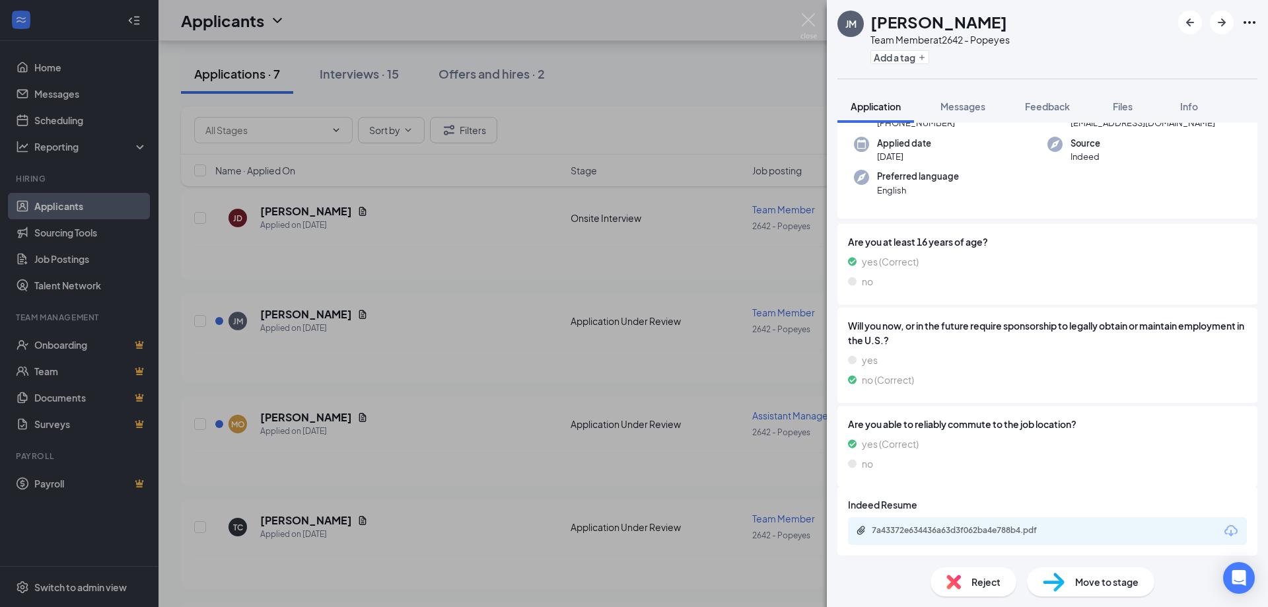
scroll to position [129, 0]
click at [930, 534] on div "7a43372e634436a63d3f062ba4e788b4.pdf" at bounding box center [964, 531] width 185 height 11
click at [972, 584] on span "Reject" at bounding box center [985, 581] width 29 height 15
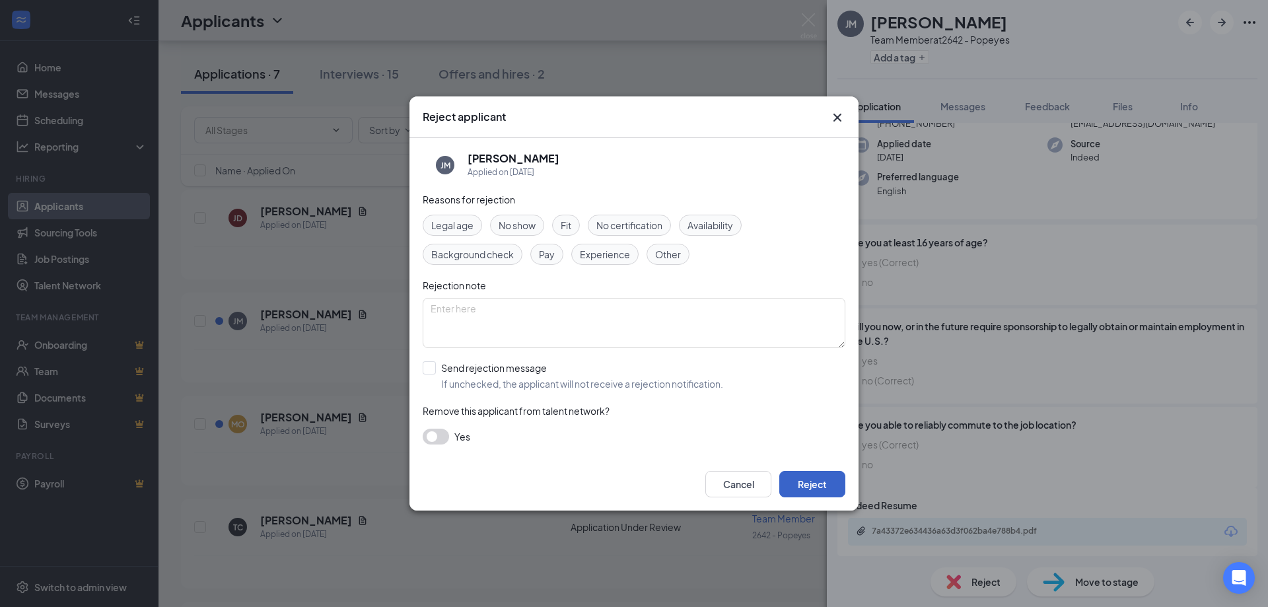
click at [815, 486] on button "Reject" at bounding box center [812, 484] width 66 height 26
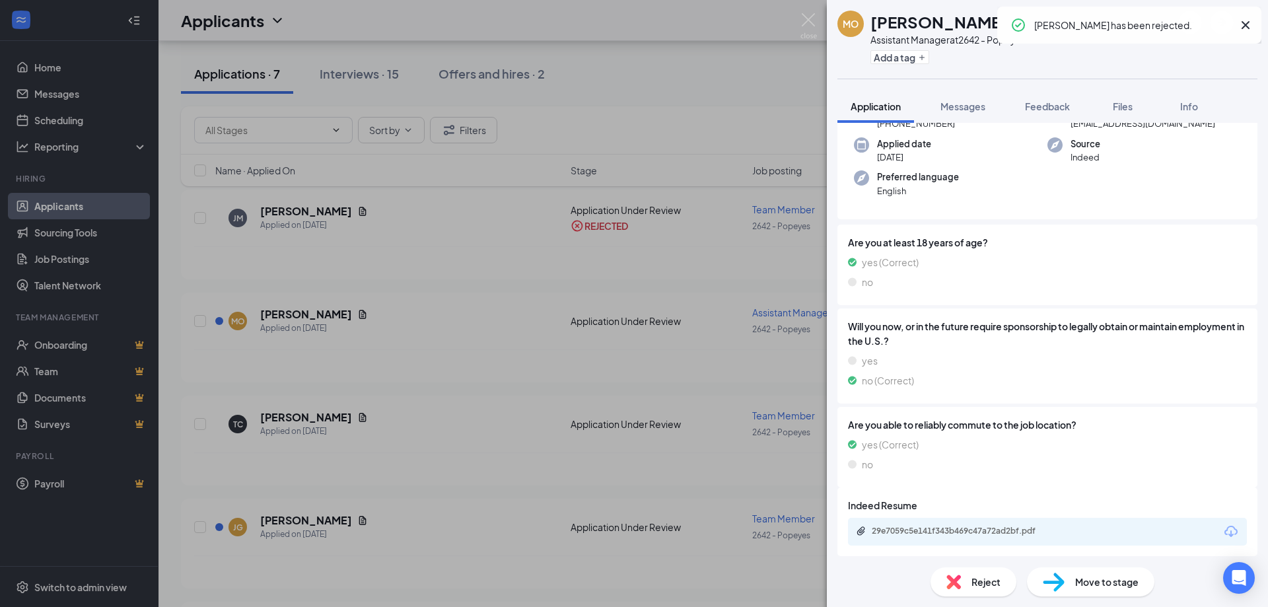
scroll to position [97, 0]
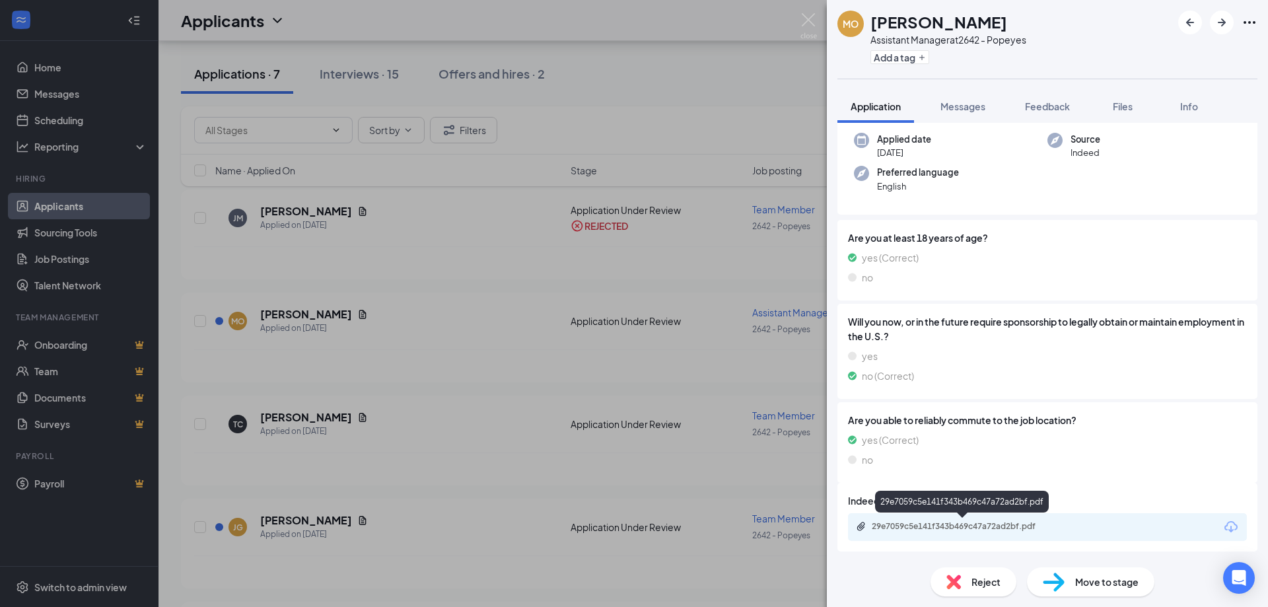
click at [974, 522] on div "29e7059c5e141f343b469c47a72ad2bf.pdf" at bounding box center [964, 526] width 185 height 11
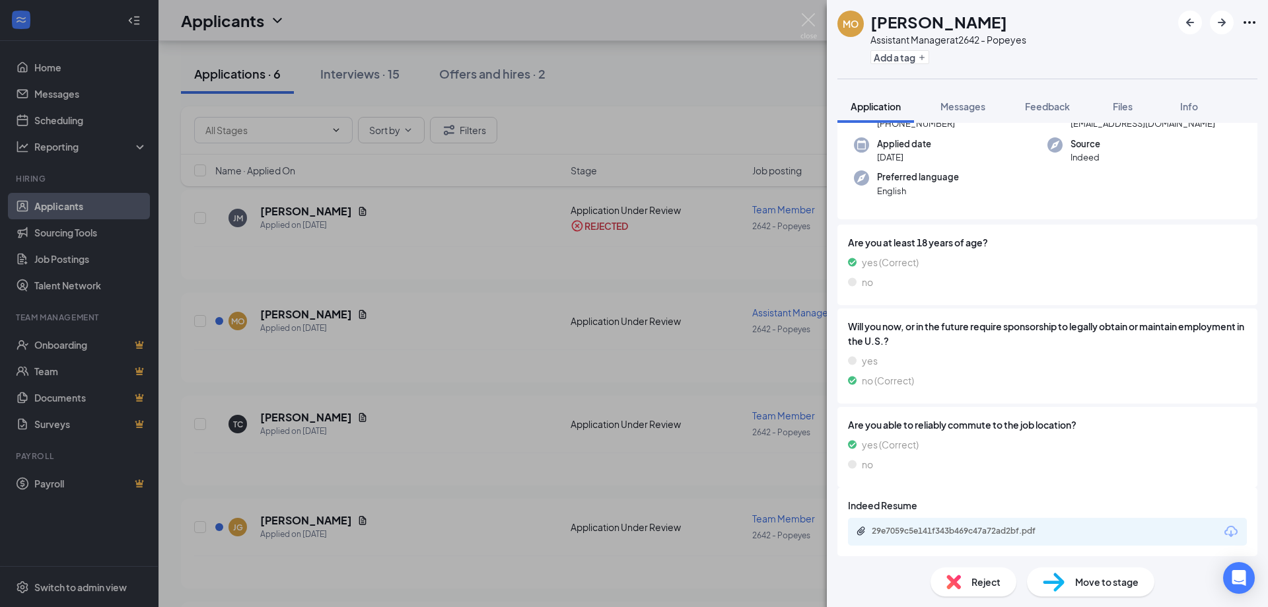
click at [968, 586] on div "Reject" at bounding box center [973, 581] width 86 height 29
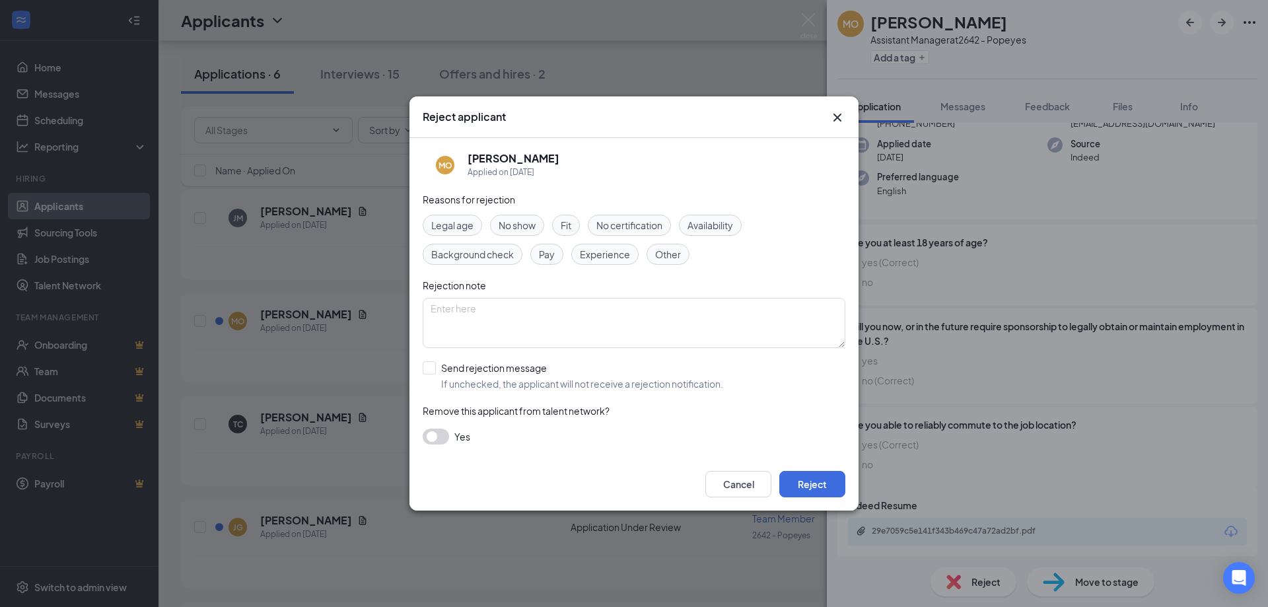
click at [841, 119] on icon "Cross" at bounding box center [837, 118] width 16 height 16
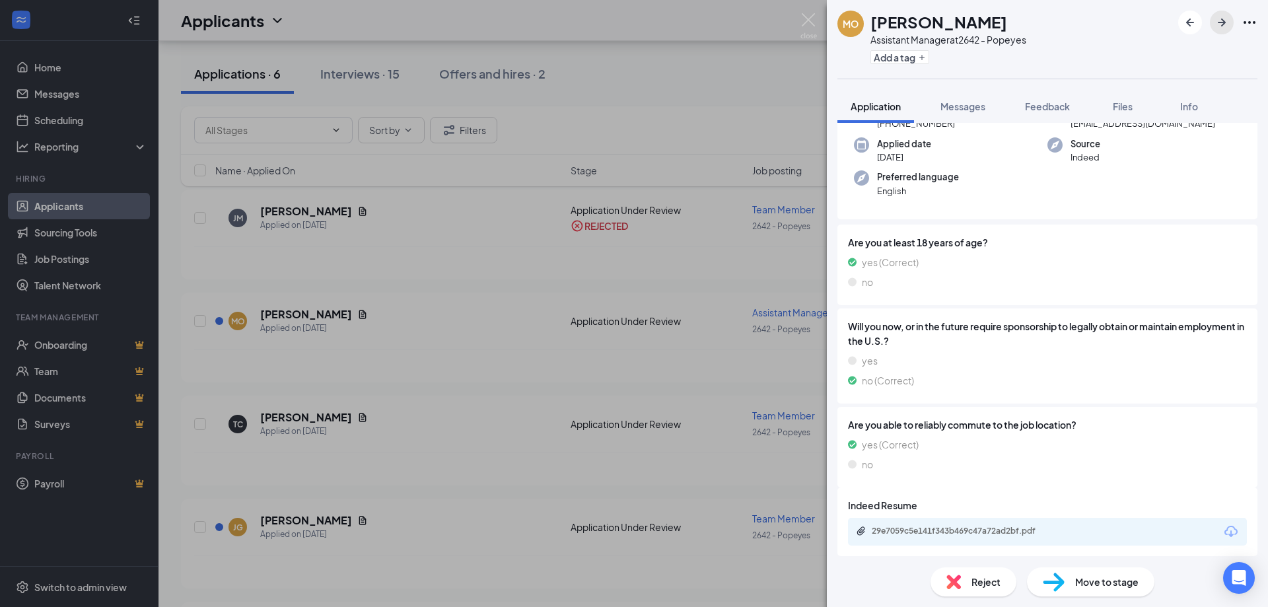
click at [1218, 22] on icon "ArrowRight" at bounding box center [1222, 22] width 8 height 8
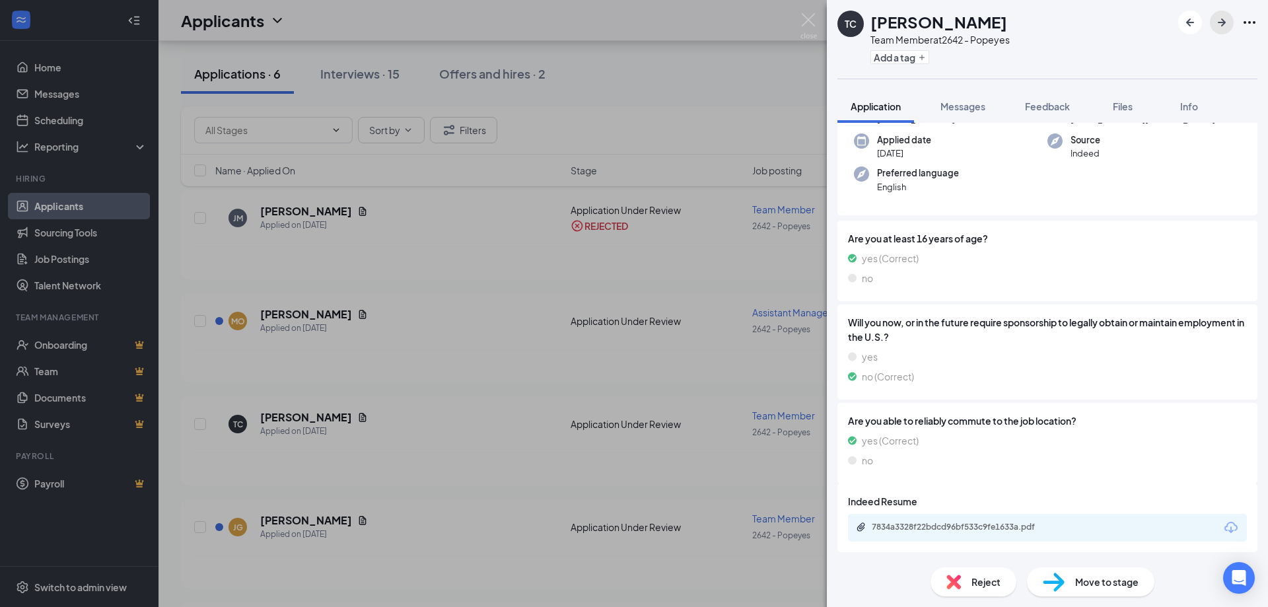
scroll to position [134, 0]
click at [1011, 527] on div "7834a3328f22bdcd96bf533c9fe1633a.pdf" at bounding box center [964, 526] width 185 height 11
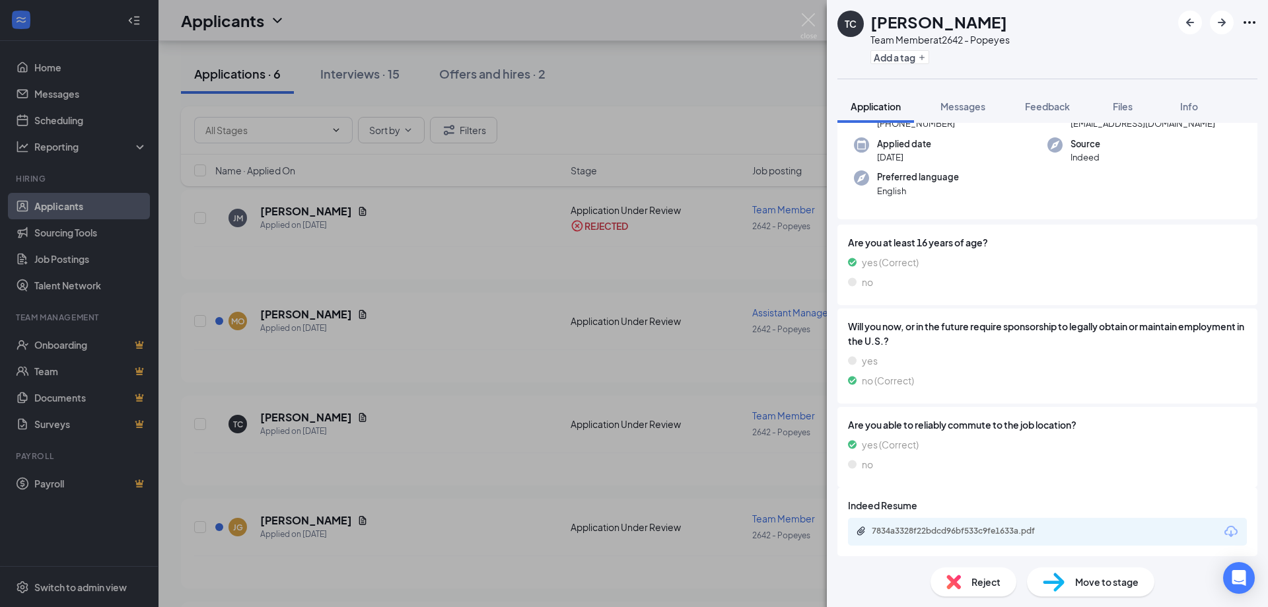
click at [1090, 576] on span "Move to stage" at bounding box center [1106, 581] width 63 height 15
type input "Onsite Interview (next stage)"
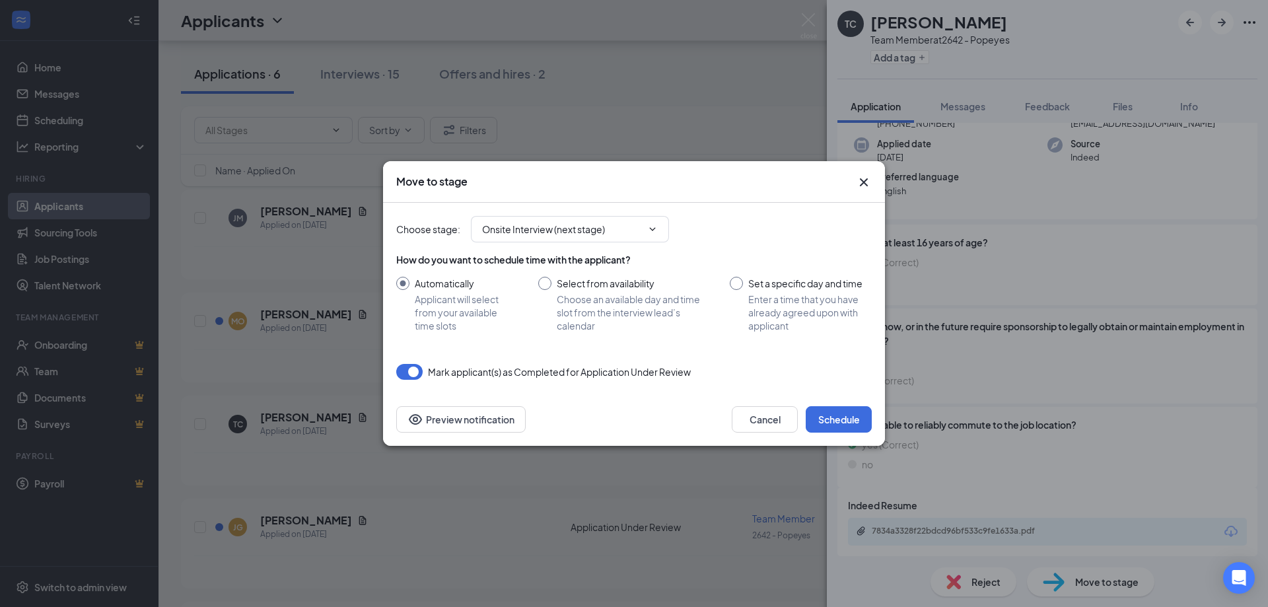
click at [546, 289] on input "Select from availability Choose an available day and time slot from the intervi…" at bounding box center [620, 304] width 165 height 55
radio input "true"
radio input "false"
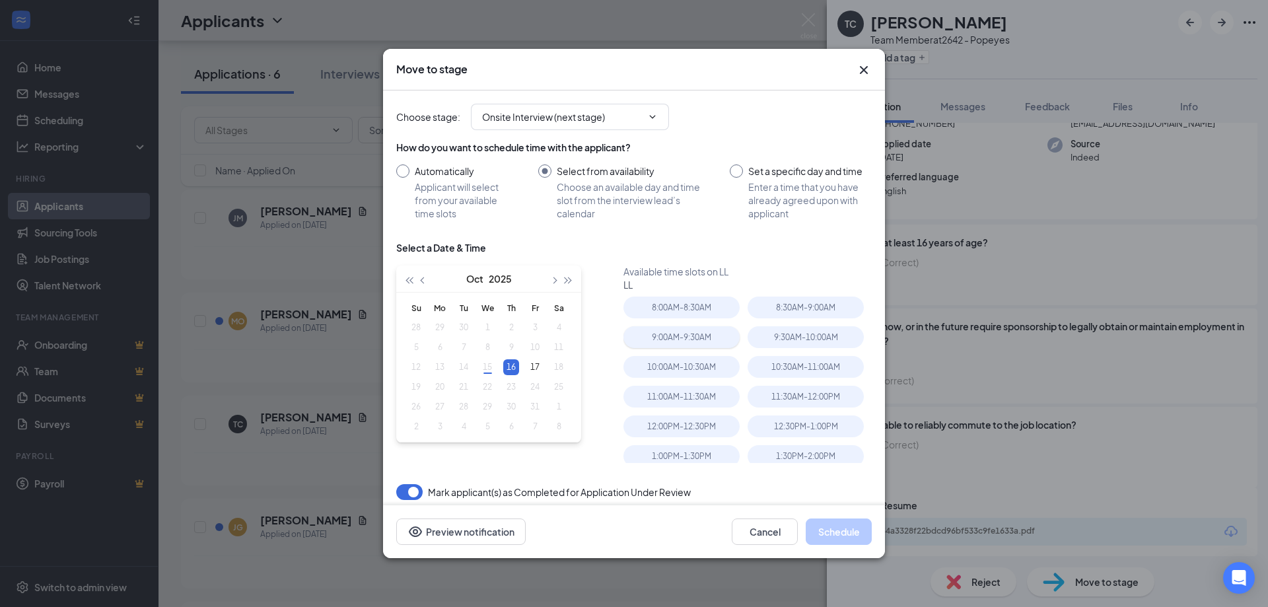
click at [683, 343] on div "9:00AM - 9:30AM" at bounding box center [681, 337] width 116 height 22
click at [843, 538] on button "Schedule" at bounding box center [839, 531] width 66 height 26
